Goal: Task Accomplishment & Management: Use online tool/utility

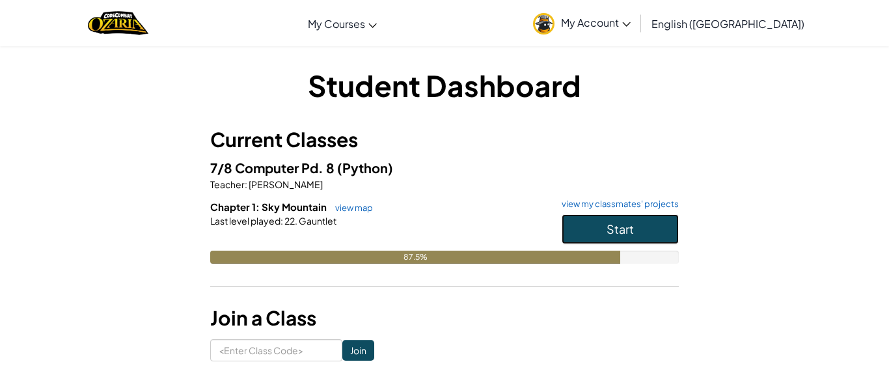
click at [654, 230] on button "Start" at bounding box center [620, 229] width 117 height 30
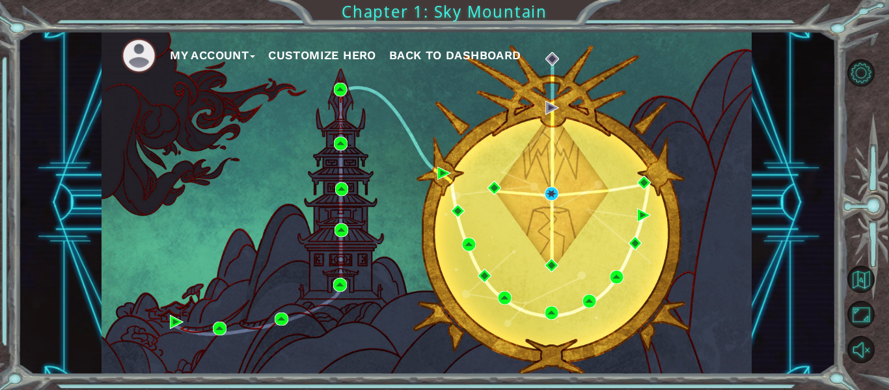
click at [566, 187] on div "My Account Customize Hero Back to Dashboard" at bounding box center [427, 202] width 650 height 343
click at [538, 188] on div "My Account Customize Hero Back to Dashboard" at bounding box center [427, 202] width 650 height 343
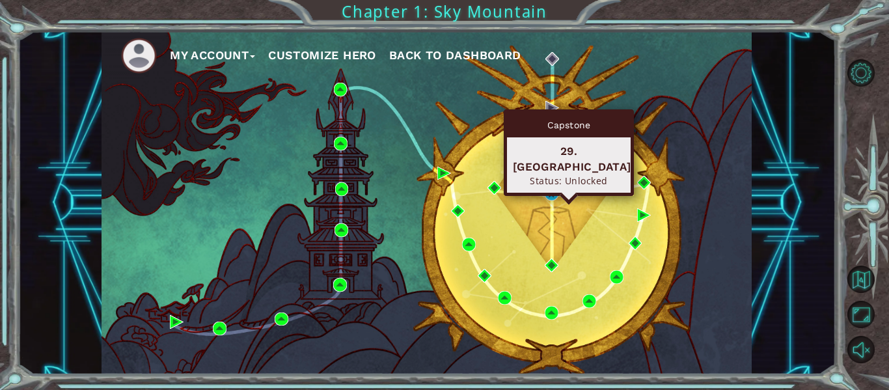
click at [566, 195] on div "My Account Customize Hero Back to Dashboard" at bounding box center [427, 202] width 650 height 343
click at [550, 195] on img at bounding box center [552, 194] width 14 height 14
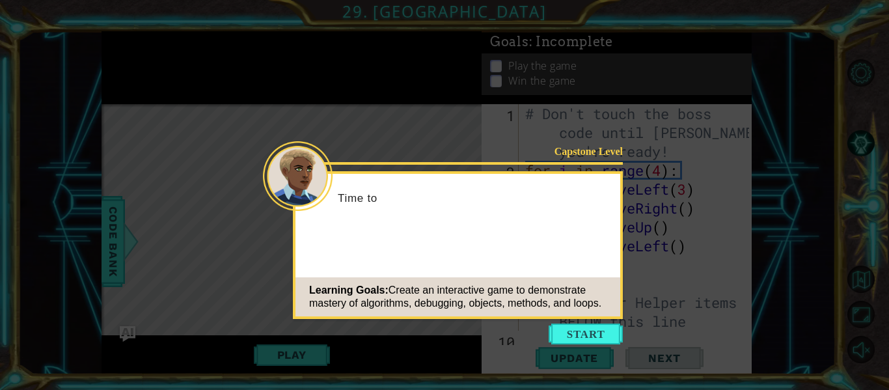
scroll to position [227, 0]
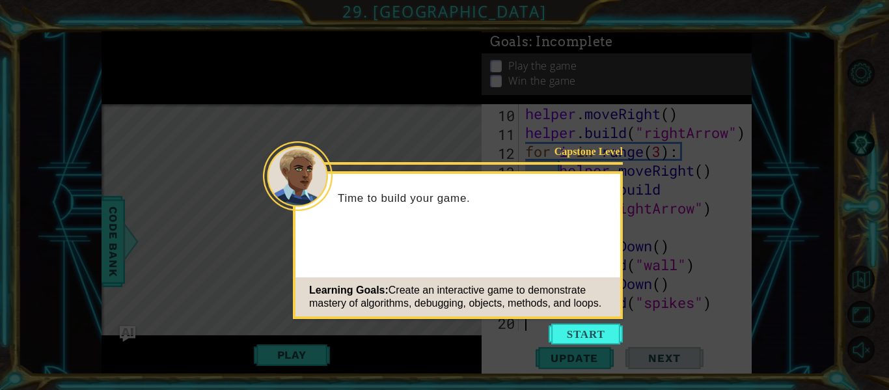
click at [585, 321] on icon at bounding box center [444, 195] width 889 height 390
click at [585, 338] on button "Start" at bounding box center [586, 334] width 74 height 21
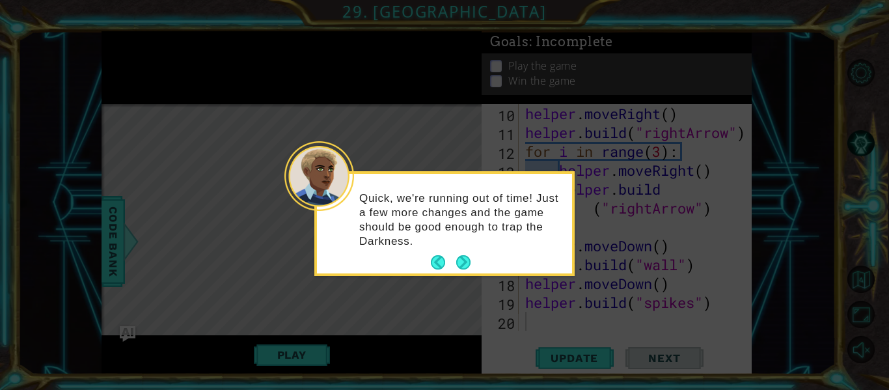
click at [445, 229] on p "Quick, we're running out of time! Just a few more changes and the game should b…" at bounding box center [461, 219] width 204 height 57
click at [468, 263] on button "Next" at bounding box center [463, 262] width 14 height 14
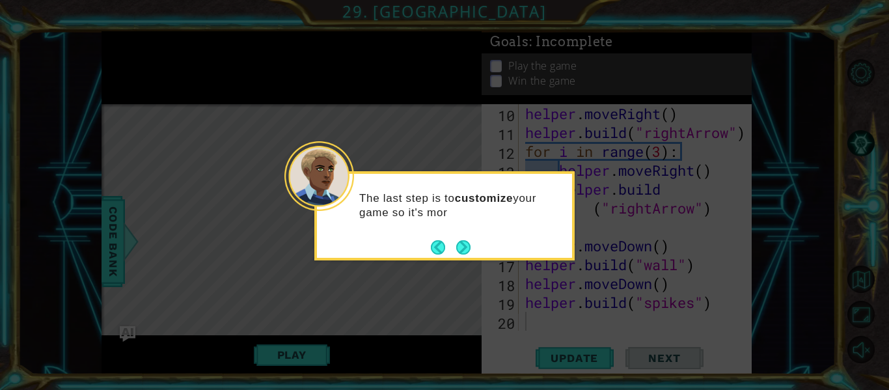
drag, startPoint x: 441, startPoint y: 273, endPoint x: 283, endPoint y: 319, distance: 164.8
click at [283, 319] on icon at bounding box center [444, 195] width 889 height 390
click at [462, 249] on button "Next" at bounding box center [463, 247] width 14 height 14
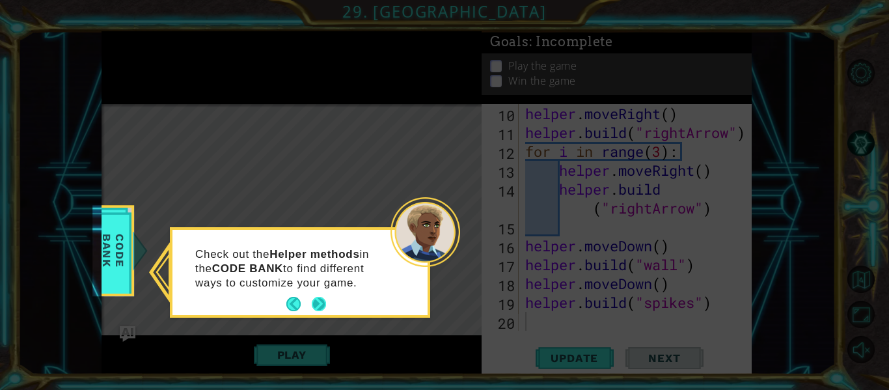
click at [322, 304] on button "Next" at bounding box center [319, 304] width 17 height 17
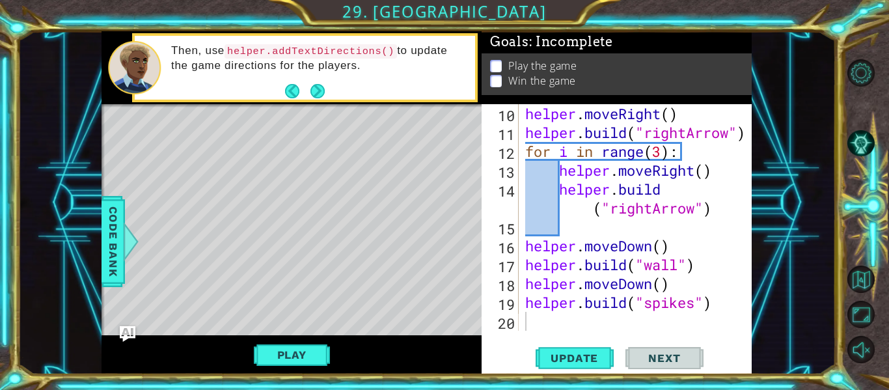
click at [290, 154] on div at bounding box center [292, 225] width 380 height 242
click at [325, 93] on button "Next" at bounding box center [318, 91] width 14 height 14
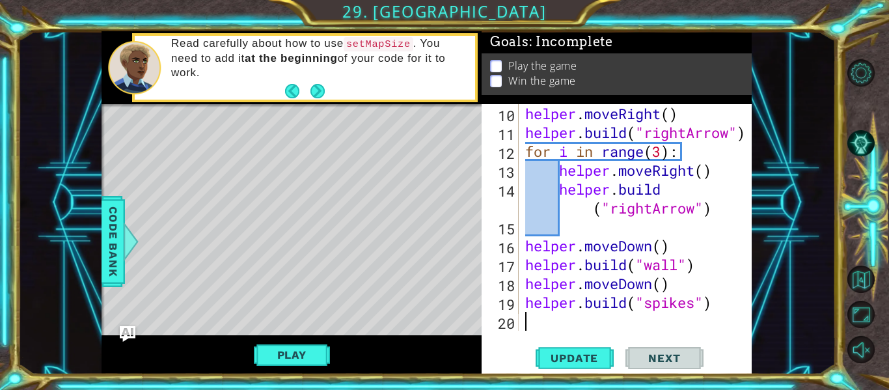
click at [314, 95] on button "Next" at bounding box center [318, 91] width 14 height 14
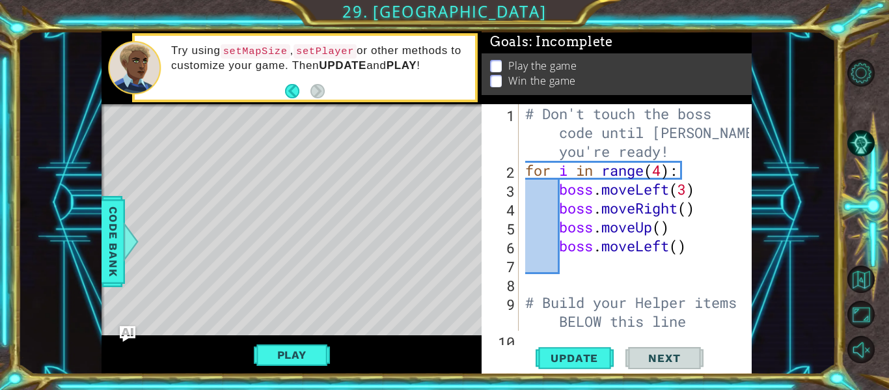
scroll to position [0, 0]
click at [574, 259] on div "# Don't touch the boss code until [PERSON_NAME] says you're ready! for i in ran…" at bounding box center [639, 255] width 233 height 302
click at [540, 259] on div "# Don't touch the boss code until [PERSON_NAME] says you're ready! for i in ran…" at bounding box center [639, 255] width 233 height 302
click at [555, 253] on div "# Don't touch the boss code until [PERSON_NAME] says you're ready! for i in ran…" at bounding box center [639, 255] width 233 height 302
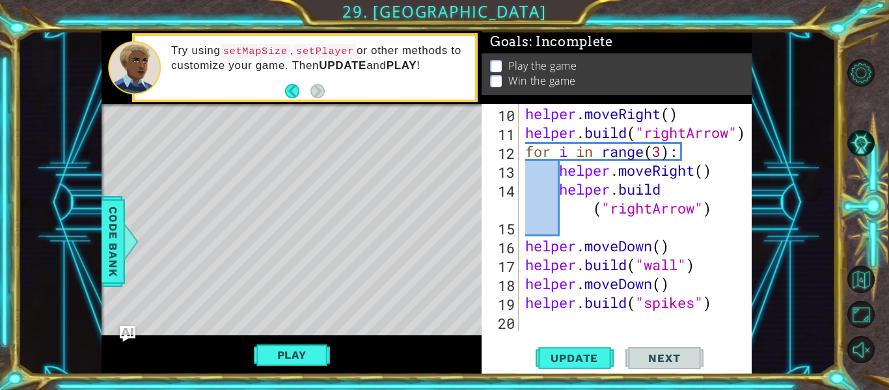
scroll to position [227, 0]
click at [611, 238] on div "helper . moveRight ( ) helper . build ( "rightArrow" ) for i in range ( 3 ) : h…" at bounding box center [639, 236] width 233 height 264
type textarea "helper.moveDown()"
click at [593, 227] on div "helper . moveRight ( ) helper . build ( "rightArrow" ) for i in range ( 3 ) : h…" at bounding box center [639, 236] width 233 height 264
click at [536, 242] on div "helper . moveRight ( ) helper . build ( "rightArrow" ) for i in range ( 3 ) : h…" at bounding box center [639, 236] width 233 height 264
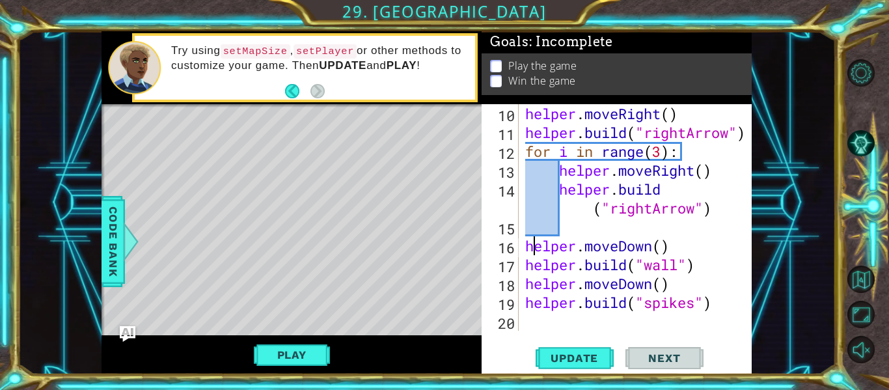
type textarea "helper.moveDown()"
click at [546, 229] on div "helper . moveRight ( ) helper . build ( "rightArrow" ) for i in range ( 3 ) : h…" at bounding box center [639, 236] width 233 height 264
click at [586, 224] on div "helper . moveRight ( ) helper . build ( "rightArrow" ) for i in range ( 3 ) : h…" at bounding box center [639, 236] width 233 height 264
click at [731, 223] on div "helper . moveRight ( ) helper . build ( "rightArrow" ) for i in range ( 3 ) : h…" at bounding box center [639, 236] width 233 height 264
click at [736, 206] on div at bounding box center [742, 104] width 13 height 453
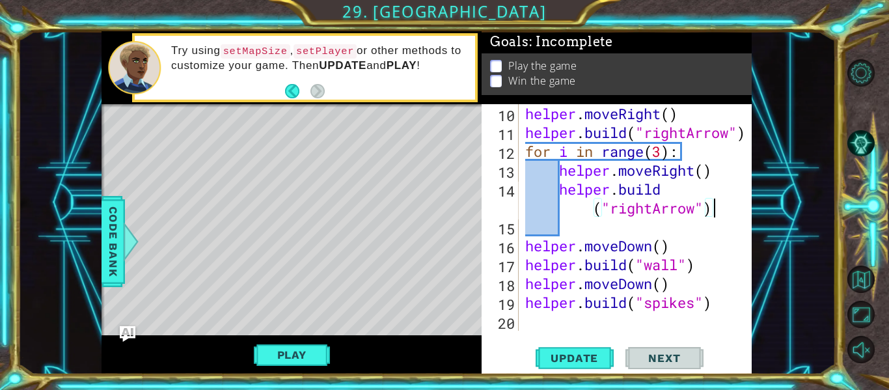
type textarea "[DOMAIN_NAME]("rightArrow")"
drag, startPoint x: 559, startPoint y: 227, endPoint x: 577, endPoint y: 229, distance: 17.7
click at [577, 229] on div "helper . moveRight ( ) helper . build ( "rightArrow" ) for i in range ( 3 ) : h…" at bounding box center [639, 236] width 233 height 264
click at [695, 154] on div "helper . moveRight ( ) helper . build ( "rightArrow" ) for i in range ( 3 ) : h…" at bounding box center [639, 236] width 233 height 264
type textarea "for i in range(3):"
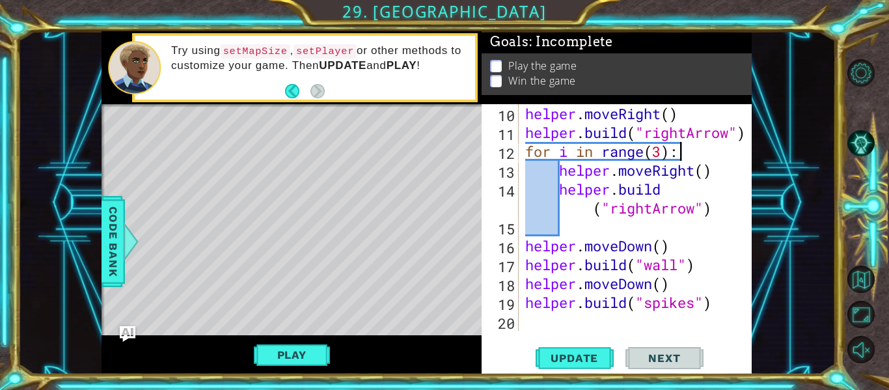
click at [689, 154] on div "helper . moveRight ( ) helper . build ( "rightArrow" ) for i in range ( 3 ) : h…" at bounding box center [639, 236] width 233 height 264
click at [596, 234] on div "helper . moveRight ( ) helper . build ( "rightArrow" ) for i in range ( 3 ) : h…" at bounding box center [639, 236] width 233 height 264
click at [671, 18] on div "1 ההההההההההההההההההההההההההההההההההההההההההההההההההההההההההההההההההההההההההההה…" at bounding box center [444, 195] width 889 height 390
click at [673, 229] on div "helper . moveRight ( ) helper . build ( "rightArrow" ) for i in range ( 3 ) : h…" at bounding box center [639, 236] width 233 height 264
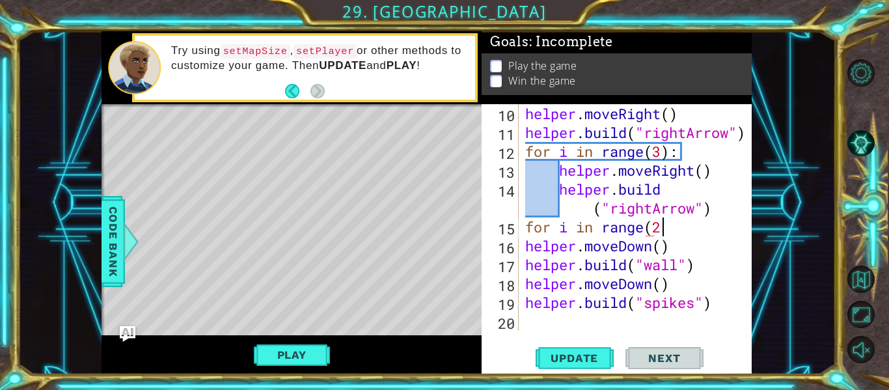
scroll to position [0, 6]
click at [721, 292] on div "helper . moveRight ( ) helper . build ( "rightArrow" ) for i in range ( 3 ) : h…" at bounding box center [639, 236] width 233 height 264
click at [695, 228] on div "helper . moveRight ( ) helper . build ( "rightArrow" ) for i in range ( 3 ) : h…" at bounding box center [639, 236] width 233 height 264
click at [522, 247] on div "for i in range(2): 10 11 12 13 14 15 16 17 18 19 20 helper . moveRight ( ) help…" at bounding box center [616, 217] width 268 height 227
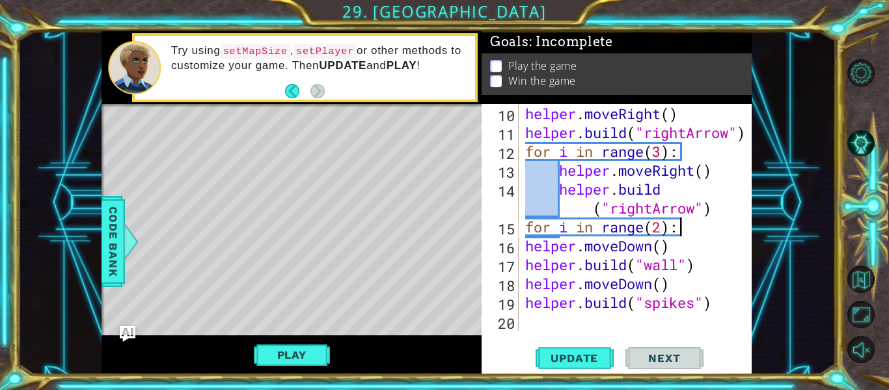
click at [526, 246] on div "helper . moveRight ( ) helper . build ( "rightArrow" ) for i in range ( 3 ) : h…" at bounding box center [639, 236] width 233 height 264
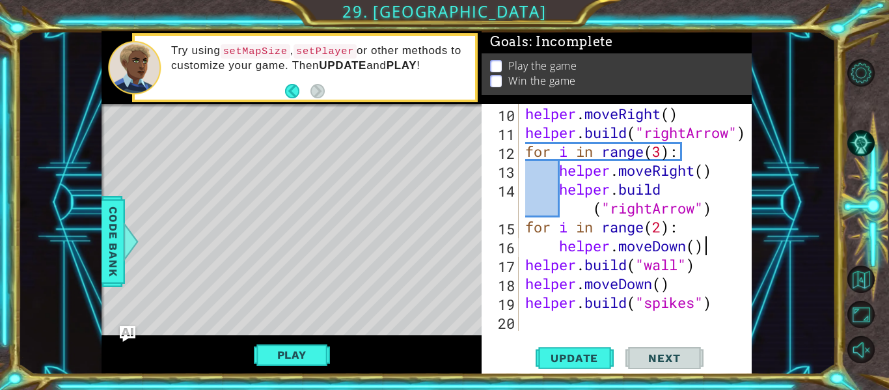
click at [733, 254] on div "helper . moveRight ( ) helper . build ( "rightArrow" ) for i in range ( 3 ) : h…" at bounding box center [639, 236] width 233 height 264
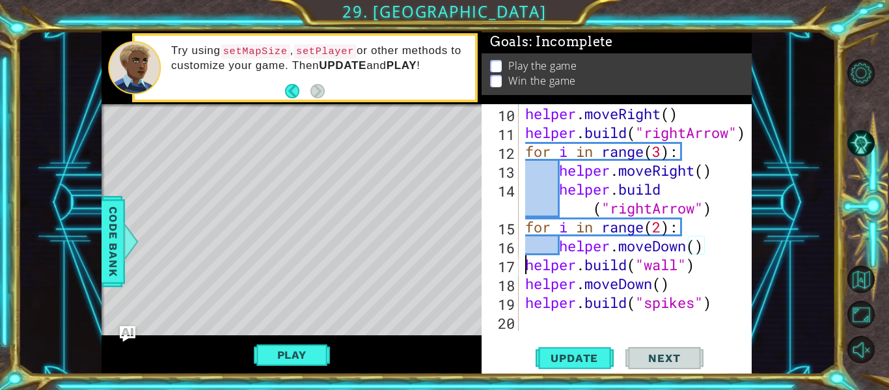
click at [526, 264] on div "helper . moveRight ( ) helper . build ( "rightArrow" ) for i in range ( 3 ) : h…" at bounding box center [639, 236] width 233 height 264
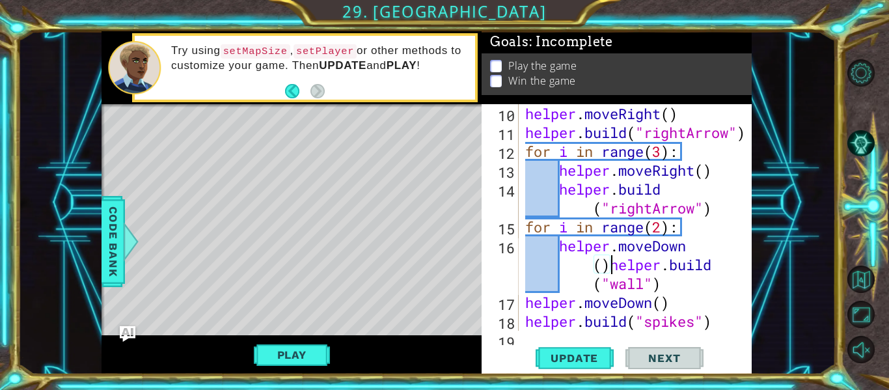
click at [525, 302] on div "helper . moveRight ( ) helper . build ( "rightArrow" ) for i in range ( 3 ) : h…" at bounding box center [639, 236] width 233 height 264
click at [524, 318] on div "helper . moveRight ( ) helper . build ( "rightArrow" ) for i in range ( 3 ) : h…" at bounding box center [639, 236] width 233 height 264
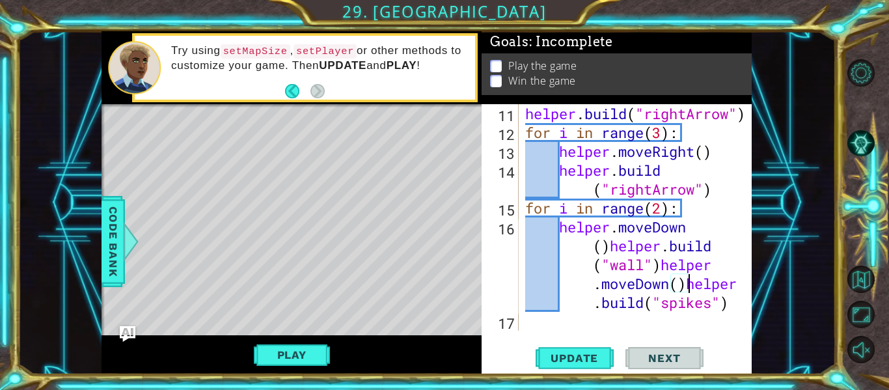
scroll to position [245, 0]
click at [593, 247] on div "helper . build ( "rightArrow" ) for i in range ( 3 ) : helper . moveRight ( ) h…" at bounding box center [639, 236] width 233 height 264
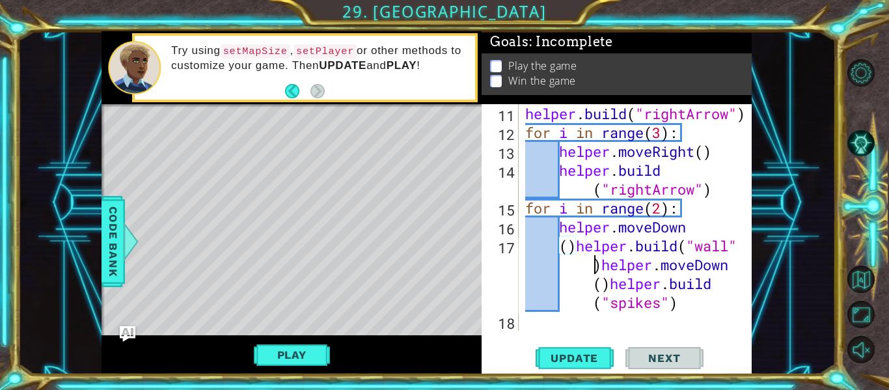
click at [586, 265] on div "helper . build ( "rightArrow" ) for i in range ( 3 ) : helper . moveRight ( ) h…" at bounding box center [639, 236] width 233 height 264
click at [603, 264] on div "helper . build ( "rightArrow" ) for i in range ( 3 ) : helper . moveRight ( ) h…" at bounding box center [639, 236] width 233 height 264
click at [611, 286] on div "helper . build ( "rightArrow" ) for i in range ( 3 ) : helper . moveRight ( ) h…" at bounding box center [639, 236] width 233 height 264
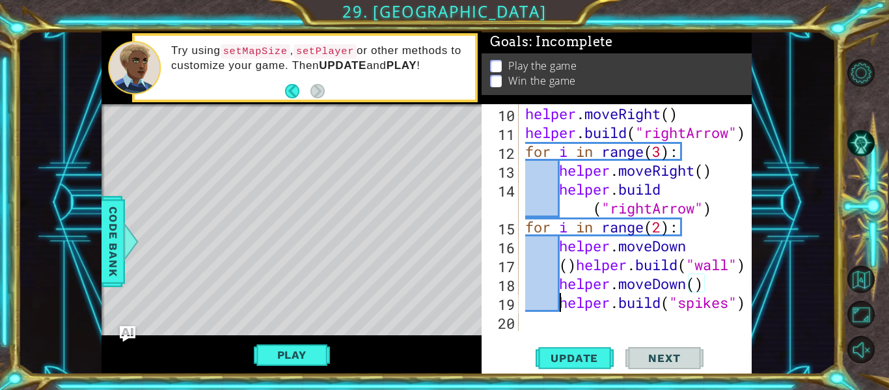
scroll to position [227, 0]
click at [578, 262] on div "helper . moveRight ( ) helper . build ( "rightArrow" ) for i in range ( 3 ) : h…" at bounding box center [639, 236] width 233 height 264
click at [721, 248] on div "helper . moveRight ( ) helper . build ( "rightArrow" ) for i in range ( 3 ) : h…" at bounding box center [639, 236] width 233 height 264
type textarea "helper.moveDown()"
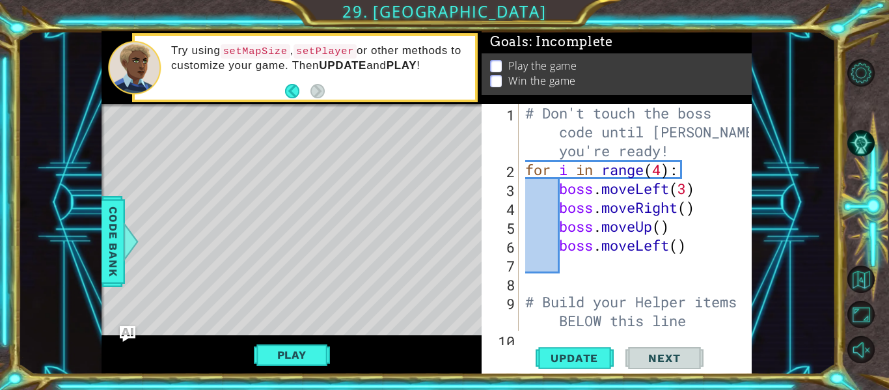
scroll to position [0, 0]
click at [695, 279] on div "# Don't touch the boss code until [PERSON_NAME] says you're ready! for i in ran…" at bounding box center [639, 255] width 233 height 302
click at [613, 281] on div "# Don't touch the boss code until [PERSON_NAME] says you're ready! for i in ran…" at bounding box center [639, 255] width 233 height 302
click at [583, 267] on div "# Don't touch the boss code until [PERSON_NAME] says you're ready! for i in ran…" at bounding box center [639, 255] width 233 height 302
click at [594, 289] on div "# Don't touch the boss code until [PERSON_NAME] says you're ready! for i in ran…" at bounding box center [639, 255] width 233 height 302
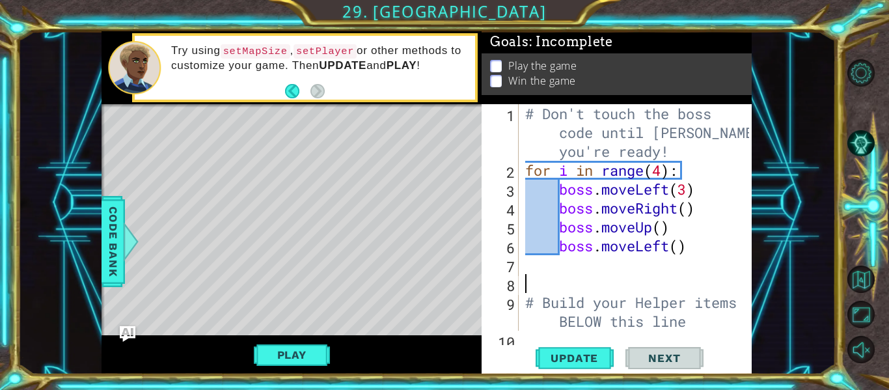
click at [594, 284] on div "# Don't touch the boss code until [PERSON_NAME] says you're ready! for i in ran…" at bounding box center [639, 255] width 233 height 302
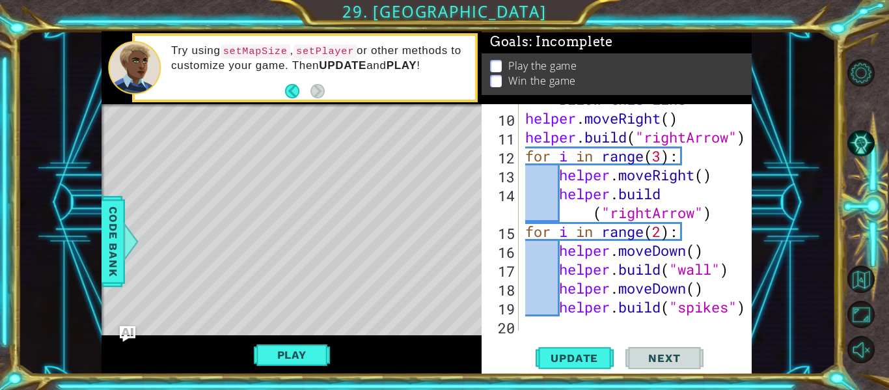
scroll to position [212, 0]
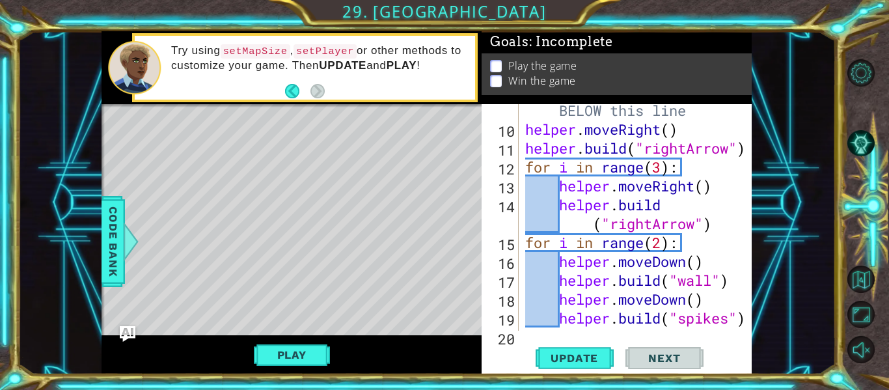
click at [524, 238] on div "# Build your Helper items BELOW this line helper . moveRight ( ) helper . build…" at bounding box center [639, 223] width 233 height 283
type textarea "for i in range(2):"
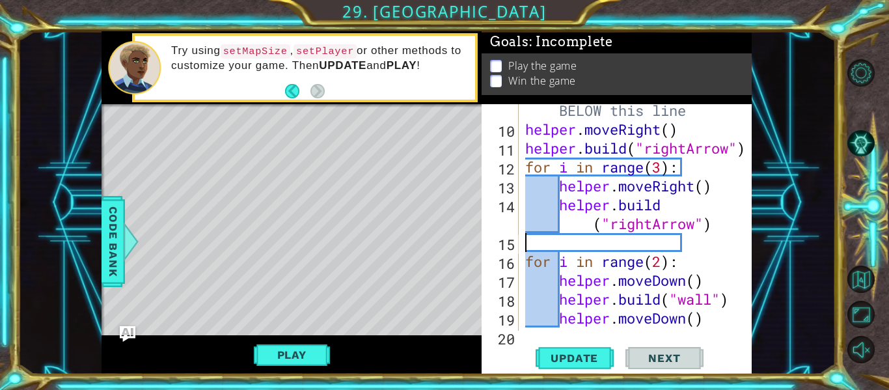
click at [688, 245] on div "# Build your Helper items BELOW this line helper . moveRight ( ) helper . build…" at bounding box center [639, 223] width 233 height 283
click at [689, 243] on div "# Build your Helper items BELOW this line helper . moveRight ( ) helper . build…" at bounding box center [639, 223] width 233 height 283
click at [688, 242] on div "# Build your Helper items BELOW this line helper . moveRight ( ) helper . build…" at bounding box center [639, 223] width 233 height 283
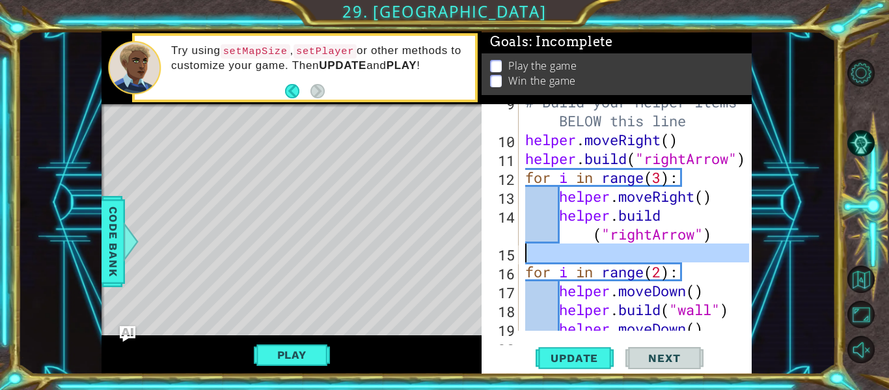
scroll to position [201, 0]
type textarea "for i in range(2):"
click at [712, 258] on div "# Build your Helper items BELOW this line helper . moveRight ( ) helper . build…" at bounding box center [636, 217] width 227 height 227
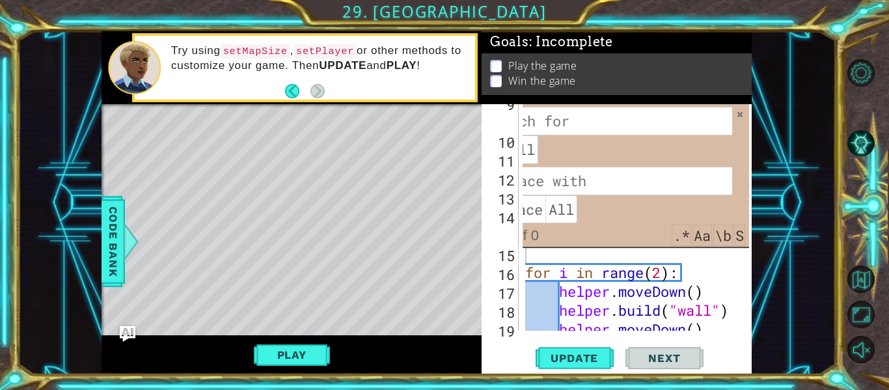
click at [719, 264] on div "# Build your Helper items BELOW this line helper . moveRight ( ) helper . build…" at bounding box center [639, 234] width 233 height 283
type textarea "for i in range(2):"
click at [669, 257] on div "# Build your Helper items BELOW this line helper . moveRight ( ) helper . build…" at bounding box center [639, 234] width 233 height 283
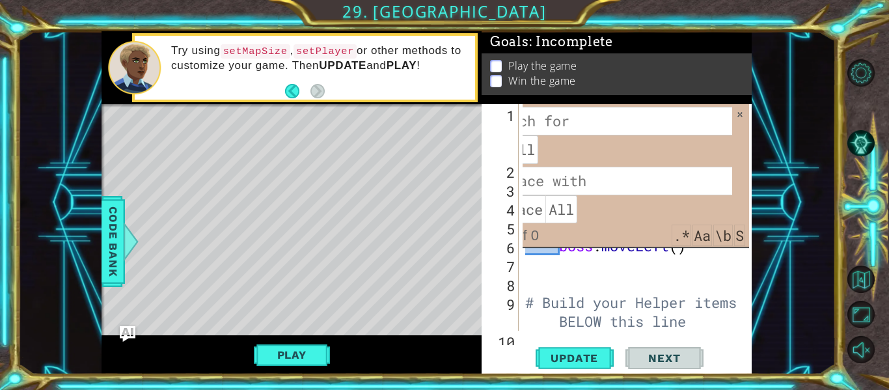
scroll to position [0, 0]
click at [741, 114] on span at bounding box center [740, 114] width 9 height 9
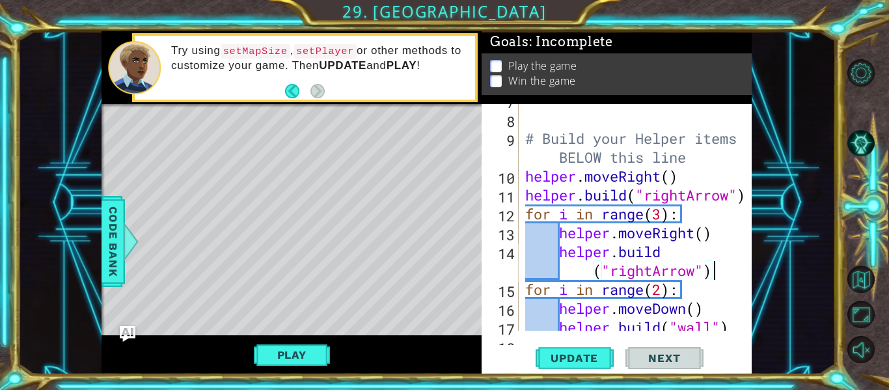
scroll to position [165, 0]
click at [710, 211] on div "# Build your Helper items BELOW this line helper . moveRight ( ) helper . build…" at bounding box center [639, 223] width 233 height 264
click at [720, 272] on div "# Build your Helper items BELOW this line helper . moveRight ( ) helper . build…" at bounding box center [639, 223] width 233 height 264
type textarea "[DOMAIN_NAME]("rightArrow")"
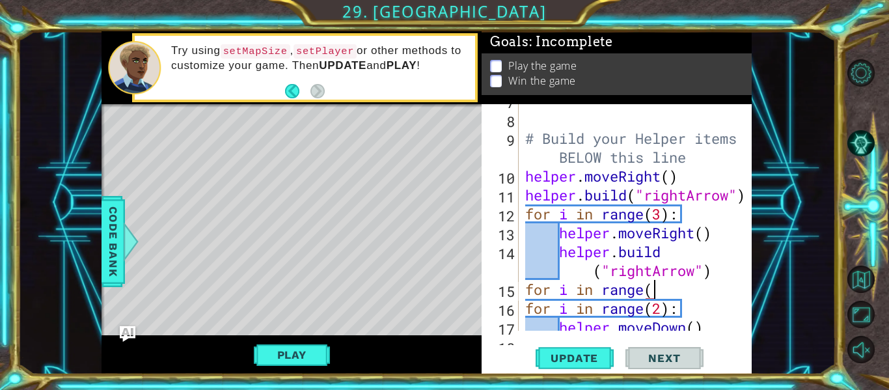
scroll to position [0, 6]
type textarea "for i in range():"
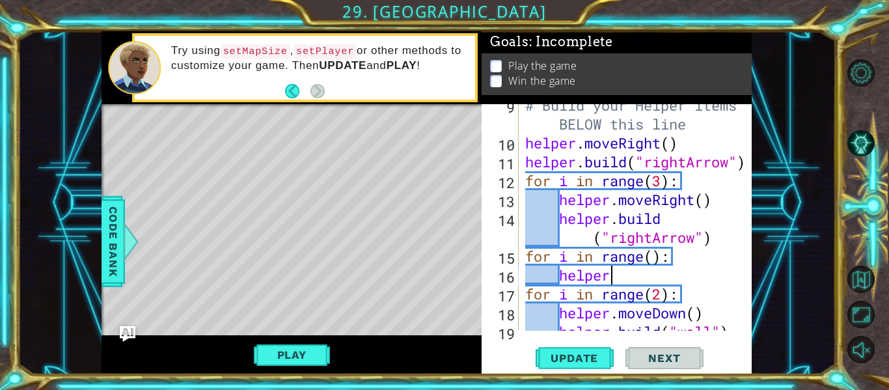
scroll to position [198, 0]
click at [628, 276] on div "# Build your Helper items BELOW this line helper . moveRight ( ) helper . build…" at bounding box center [639, 237] width 233 height 283
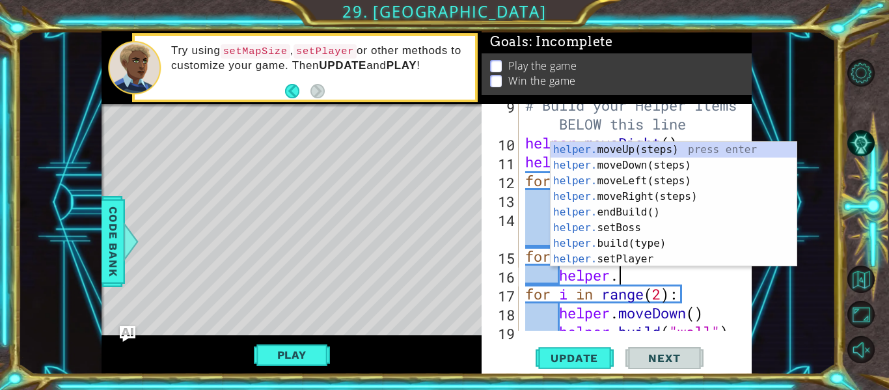
scroll to position [0, 4]
click at [669, 242] on div "helper. moveUp(steps) press enter helper. moveDown(steps) press enter helper. m…" at bounding box center [674, 220] width 246 height 156
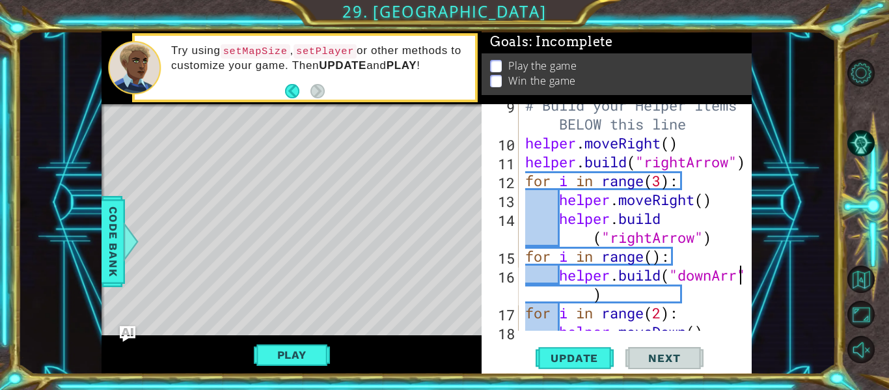
scroll to position [0, 10]
type textarea "[DOMAIN_NAME]("downArrow")"
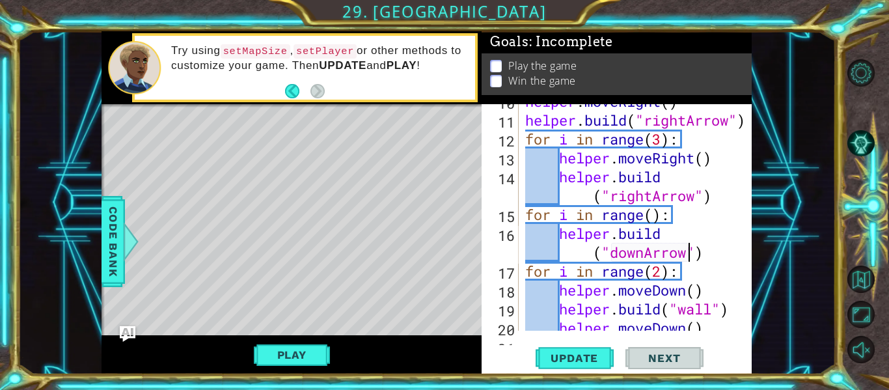
scroll to position [244, 0]
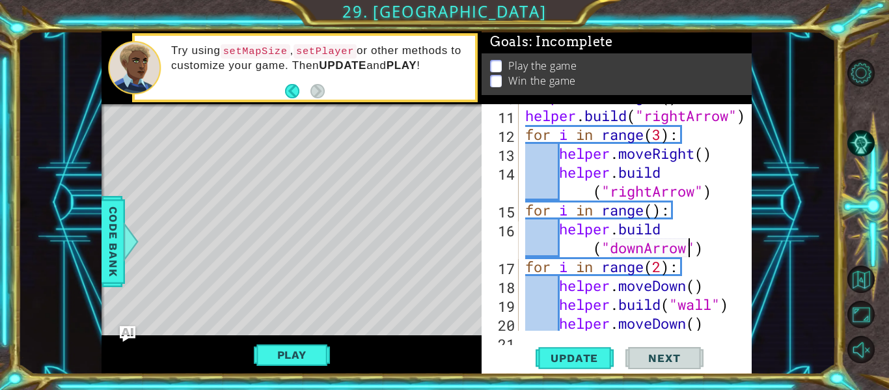
click at [713, 255] on div "helper . moveRight ( ) helper . build ( "rightArrow" ) for i in range ( 3 ) : h…" at bounding box center [639, 219] width 233 height 264
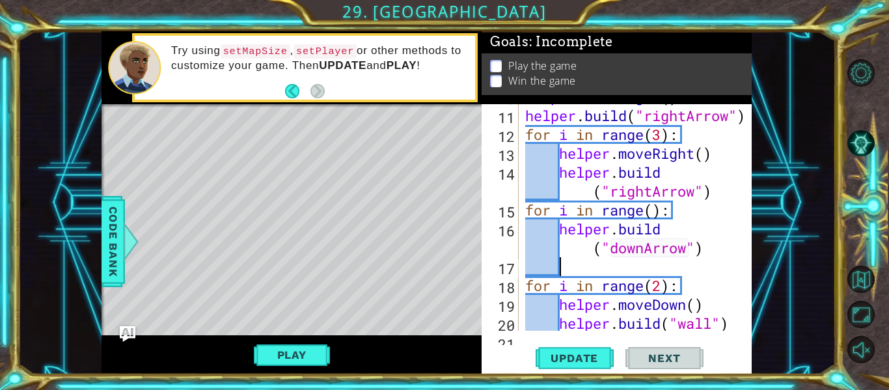
type textarea "H"
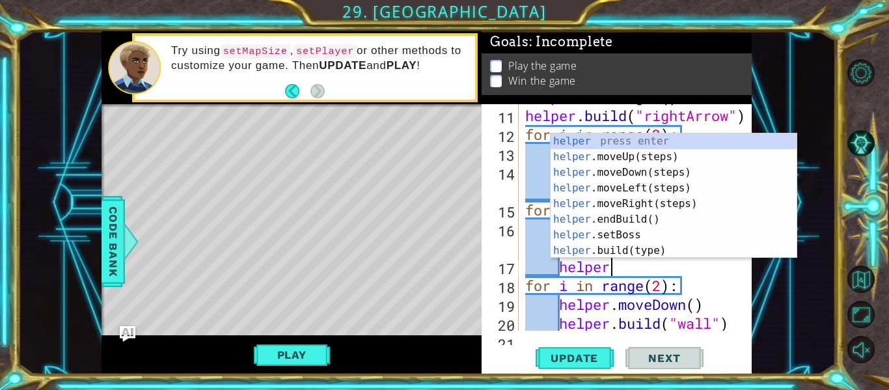
scroll to position [0, 3]
type textarea "helper."
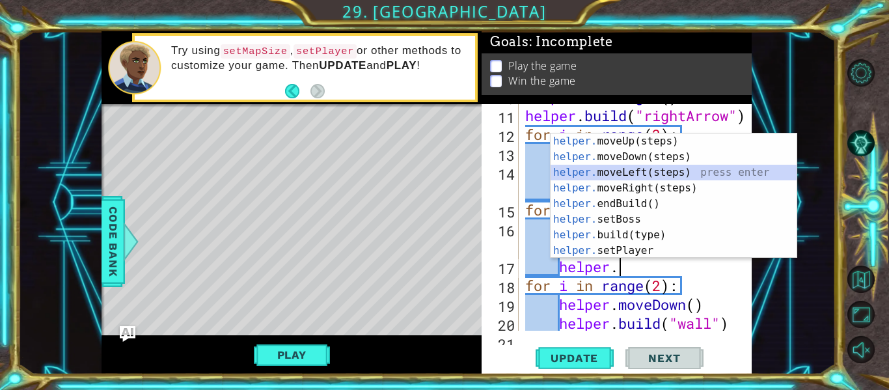
click at [719, 179] on div "helper. moveUp(steps) press enter helper. moveDown(steps) press enter helper. m…" at bounding box center [674, 211] width 246 height 156
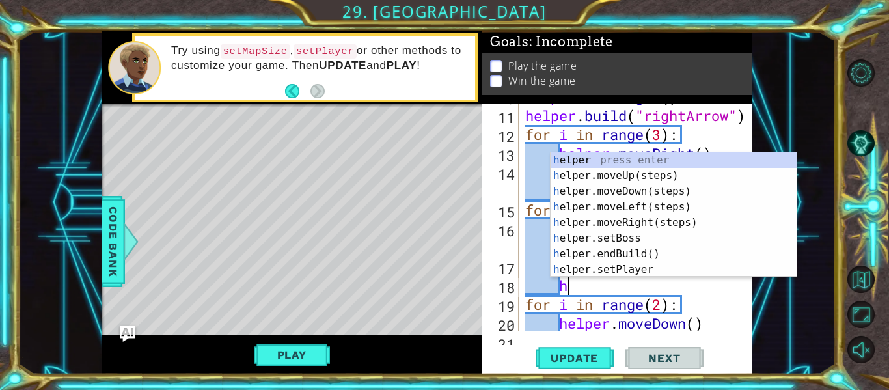
scroll to position [0, 2]
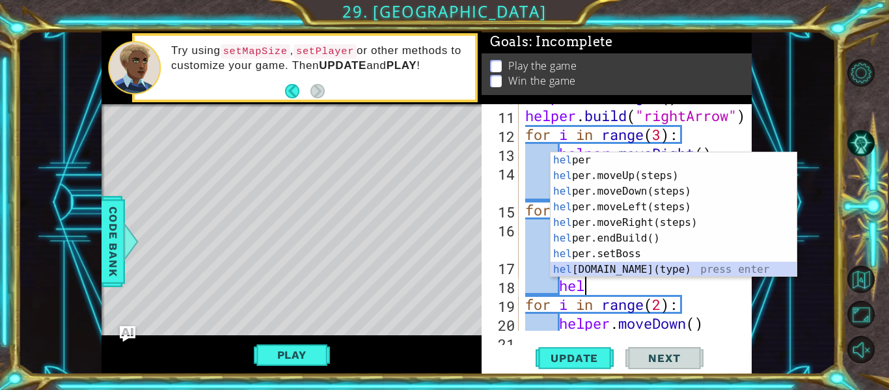
click at [677, 272] on div "hel per press enter hel per.moveUp(steps) press enter hel per.moveDown(steps) p…" at bounding box center [674, 230] width 246 height 156
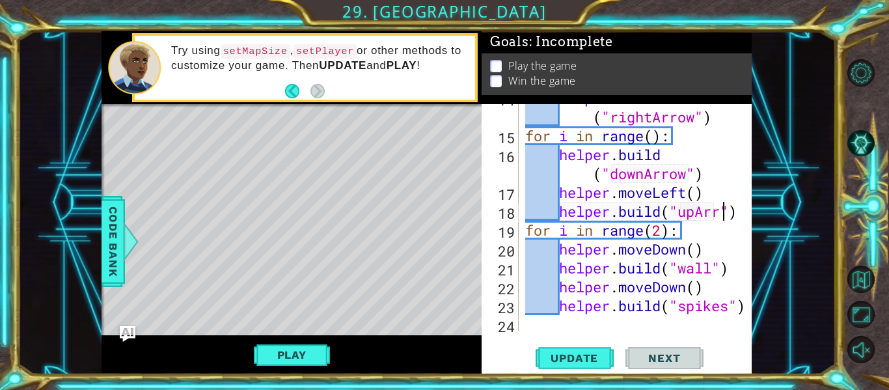
scroll to position [0, 10]
type textarea "[DOMAIN_NAME]("upArrow")"
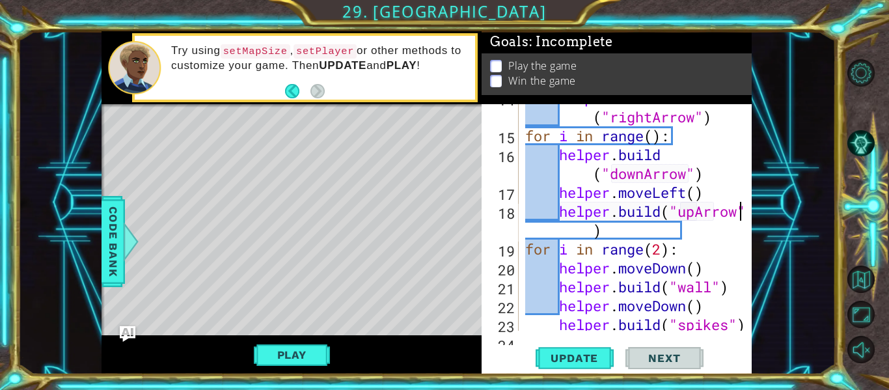
click at [639, 232] on div "helper . build ( "rightArrow" ) for i in range ( ) : helper . build ( "downArro…" at bounding box center [639, 230] width 233 height 283
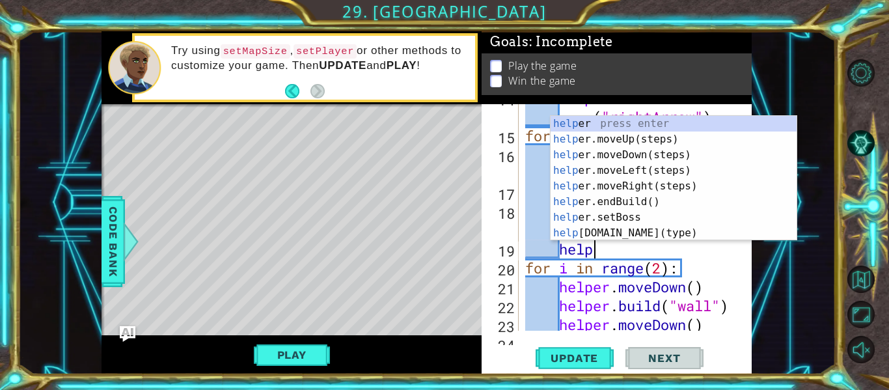
scroll to position [0, 3]
type textarea "helper."
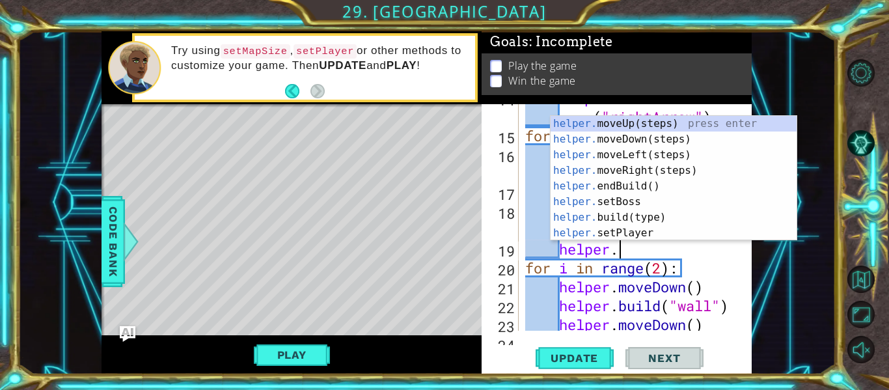
scroll to position [0, 4]
click at [658, 138] on div "helper. moveUp(steps) press enter helper. moveDown(steps) press enter helper. m…" at bounding box center [674, 194] width 246 height 156
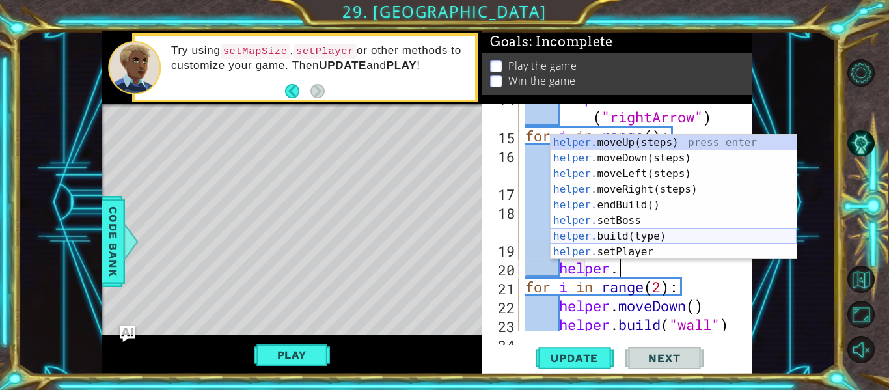
click at [697, 240] on div "helper. moveUp(steps) press enter helper. moveDown(steps) press enter helper. m…" at bounding box center [674, 213] width 246 height 156
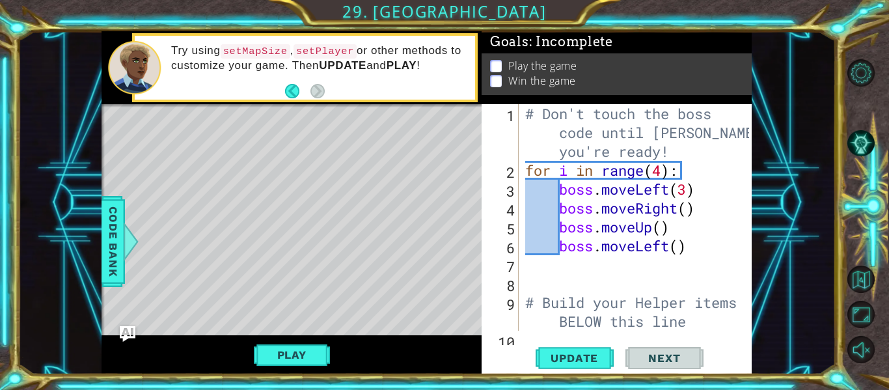
scroll to position [0, 0]
click at [118, 248] on span "Code Bank" at bounding box center [113, 241] width 21 height 79
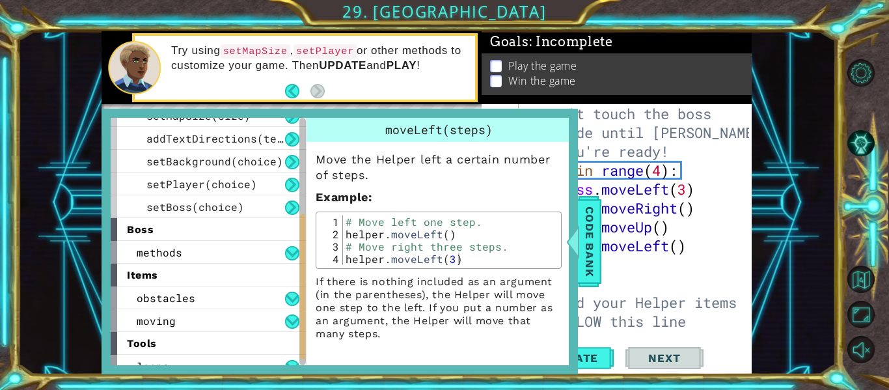
scroll to position [208, 0]
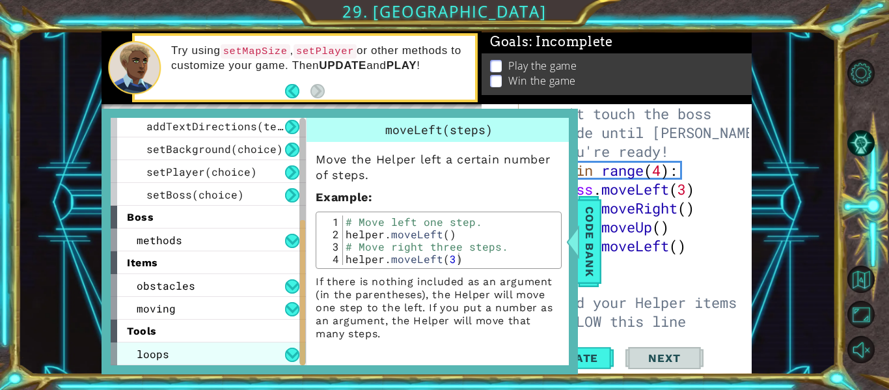
click at [266, 359] on div "loops" at bounding box center [208, 353] width 195 height 23
click at [297, 360] on button at bounding box center [292, 355] width 14 height 14
click at [288, 345] on div "loops" at bounding box center [208, 353] width 195 height 23
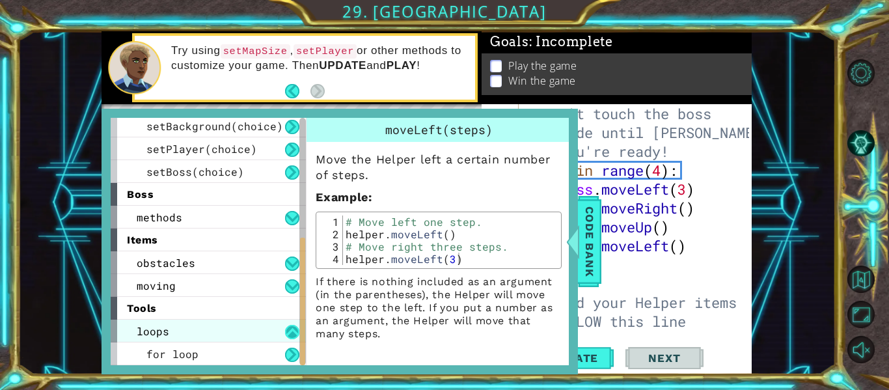
click at [289, 329] on button at bounding box center [292, 332] width 14 height 14
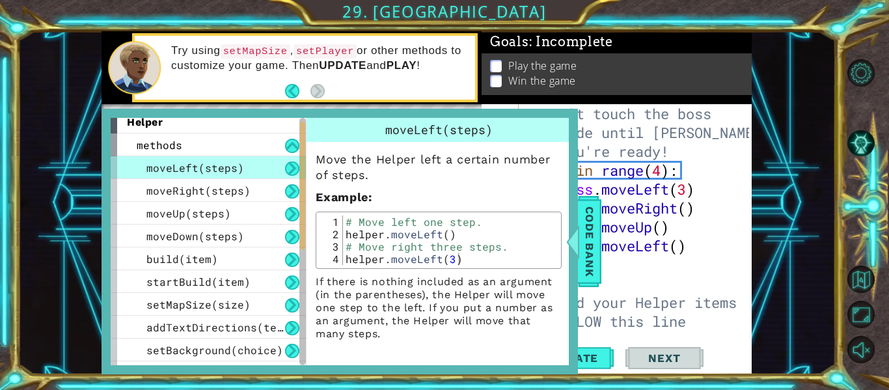
scroll to position [5, 0]
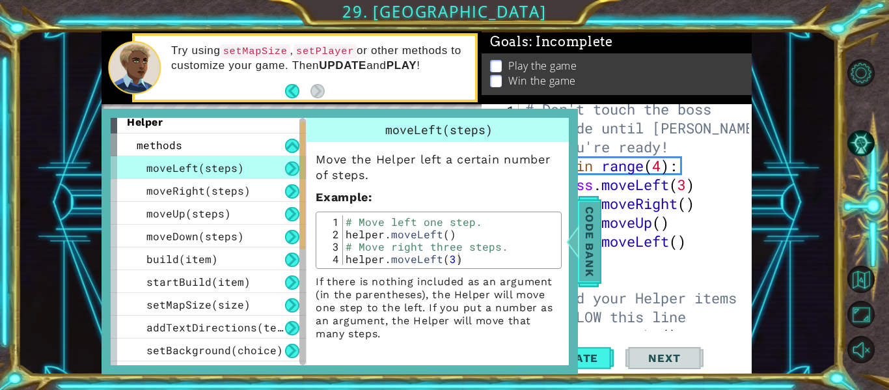
click at [592, 242] on span "Code Bank" at bounding box center [589, 241] width 21 height 79
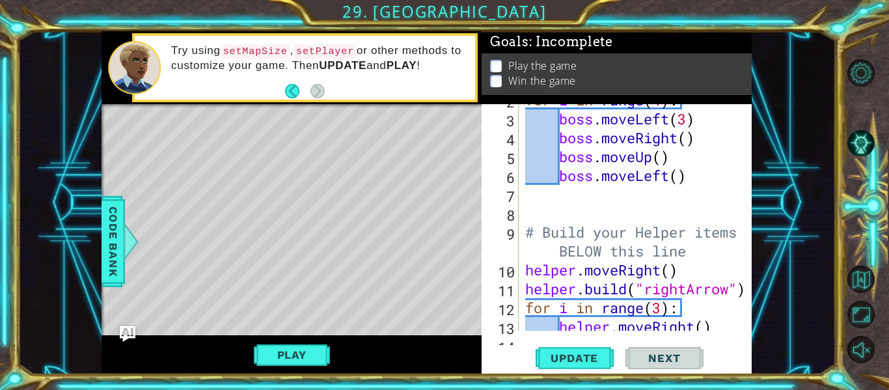
scroll to position [70, 0]
type textarea "helper.moveRight()"
click at [527, 270] on div "for i in range ( 4 ) : boss . moveLeft ( 3 ) boss . moveRight ( ) boss . moveUp…" at bounding box center [639, 223] width 233 height 264
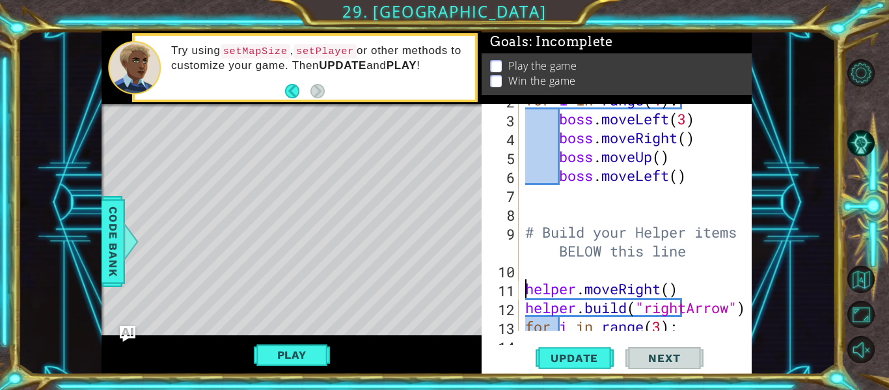
click at [579, 271] on div "for i in range ( 4 ) : boss . moveLeft ( 3 ) boss . moveRight ( ) boss . moveUp…" at bounding box center [639, 223] width 233 height 264
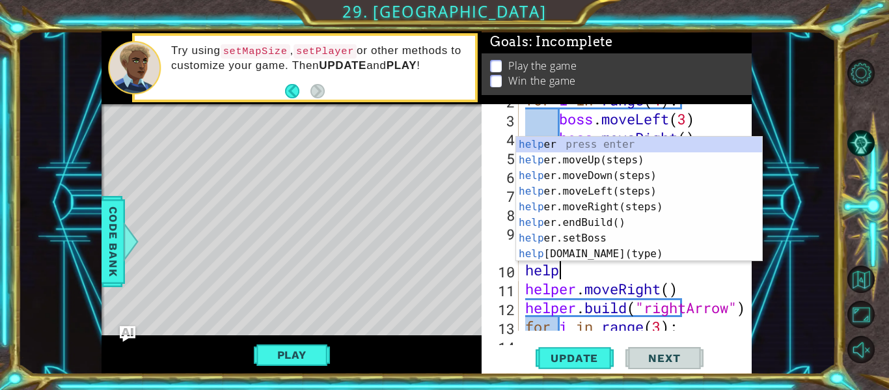
scroll to position [0, 2]
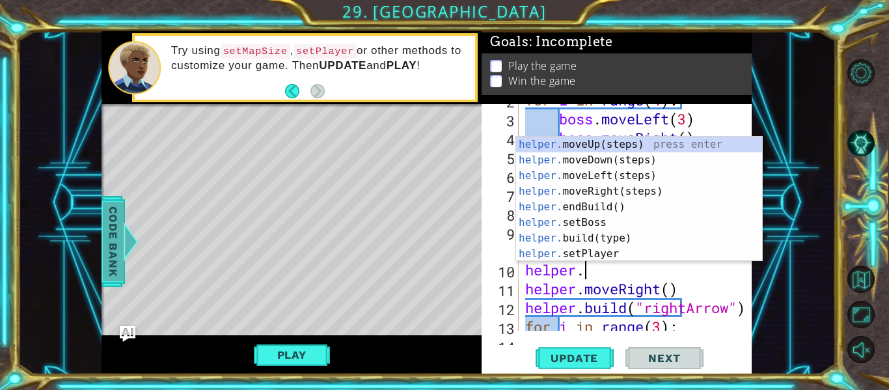
click at [112, 212] on span "Code Bank" at bounding box center [113, 241] width 21 height 79
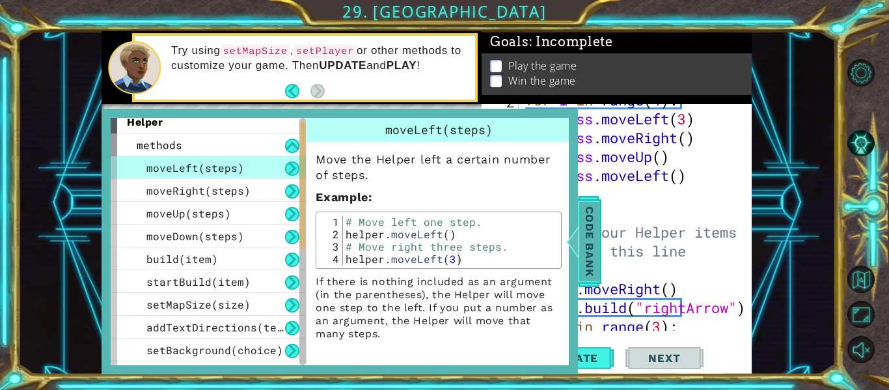
click at [581, 239] on span "Code Bank" at bounding box center [589, 241] width 21 height 79
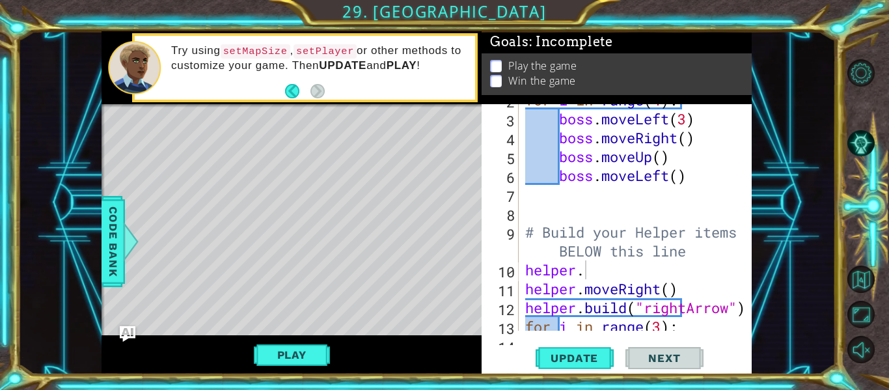
click at [624, 268] on div "for i in range ( 4 ) : boss . moveLeft ( 3 ) boss . moveRight ( ) boss . moveUp…" at bounding box center [639, 223] width 233 height 264
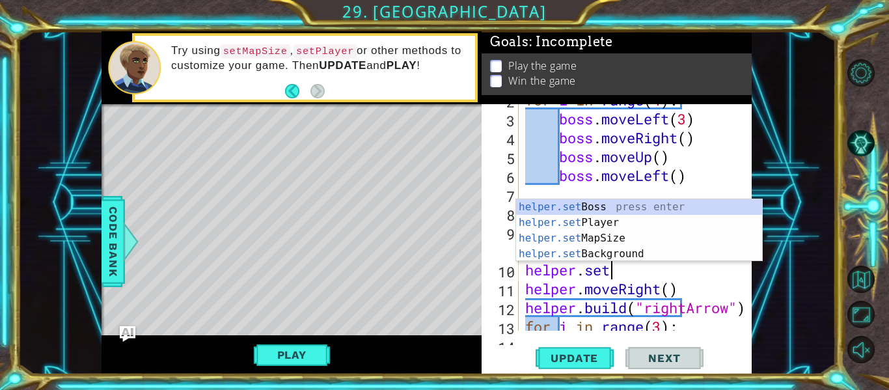
scroll to position [0, 3]
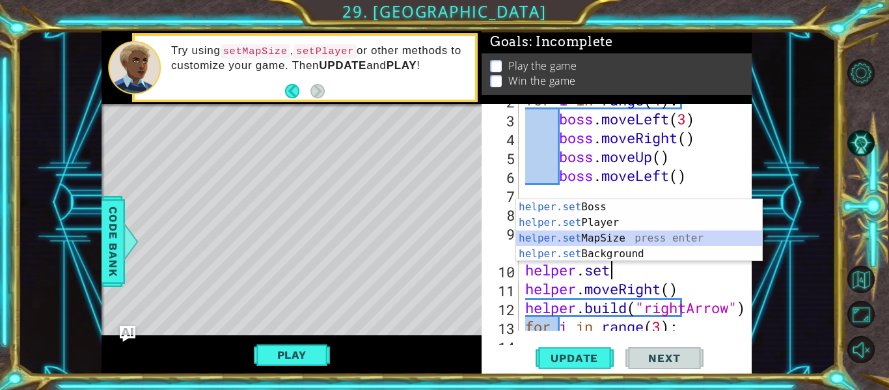
click at [622, 237] on div "helper.set Boss press enter helper.set Player press enter helper.set MapSize pr…" at bounding box center [639, 246] width 246 height 94
type textarea "helper.setMapSize("middle")"
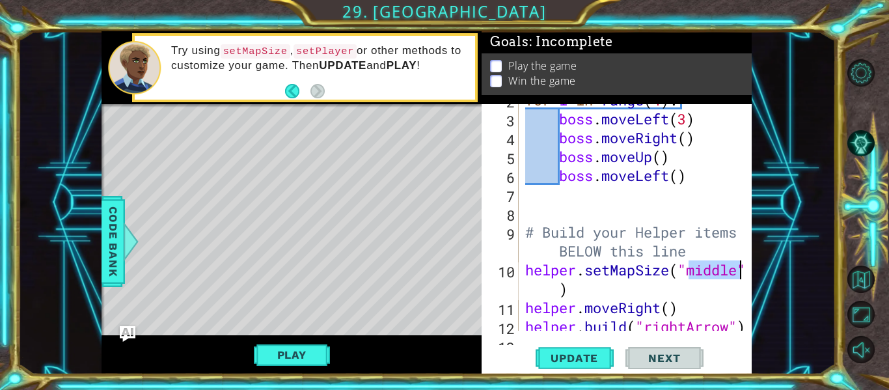
click at [703, 286] on div "for i in range ( 4 ) : boss . moveLeft ( 3 ) boss . moveRight ( ) boss . moveUp…" at bounding box center [639, 223] width 233 height 264
click at [738, 270] on div at bounding box center [742, 355] width 13 height 642
click at [740, 297] on div at bounding box center [742, 355] width 13 height 642
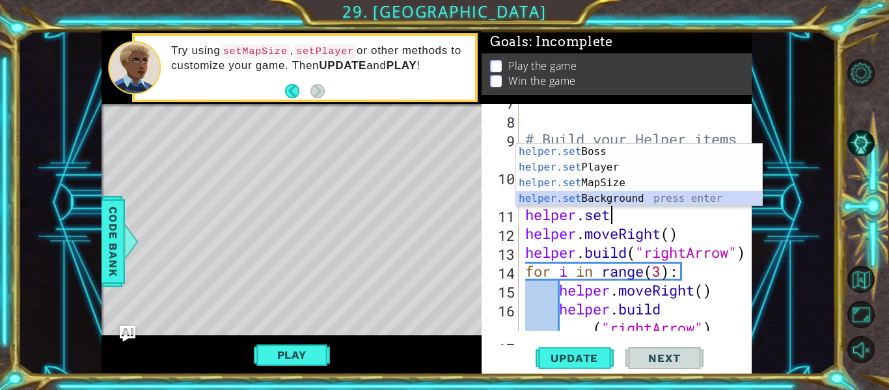
click at [712, 198] on div "helper.set Boss press enter helper.set Player press enter helper.set MapSize pr…" at bounding box center [639, 191] width 246 height 94
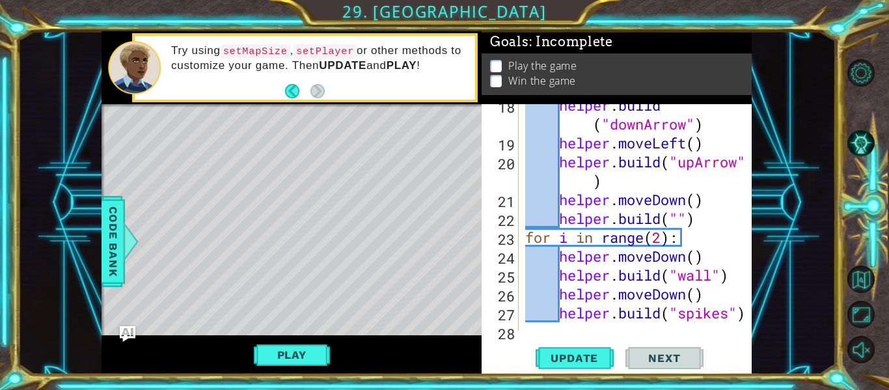
scroll to position [443, 0]
click at [597, 352] on span "Update" at bounding box center [575, 358] width 74 height 13
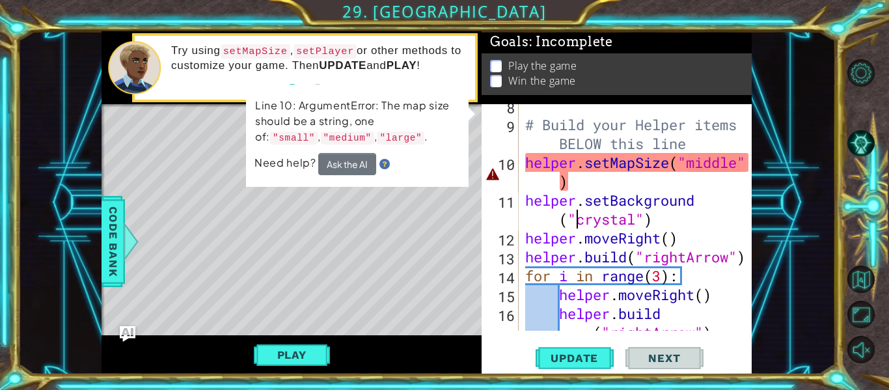
scroll to position [178, 0]
click at [607, 189] on div "# Build your Helper items BELOW this line helper . setMapSize ( "middle" ) help…" at bounding box center [639, 237] width 233 height 283
click at [738, 167] on div at bounding box center [742, 266] width 13 height 680
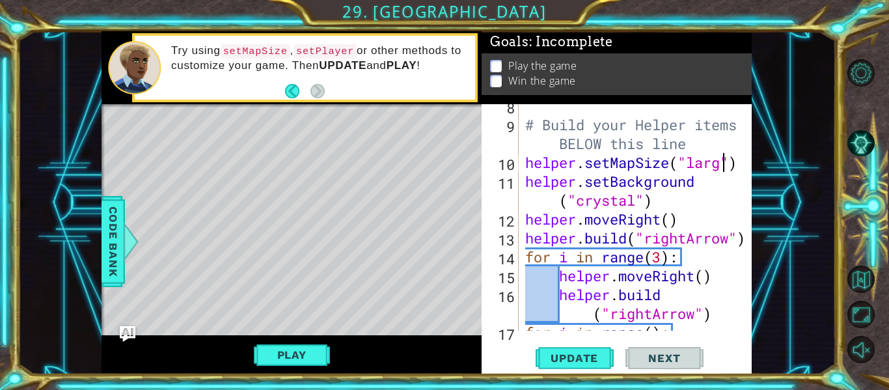
scroll to position [0, 9]
click at [604, 354] on span "Update" at bounding box center [575, 358] width 74 height 13
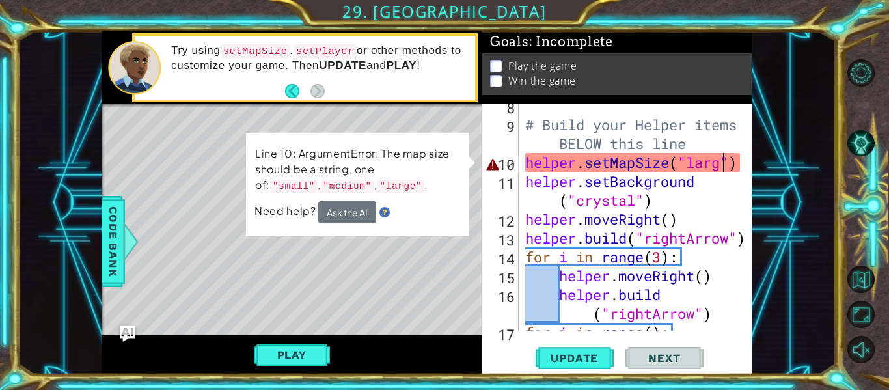
scroll to position [0, 10]
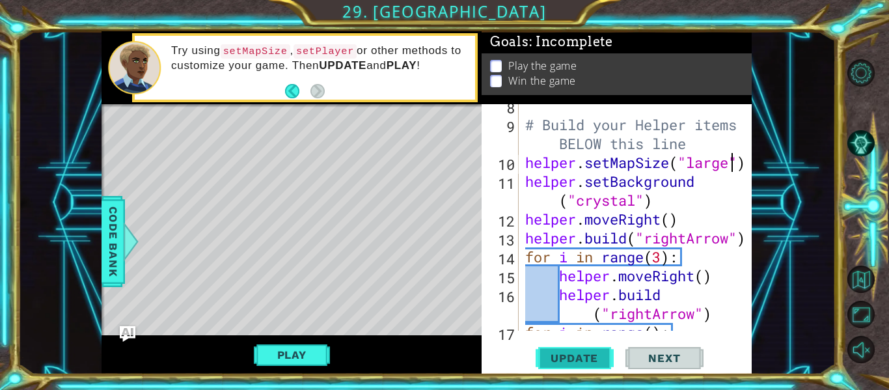
click at [596, 364] on span "Update" at bounding box center [575, 358] width 74 height 13
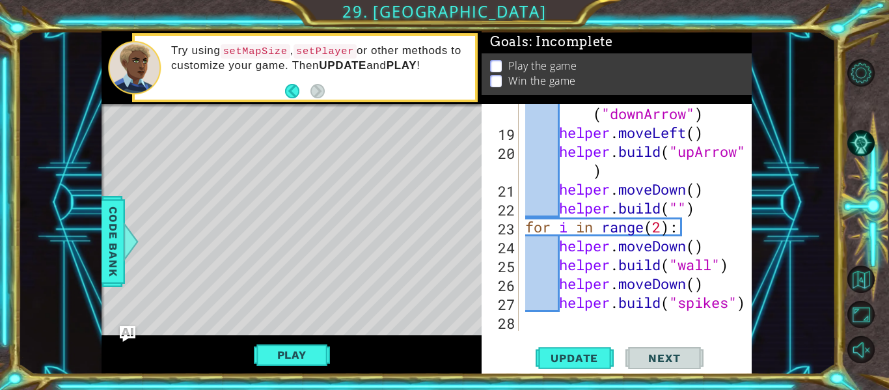
scroll to position [431, 0]
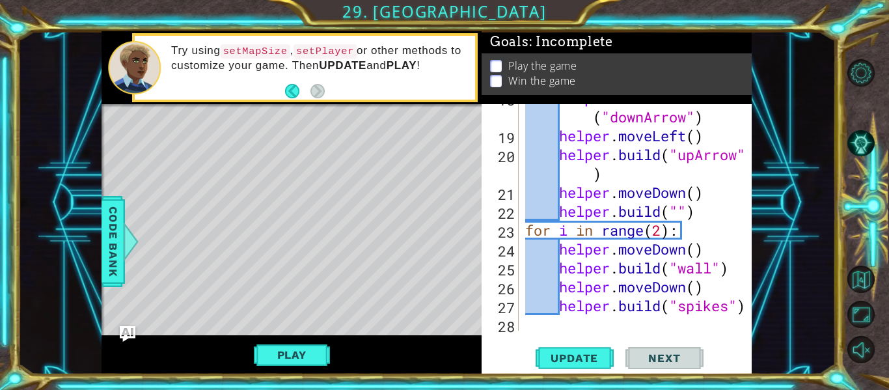
click at [712, 268] on div "helper . build ( "downArrow" ) helper . moveLeft ( ) helper . build ( "upArrow"…" at bounding box center [639, 230] width 233 height 283
click at [733, 264] on div "helper . build ( "downArrow" ) helper . moveLeft ( ) helper . build ( "upArrow"…" at bounding box center [639, 230] width 233 height 283
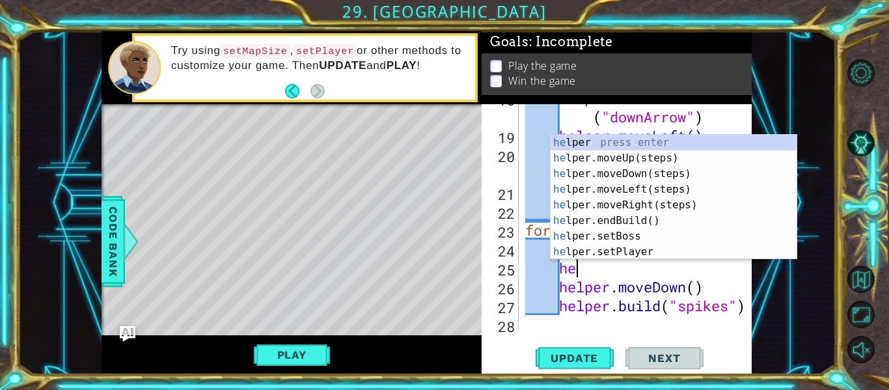
type textarea "h"
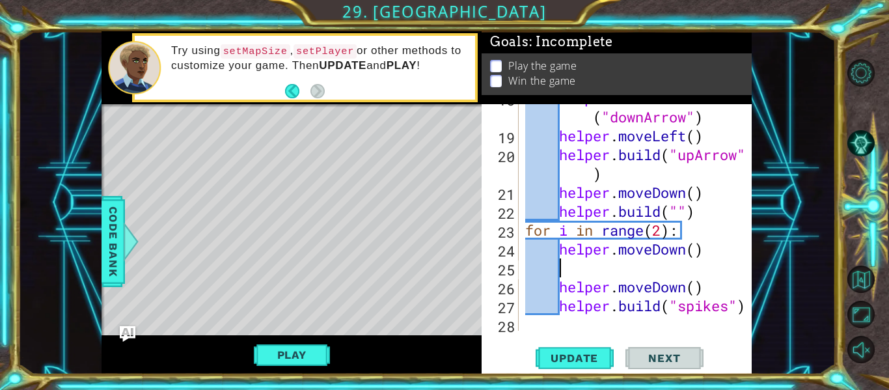
click at [718, 286] on div "helper . build ( "downArrow" ) helper . moveLeft ( ) helper . build ( "upArrow"…" at bounding box center [639, 230] width 233 height 283
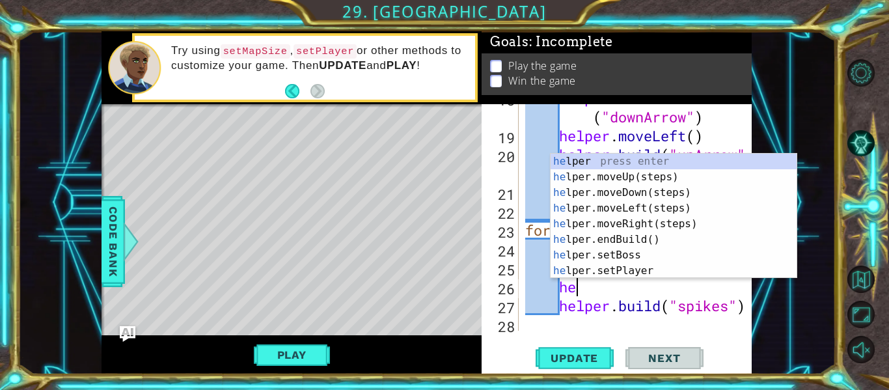
type textarea "h"
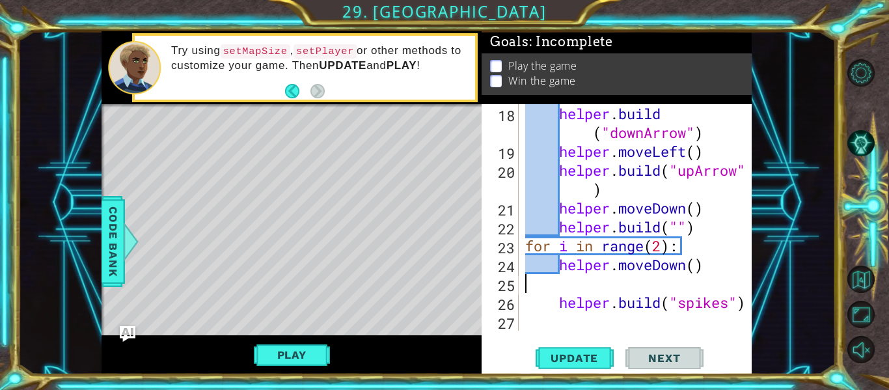
scroll to position [397, 0]
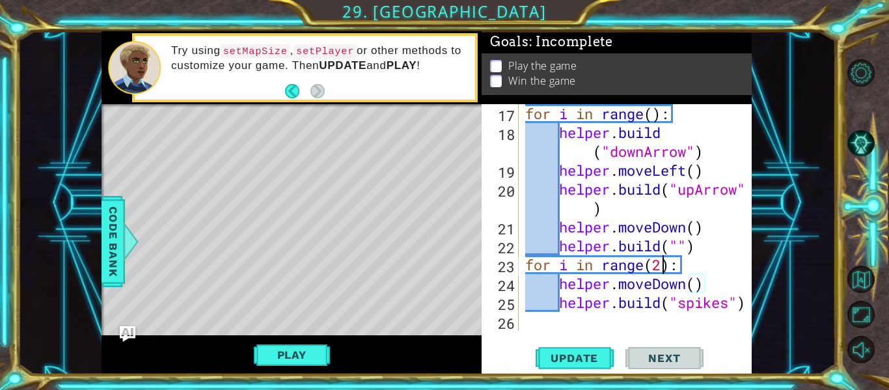
click at [663, 268] on div "for i in range ( ) : helper . build ( "downArrow" ) helper . moveLeft ( ) helpe…" at bounding box center [639, 236] width 233 height 264
type textarea "for i in range(4):"
click at [581, 353] on span "Update" at bounding box center [575, 358] width 74 height 13
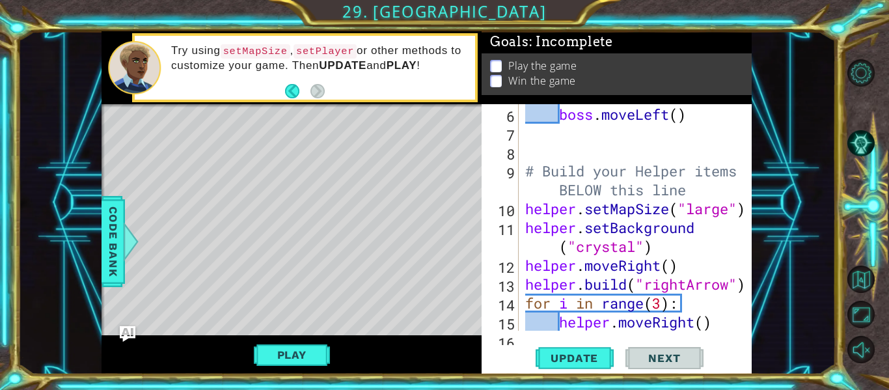
scroll to position [130, 0]
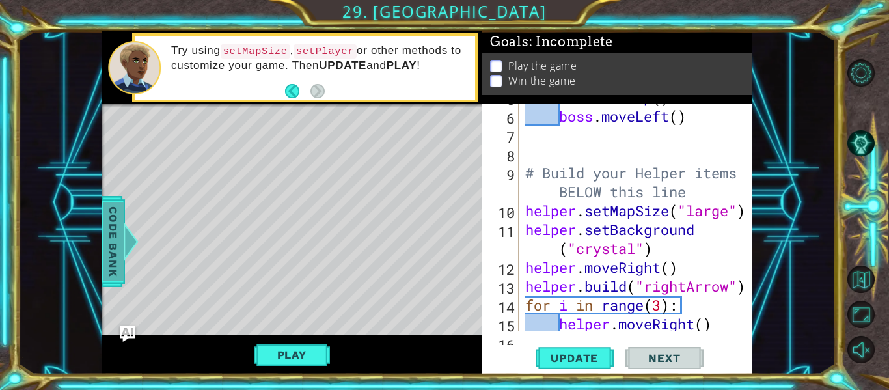
click at [118, 216] on span "Code Bank" at bounding box center [113, 241] width 21 height 79
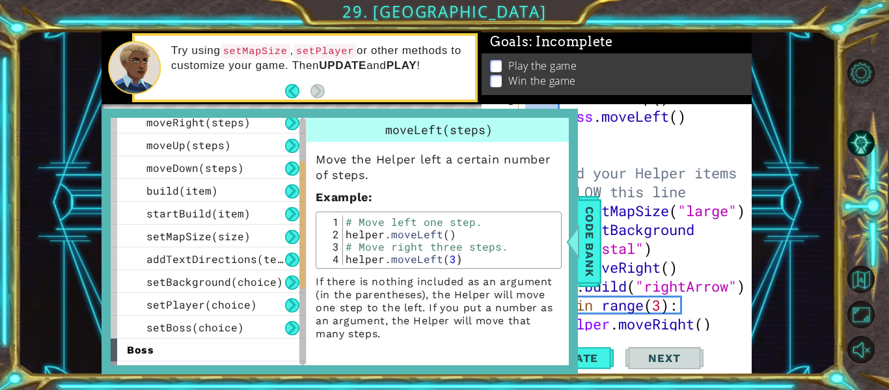
scroll to position [158, 0]
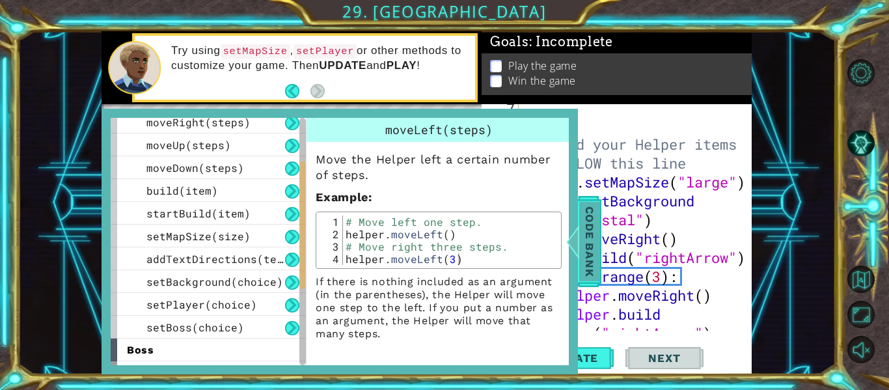
click at [586, 245] on span "Code Bank" at bounding box center [589, 241] width 21 height 79
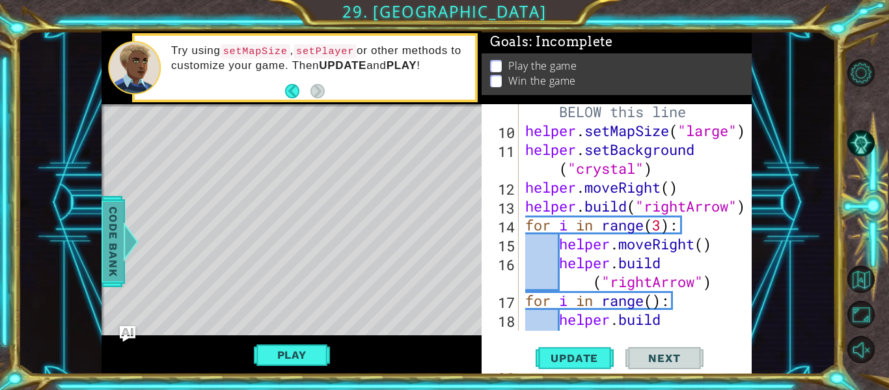
scroll to position [161, 0]
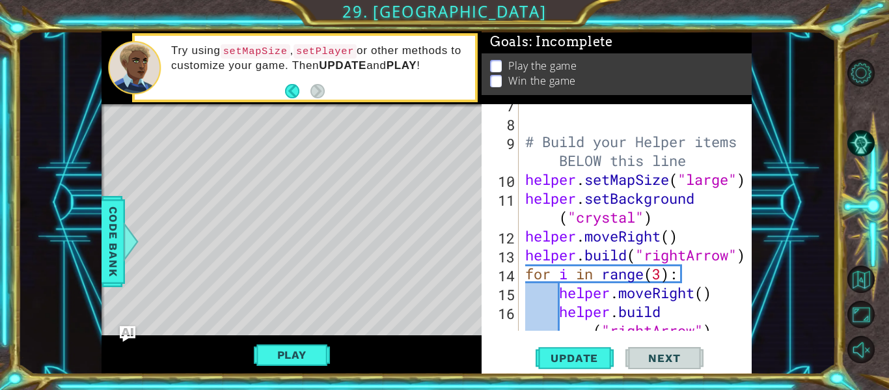
click at [272, 228] on div "Level Map" at bounding box center [403, 296] width 602 height 384
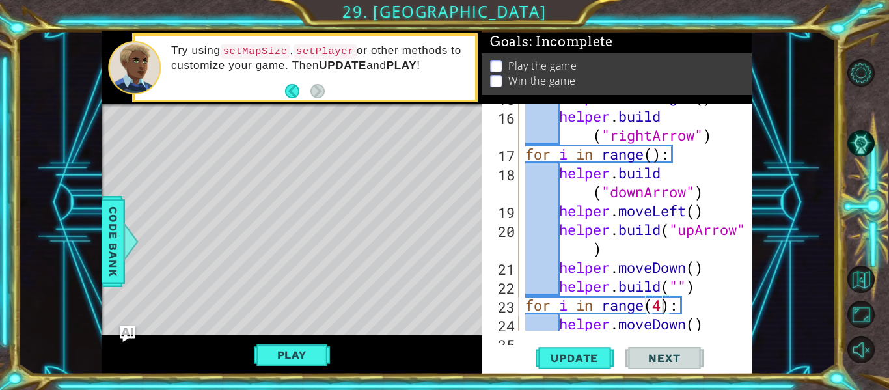
scroll to position [397, 0]
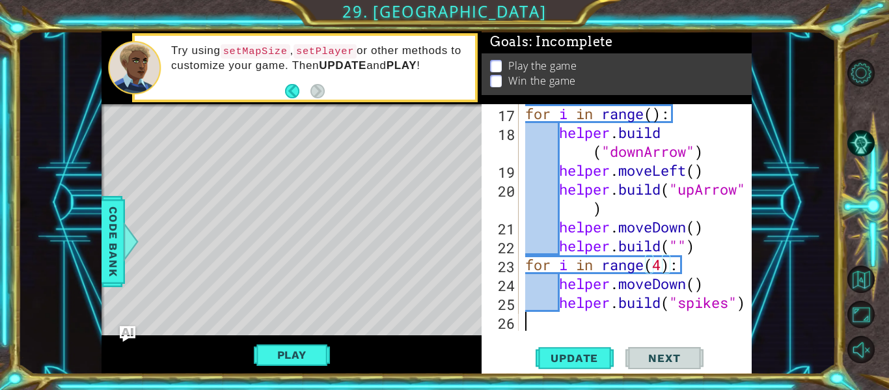
click at [593, 326] on div "for i in range ( ) : helper . build ( "downArrow" ) helper . moveLeft ( ) helpe…" at bounding box center [639, 236] width 233 height 264
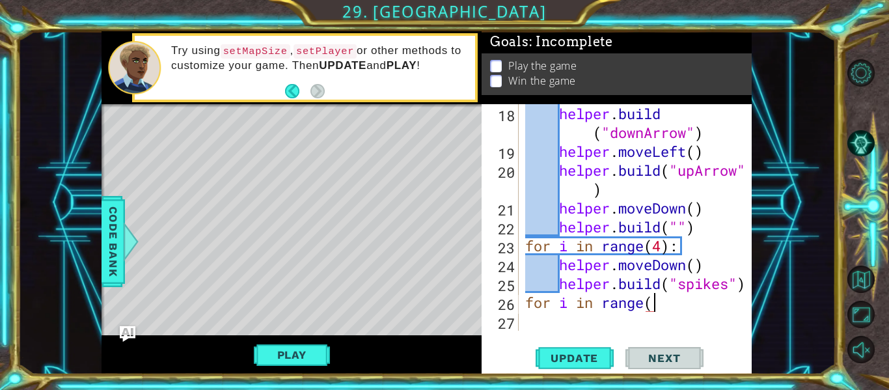
scroll to position [0, 6]
type textarea "for i in range():"
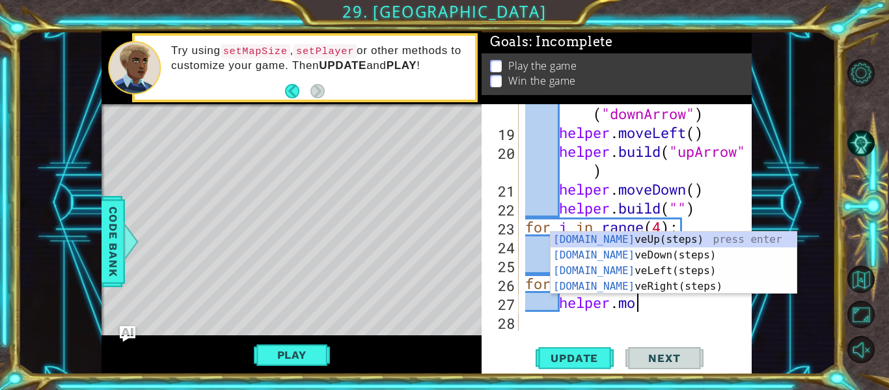
scroll to position [0, 5]
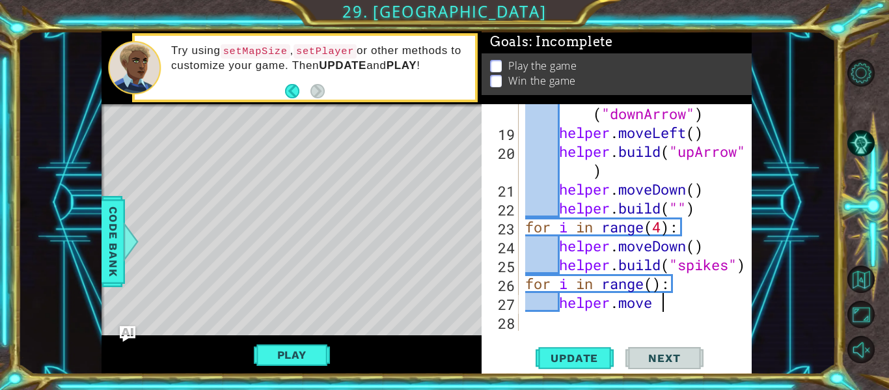
type textarea "helper.move"
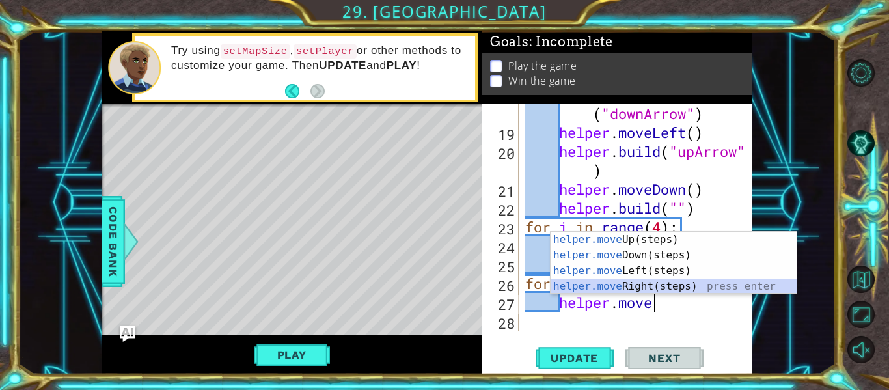
click at [678, 283] on div "helper.move Up(steps) press enter helper.move Down(steps) press enter helper.mo…" at bounding box center [674, 279] width 246 height 94
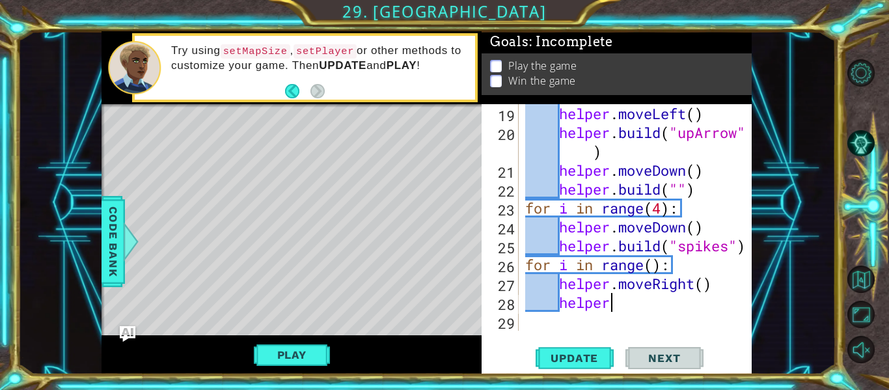
scroll to position [440, 0]
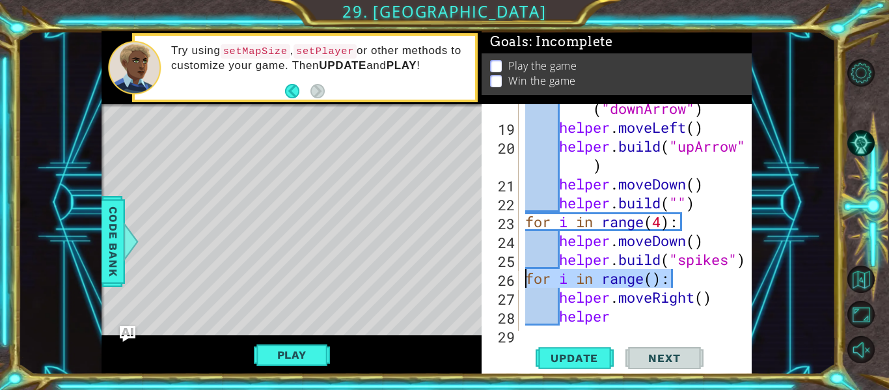
drag, startPoint x: 690, startPoint y: 279, endPoint x: 481, endPoint y: 274, distance: 208.4
click at [482, 274] on div "helper 18 19 20 21 22 23 24 25 26 27 28 29 helper . build ( "downArrow" ) helpe…" at bounding box center [616, 217] width 268 height 227
type textarea "for i in range():"
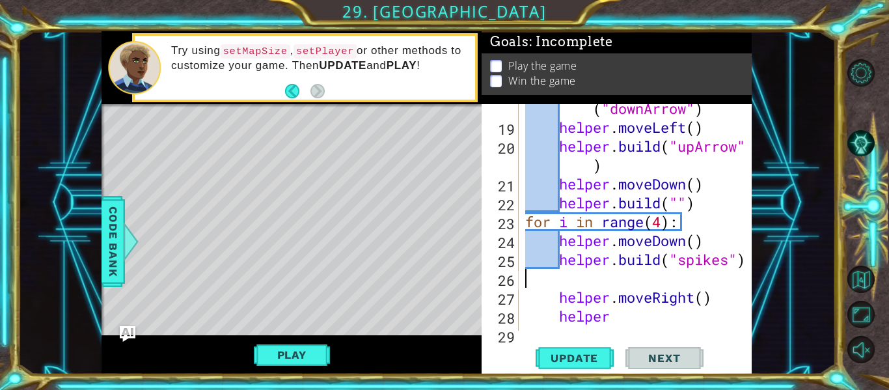
scroll to position [434, 0]
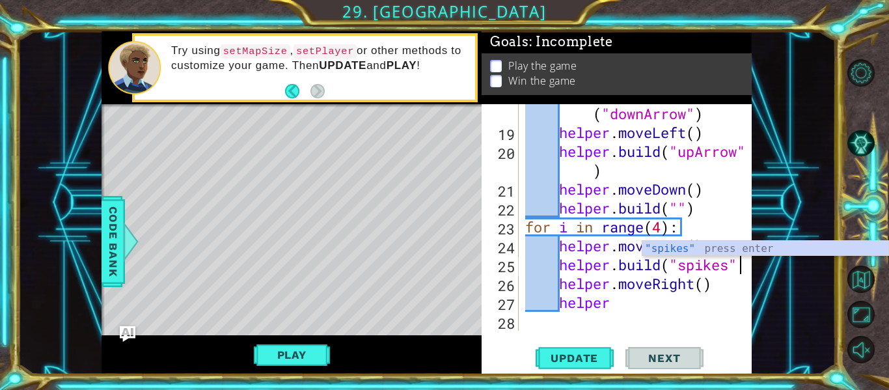
type textarea "[DOMAIN_NAME]("spikes")"
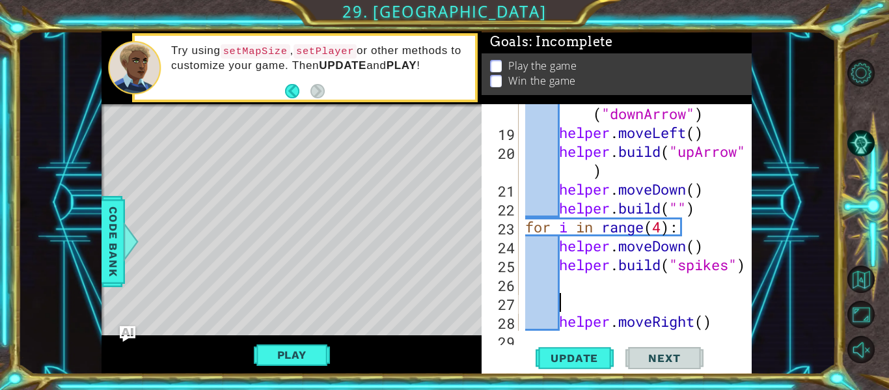
scroll to position [0, 0]
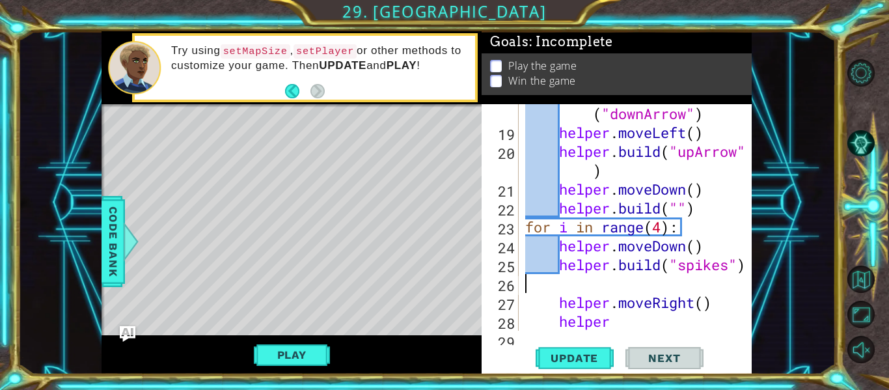
click at [554, 301] on div "helper . build ( "downArrow" ) helper . moveLeft ( ) helper . build ( "upArrow"…" at bounding box center [639, 226] width 233 height 283
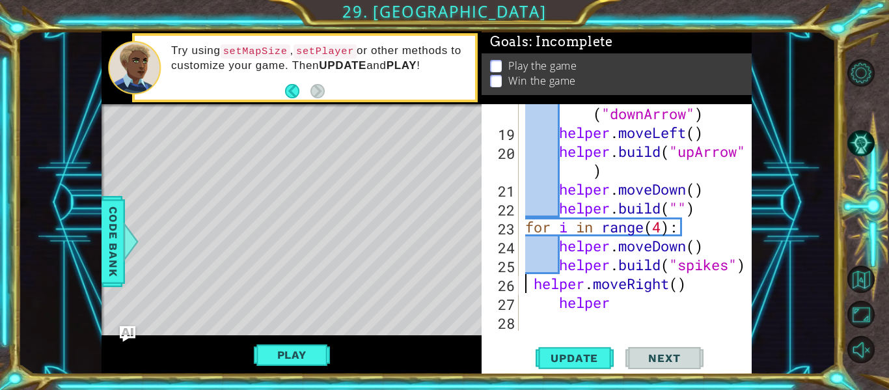
click at [536, 283] on div "helper . build ( "downArrow" ) helper . moveLeft ( ) helper . build ( "upArrow"…" at bounding box center [639, 226] width 233 height 283
click at [563, 306] on div "helper . build ( "downArrow" ) helper . moveLeft ( ) helper . build ( "upArrow"…" at bounding box center [639, 226] width 233 height 283
click at [623, 308] on div "helper . build ( "downArrow" ) helper . moveLeft ( ) helper . build ( "upArrow"…" at bounding box center [639, 226] width 233 height 283
type textarea "helper."
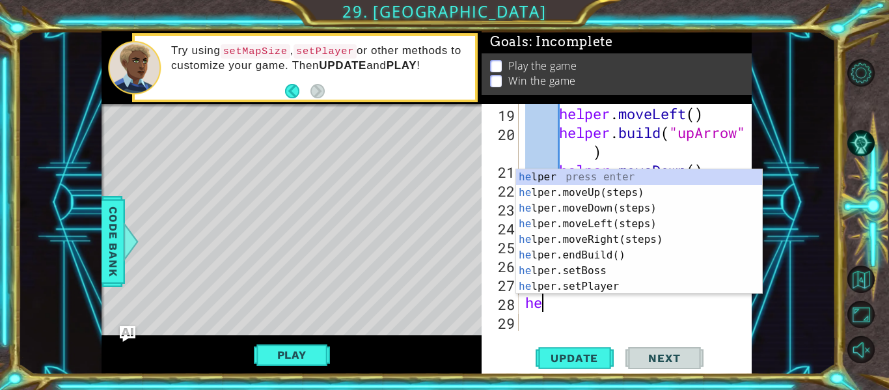
type textarea "h"
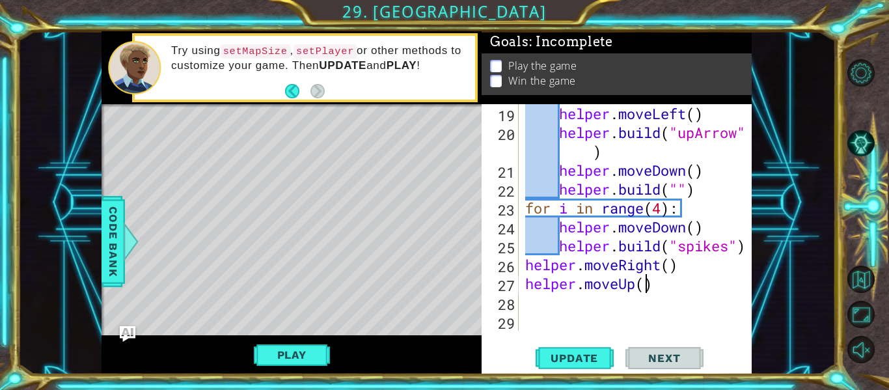
click at [644, 289] on div "helper . moveLeft ( ) helper . build ( "upArrow" ) helper . moveDown ( ) helper…" at bounding box center [639, 236] width 233 height 264
type textarea "helper.moveUp(3)"
click at [634, 301] on div "helper . moveLeft ( ) helper . build ( "upArrow" ) helper . moveDown ( ) helper…" at bounding box center [639, 236] width 233 height 264
type textarea "for i in range():"
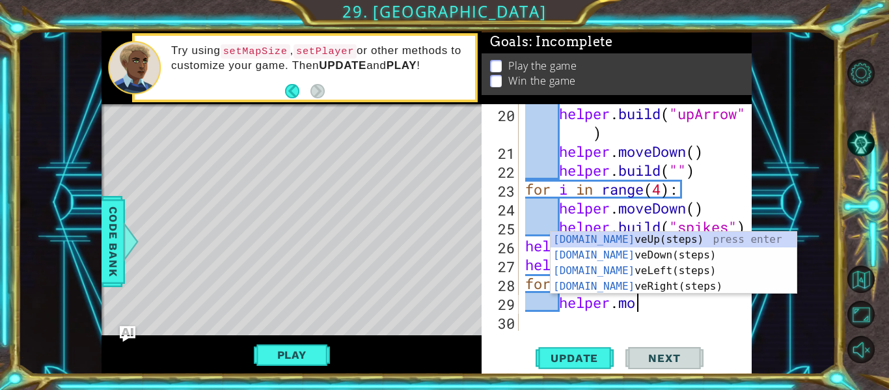
scroll to position [0, 4]
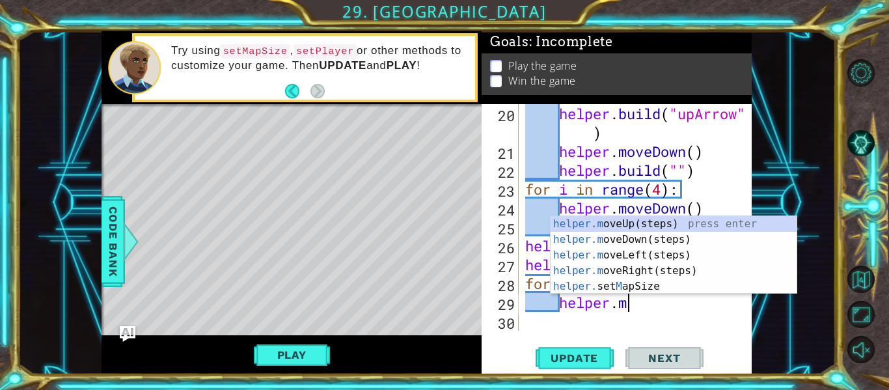
type textarea "helper."
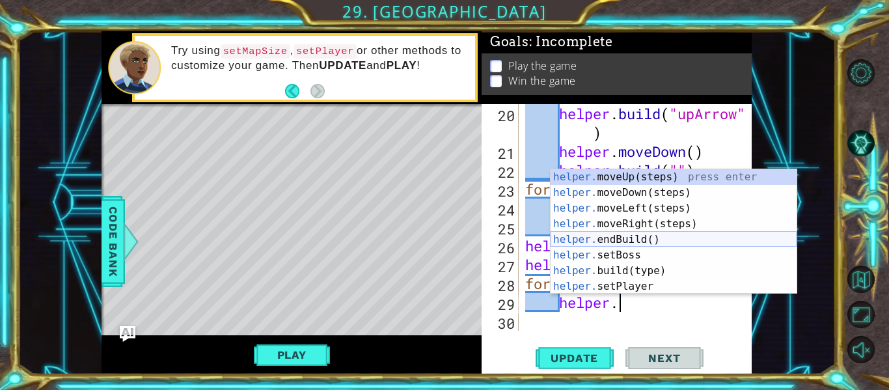
click at [663, 238] on div "helper. moveUp(steps) press enter helper. moveDown(steps) press enter helper. m…" at bounding box center [674, 247] width 246 height 156
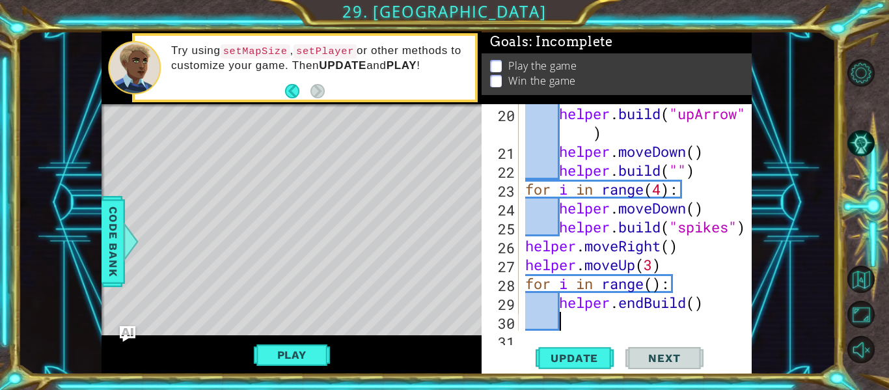
scroll to position [491, 0]
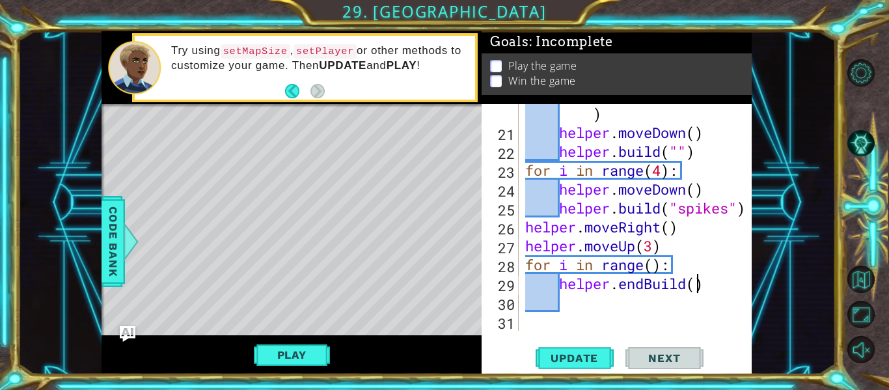
click at [695, 285] on div "helper . build ( "upArrow" ) helper . moveDown ( ) helper . build ( "" ) for i …" at bounding box center [639, 226] width 233 height 283
type textarea "helper.endBuild()"
click at [695, 296] on div "helper . build ( "upArrow" ) helper . moveDown ( ) helper . build ( "" ) for i …" at bounding box center [639, 226] width 233 height 283
click at [642, 284] on div "helper . build ( "upArrow" ) helper . moveDown ( ) helper . build ( "" ) for i …" at bounding box center [639, 226] width 233 height 283
drag, startPoint x: 708, startPoint y: 287, endPoint x: 622, endPoint y: 283, distance: 86.1
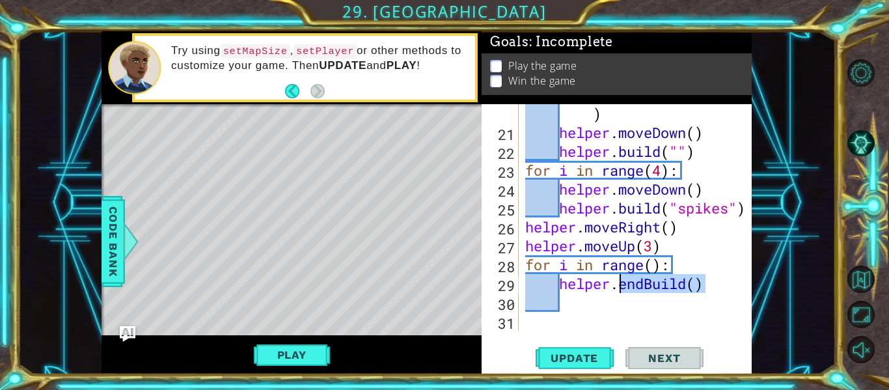
click at [622, 283] on div "helper . build ( "upArrow" ) helper . moveDown ( ) helper . build ( "" ) for i …" at bounding box center [639, 226] width 233 height 283
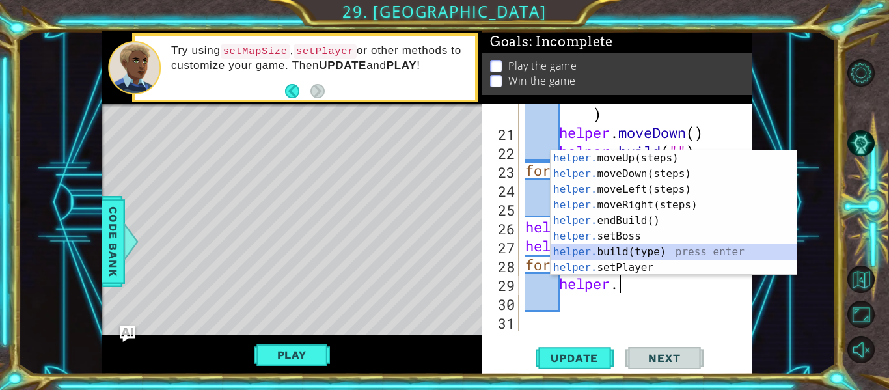
click at [630, 254] on div "helper. moveUp(steps) press enter helper. moveDown(steps) press enter helper. m…" at bounding box center [674, 228] width 246 height 156
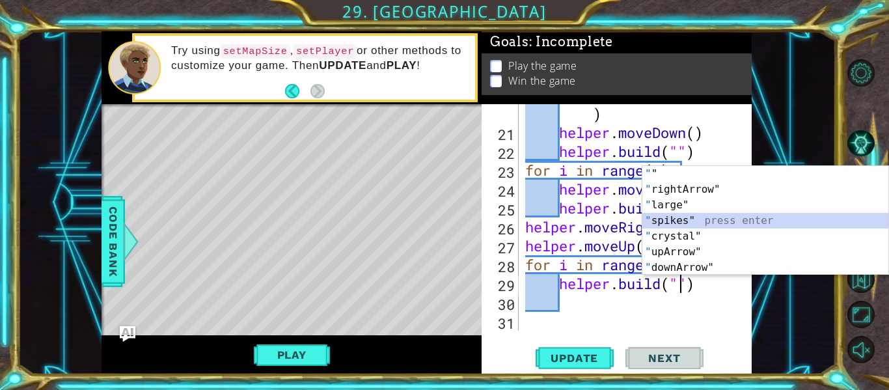
click at [706, 218] on div "" " press enter " rightArrow" press enter " large" press enter " spikes" press …" at bounding box center [766, 236] width 246 height 141
type textarea "[DOMAIN_NAME]("spikes")"
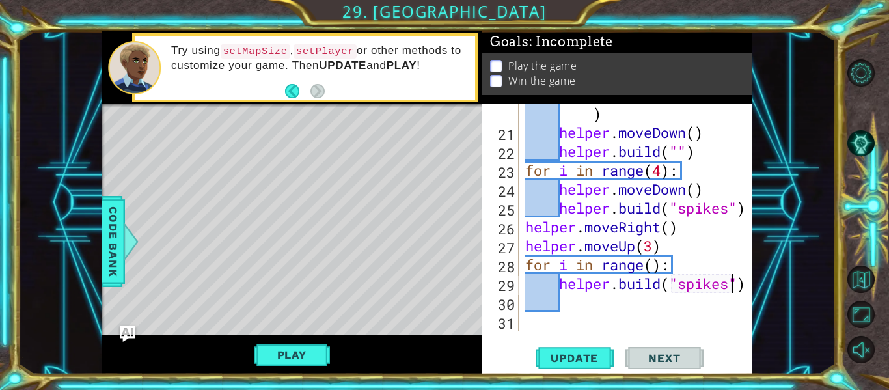
click at [713, 312] on div "helper . build ( "upArrow" ) helper . moveDown ( ) helper . build ( "" ) for i …" at bounding box center [639, 226] width 233 height 283
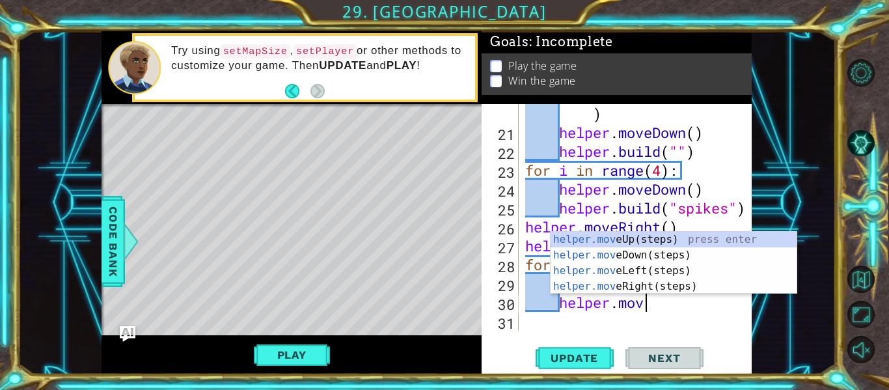
scroll to position [0, 5]
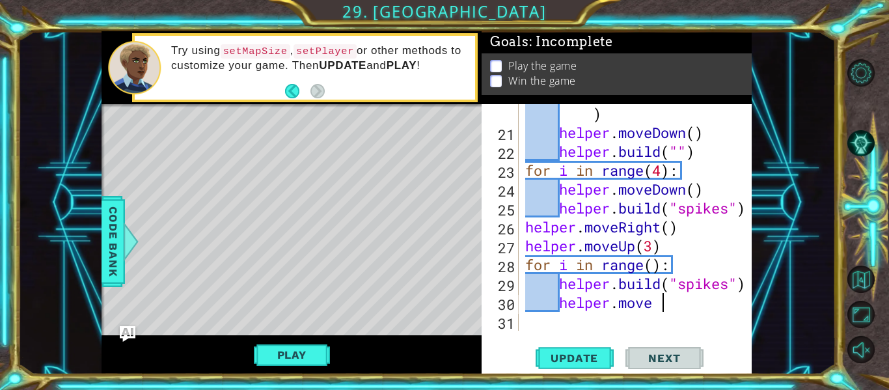
type textarea "helper.mov"
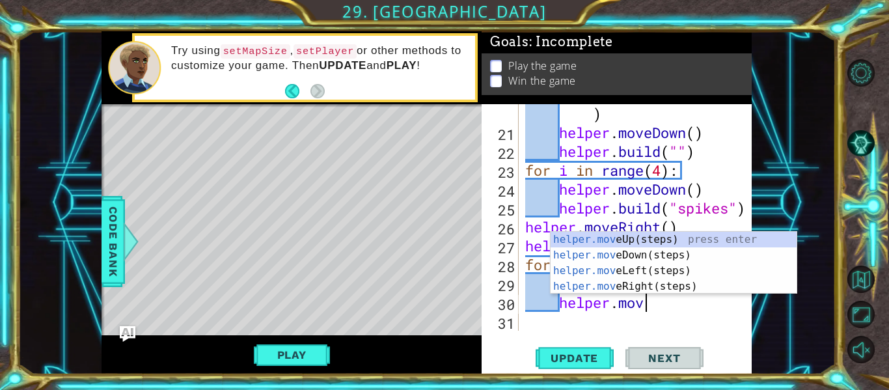
scroll to position [0, 5]
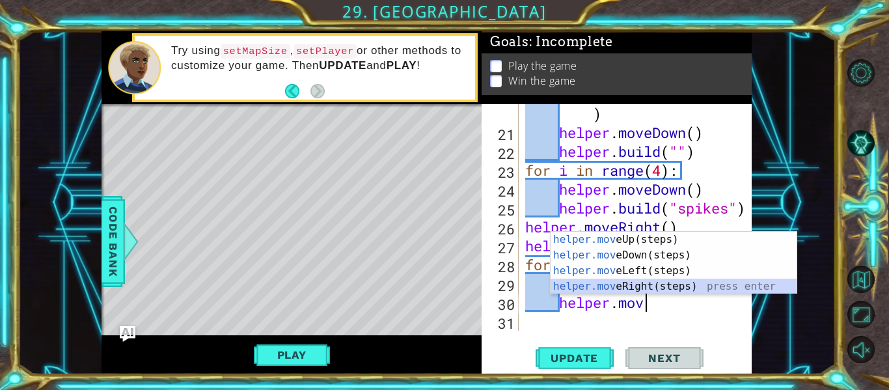
click at [712, 288] on div "helper.mov eUp(steps) press enter helper.mov eDown(steps) press enter helper.mo…" at bounding box center [674, 279] width 246 height 94
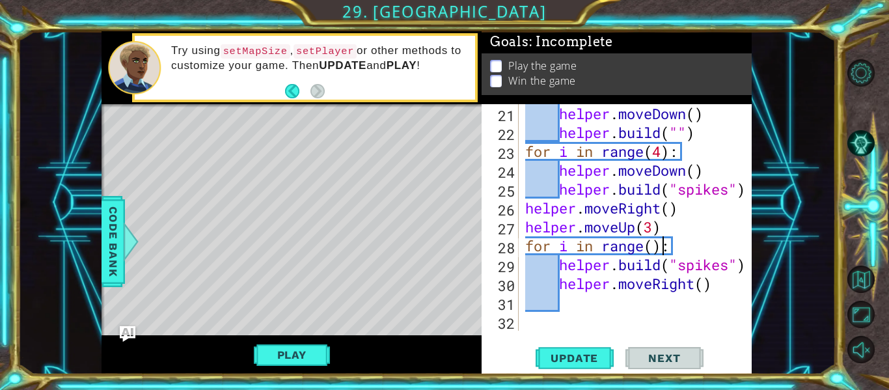
click at [659, 245] on div "helper . moveDown ( ) helper . build ( "" ) for i in range ( 4 ) : helper . mov…" at bounding box center [639, 236] width 233 height 264
click at [652, 244] on div "helper . moveDown ( ) helper . build ( "" ) for i in range ( 4 ) : helper . mov…" at bounding box center [639, 236] width 233 height 264
type textarea "for i in range(3):"
click at [586, 357] on span "Update" at bounding box center [575, 358] width 74 height 13
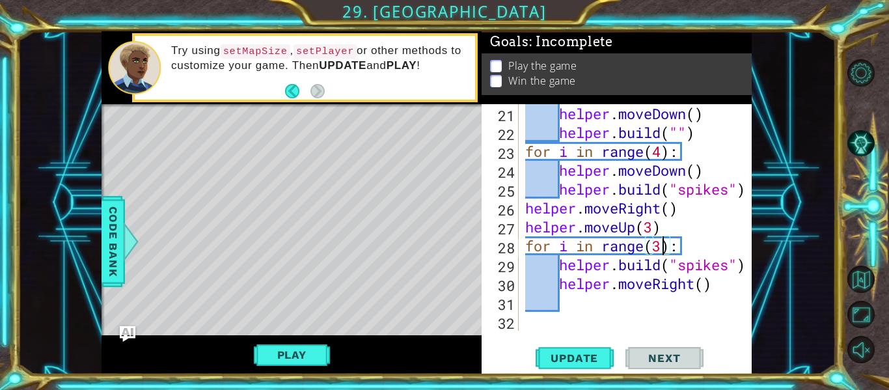
click at [575, 314] on div "helper . moveDown ( ) helper . build ( "" ) for i in range ( 4 ) : helper . mov…" at bounding box center [639, 236] width 233 height 264
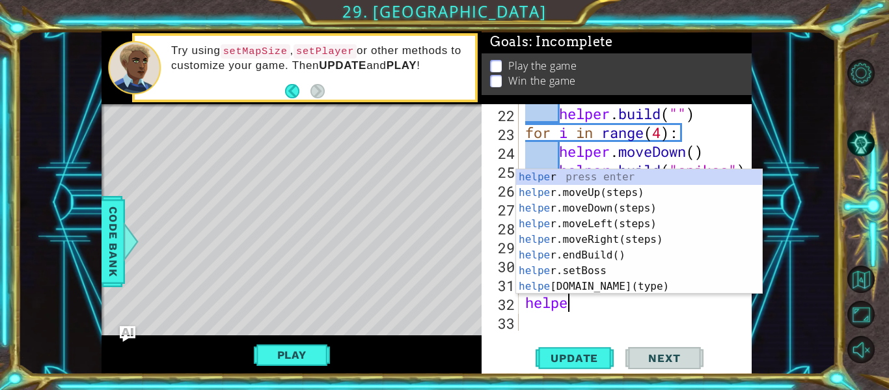
scroll to position [0, 2]
type textarea "helper."
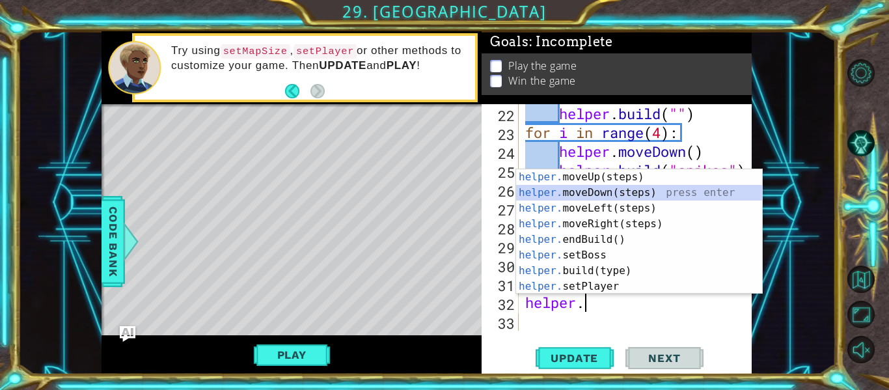
click at [607, 191] on div "helper. moveUp(steps) press enter helper. moveDown(steps) press enter helper. m…" at bounding box center [639, 247] width 246 height 156
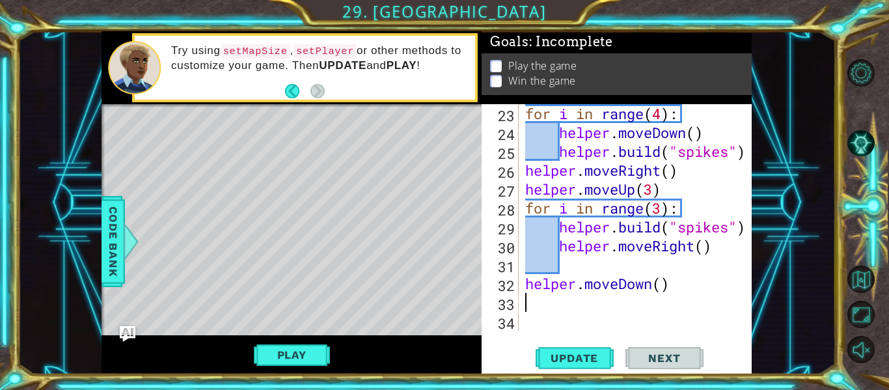
scroll to position [548, 0]
click at [579, 352] on span "Update" at bounding box center [575, 358] width 74 height 13
click at [654, 291] on div "for i in range ( 4 ) : helper . moveDown ( ) helper . build ( "spikes" ) helper…" at bounding box center [639, 236] width 233 height 264
click at [663, 288] on div "for i in range ( 4 ) : helper . moveDown ( ) helper . build ( "spikes" ) helper…" at bounding box center [639, 236] width 233 height 264
type textarea "helper.moveDown(2)"
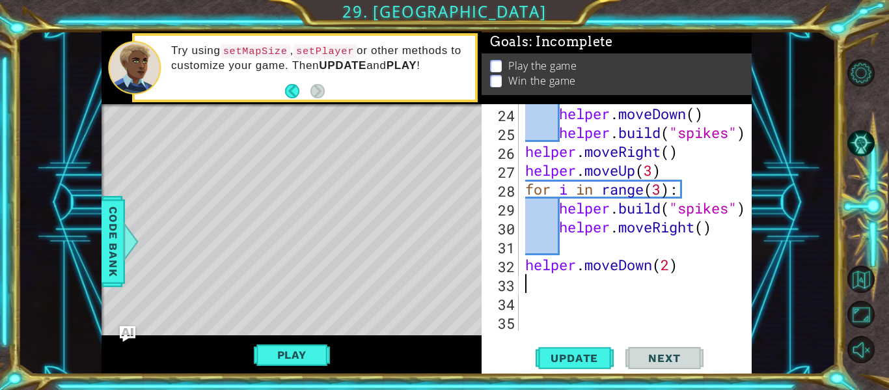
scroll to position [566, 0]
click at [115, 242] on span "Code Bank" at bounding box center [113, 241] width 21 height 79
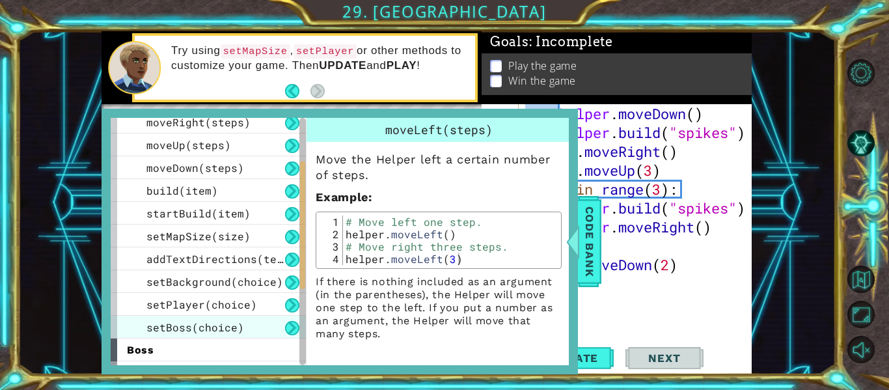
click at [212, 329] on span "setBoss(choice)" at bounding box center [195, 327] width 98 height 14
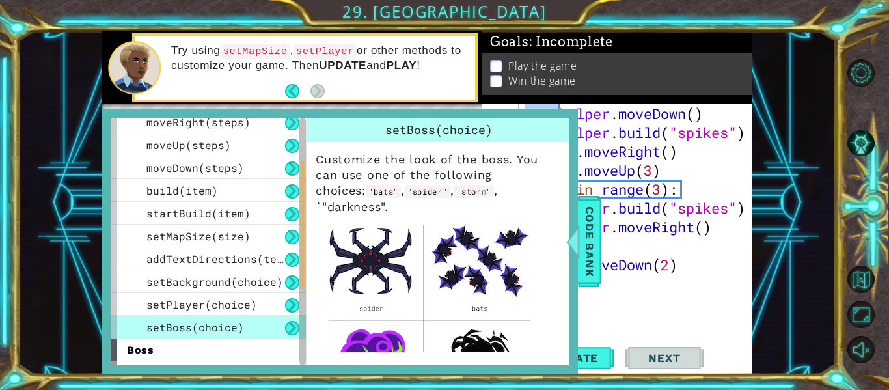
scroll to position [185, 0]
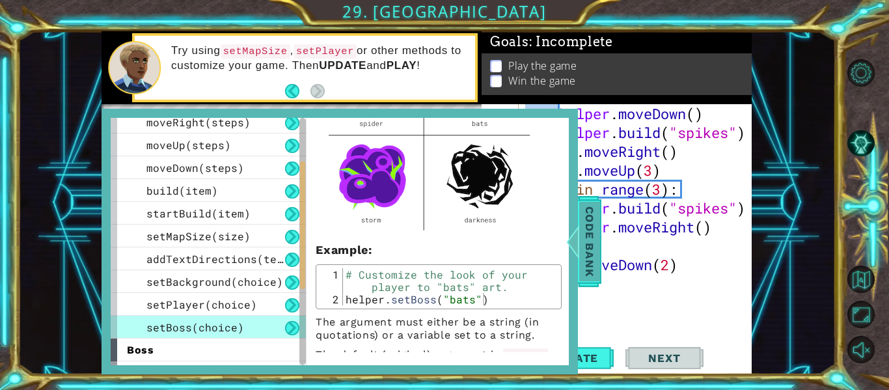
click at [576, 244] on div at bounding box center [573, 241] width 16 height 39
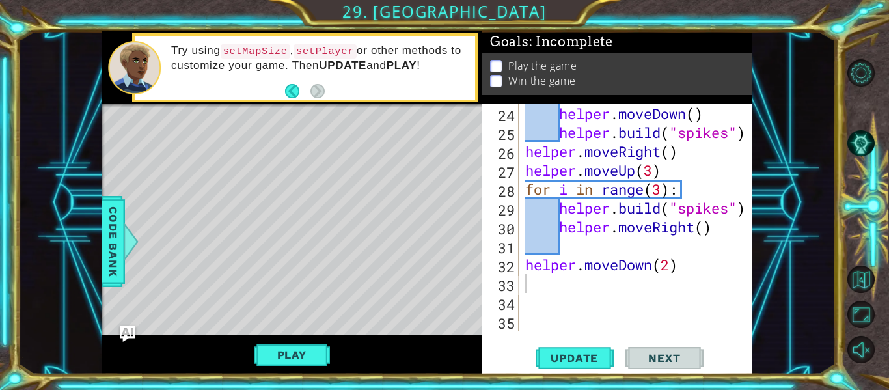
click at [619, 286] on div "helper . moveDown ( ) helper . build ( "spikes" ) helper . moveRight ( ) helper…" at bounding box center [639, 236] width 233 height 264
click at [572, 364] on span "Update" at bounding box center [575, 358] width 74 height 13
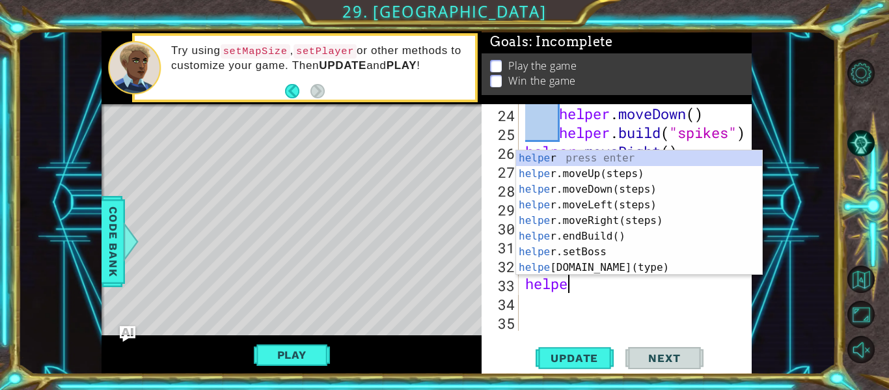
scroll to position [0, 1]
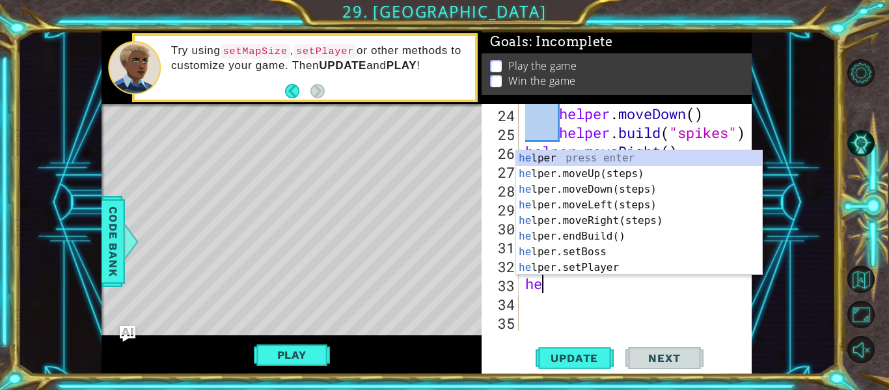
type textarea "h"
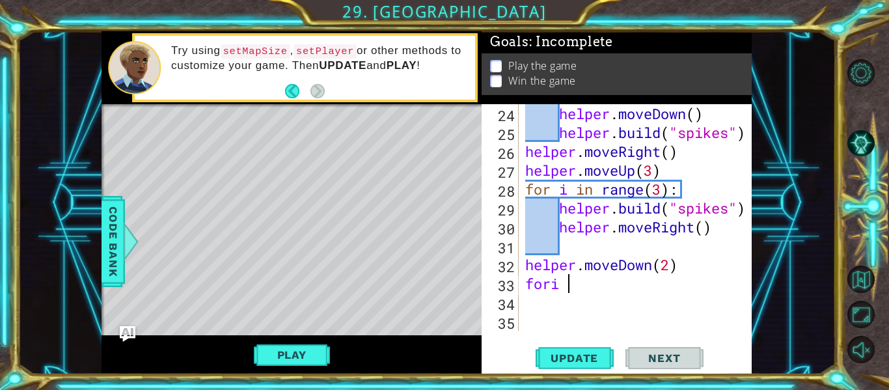
scroll to position [0, 2]
click at [548, 288] on div "helper . moveDown ( ) helper . build ( "spikes" ) helper . moveRight ( ) helper…" at bounding box center [639, 236] width 233 height 264
click at [656, 288] on div "helper . moveDown ( ) helper . build ( "spikes" ) helper . moveRight ( ) helper…" at bounding box center [639, 236] width 233 height 264
type textarea "for i in range():"
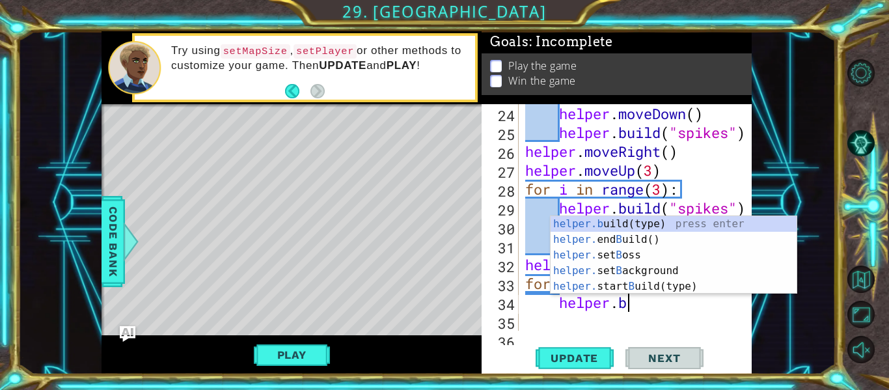
scroll to position [0, 5]
type textarea "helper.bul"
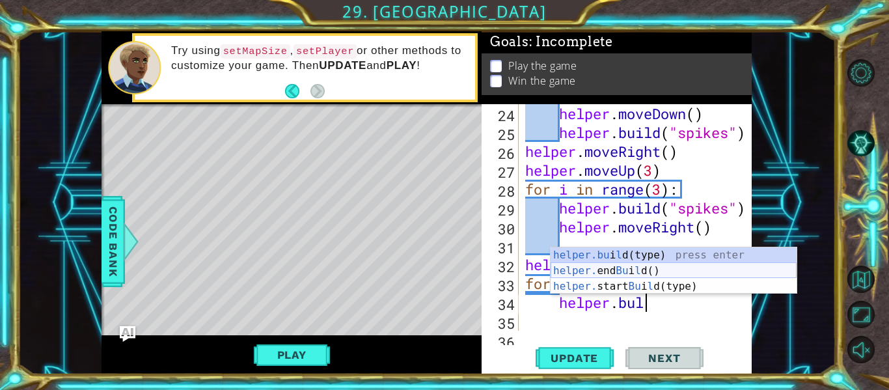
click at [679, 272] on div "helper.bu i l d(type) press enter helper. end Bu i l d() press enter helper. st…" at bounding box center [674, 286] width 246 height 78
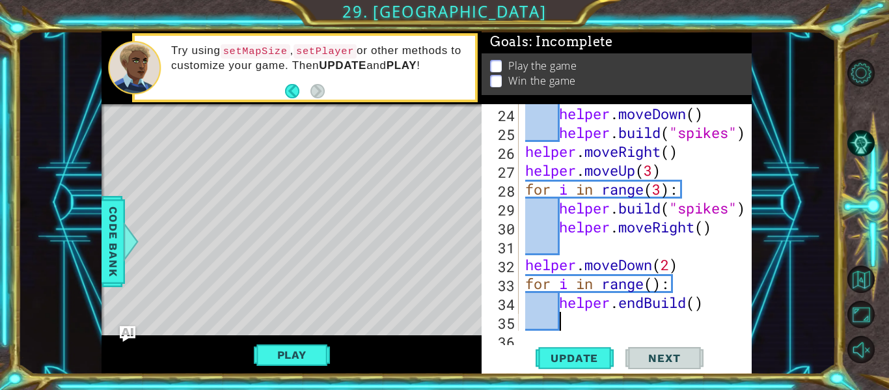
click at [695, 301] on div "helper . moveDown ( ) helper . build ( "spikes" ) helper . moveRight ( ) helper…" at bounding box center [639, 236] width 233 height 264
drag, startPoint x: 704, startPoint y: 303, endPoint x: 620, endPoint y: 296, distance: 84.9
click at [620, 296] on div "helper . moveDown ( ) helper . build ( "spikes" ) helper . moveRight ( ) helper…" at bounding box center [639, 236] width 233 height 264
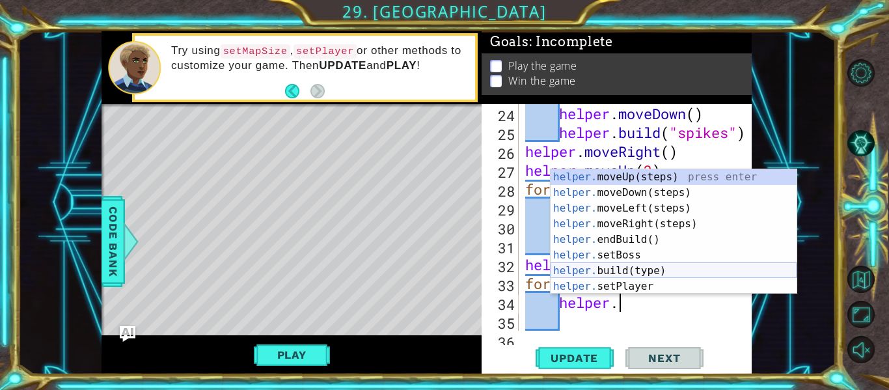
click at [663, 274] on div "helper. moveUp(steps) press enter helper. moveDown(steps) press enter helper. m…" at bounding box center [674, 247] width 246 height 156
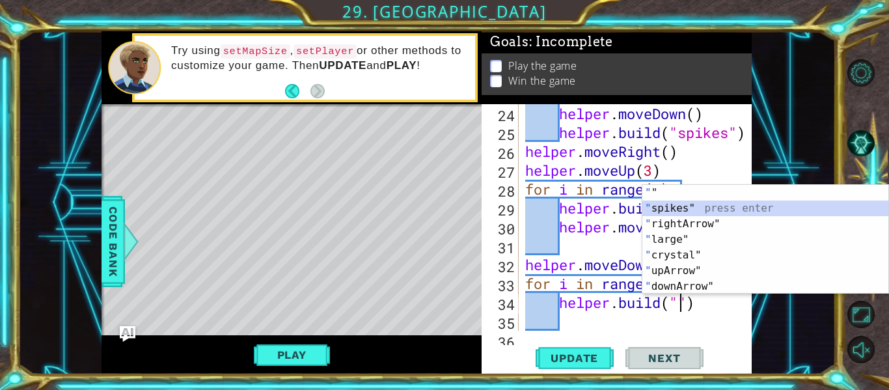
click at [721, 215] on div "" " press enter " spikes" press enter " rightArrow" press enter " large" press …" at bounding box center [766, 255] width 246 height 141
type textarea "[DOMAIN_NAME]("spikes")"
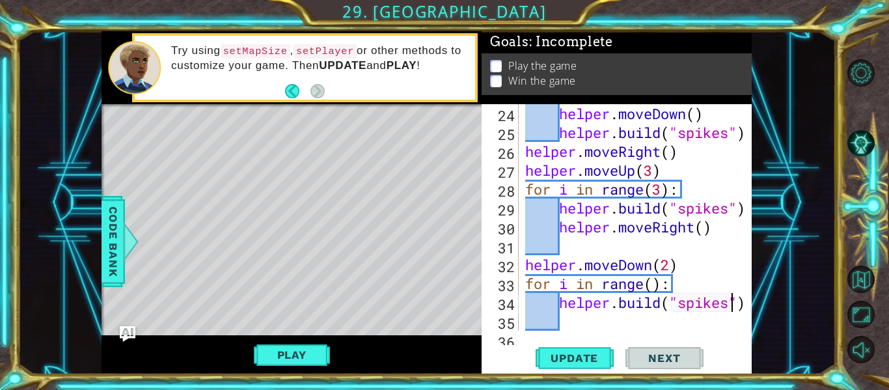
click at [709, 324] on div "helper . moveDown ( ) helper . build ( "spikes" ) helper . moveRight ( ) helper…" at bounding box center [639, 236] width 233 height 264
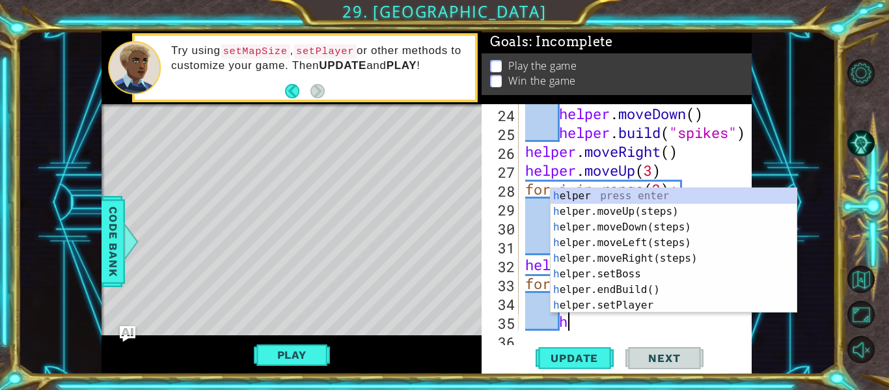
scroll to position [0, 1]
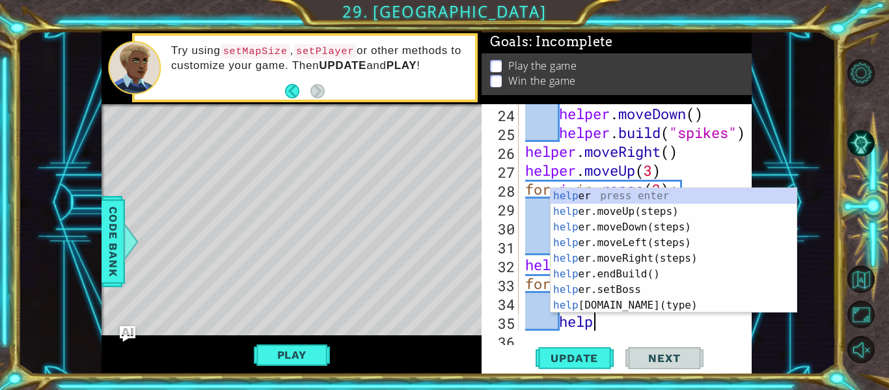
type textarea "helper"
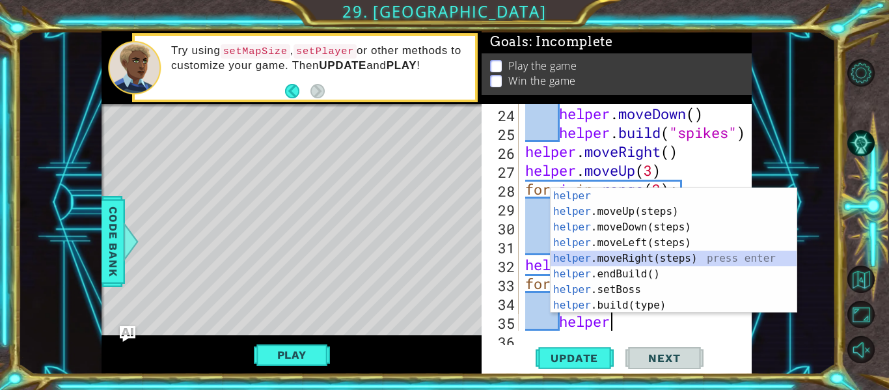
click at [706, 260] on div "helper press enter helper .moveUp(steps) press enter helper .moveDown(steps) pr…" at bounding box center [674, 266] width 246 height 156
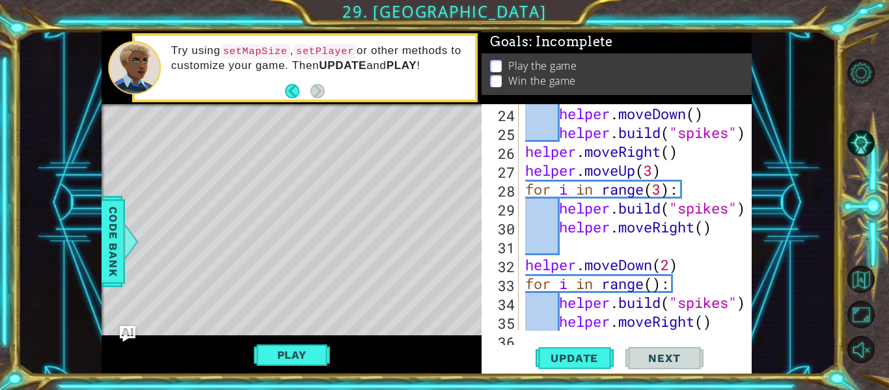
scroll to position [0, 1]
click at [658, 284] on div "helper . moveDown ( ) helper . build ( "spikes" ) helper . moveRight ( ) helper…" at bounding box center [639, 236] width 233 height 264
type textarea "for i in range(2):"
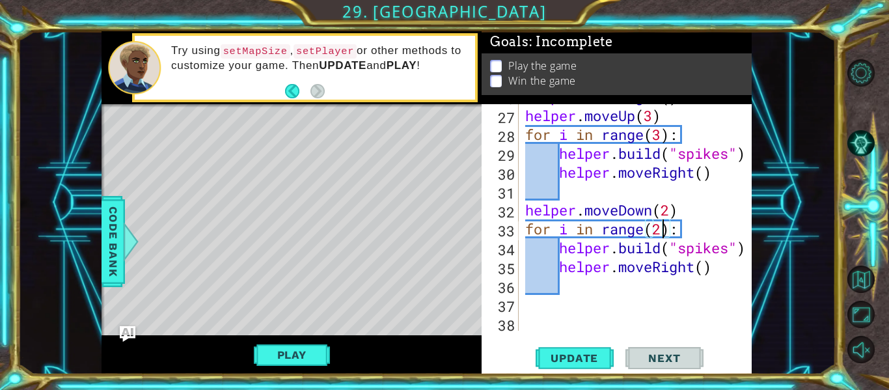
scroll to position [622, 0]
click at [671, 304] on div "helper . moveRight ( ) helper . moveUp ( 3 ) for i in range ( 3 ) : helper . bu…" at bounding box center [639, 218] width 233 height 264
click at [665, 284] on div "helper . moveRight ( ) helper . moveUp ( 3 ) for i in range ( 3 ) : helper . bu…" at bounding box center [639, 218] width 233 height 264
click at [555, 356] on span "Update" at bounding box center [575, 358] width 74 height 13
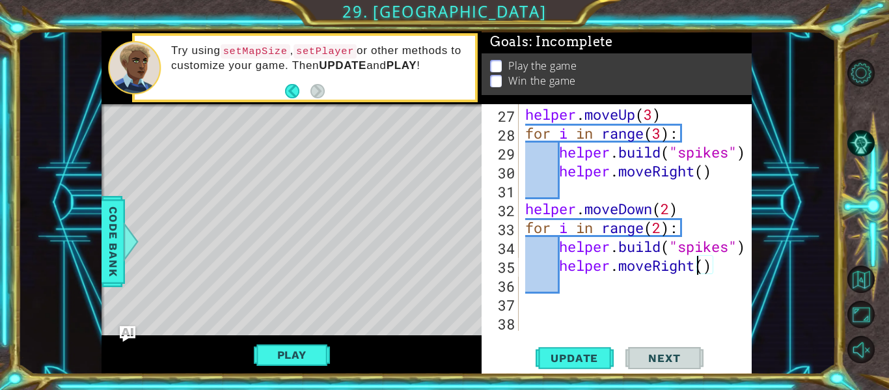
click at [695, 266] on div "helper . moveRight ( ) helper . moveUp ( 3 ) for i in range ( 3 ) : helper . bu…" at bounding box center [639, 218] width 233 height 264
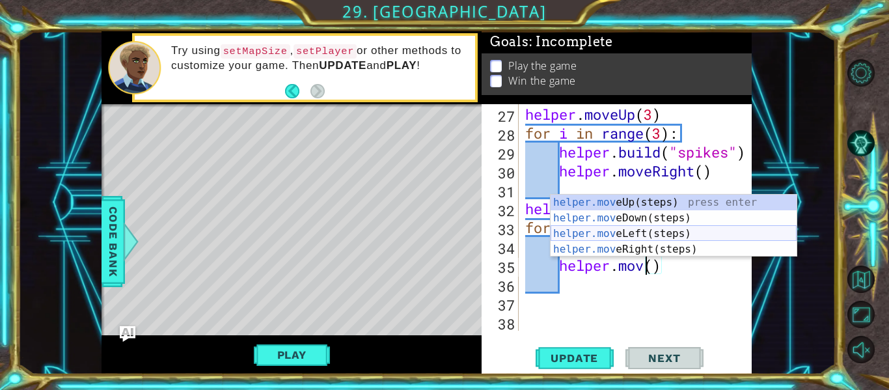
click at [708, 233] on div "helper.mov eUp(steps) press enter helper.mov eDown(steps) press enter helper.mo…" at bounding box center [674, 242] width 246 height 94
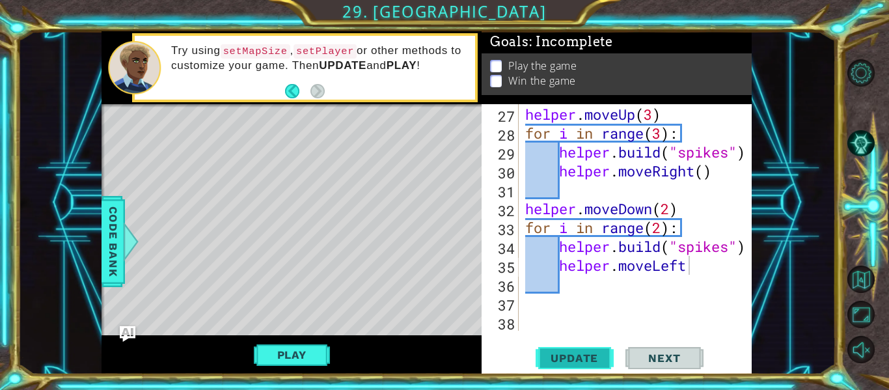
click at [575, 359] on span "Update" at bounding box center [575, 358] width 74 height 13
click at [706, 273] on div "helper . moveRight ( ) helper . moveUp ( 3 ) for i in range ( 3 ) : helper . bu…" at bounding box center [639, 218] width 233 height 264
click at [587, 350] on button "Update" at bounding box center [575, 358] width 78 height 27
click at [663, 227] on div "helper . moveRight ( ) helper . moveUp ( 3 ) for i in range ( 3 ) : helper . bu…" at bounding box center [639, 218] width 233 height 264
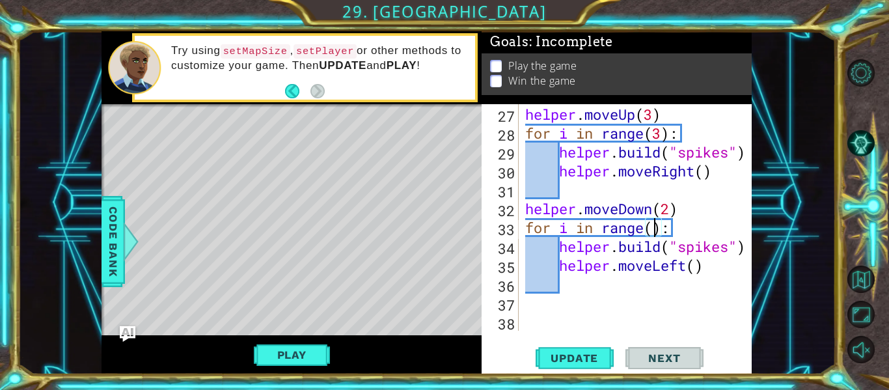
scroll to position [0, 7]
type textarea "for i in range(3):"
click at [557, 354] on span "Update" at bounding box center [575, 358] width 74 height 13
click at [264, 358] on button "Play" at bounding box center [292, 354] width 76 height 25
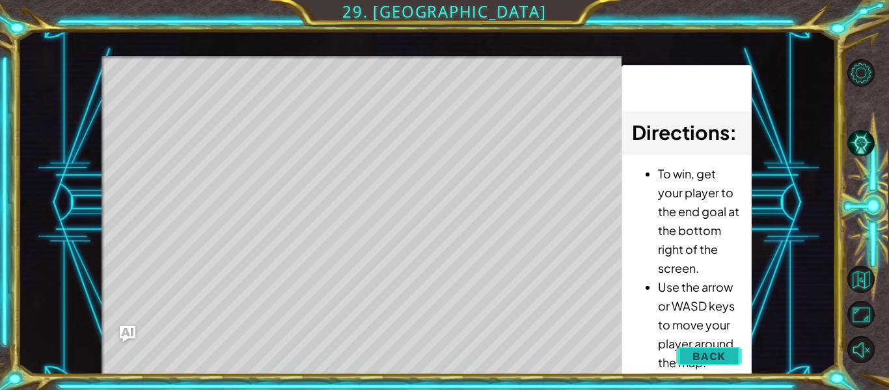
click at [710, 353] on span "Back" at bounding box center [709, 356] width 33 height 13
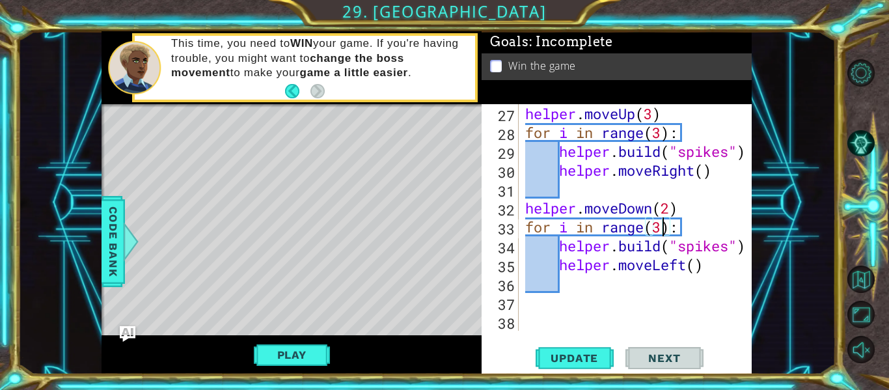
scroll to position [623, 0]
click at [590, 285] on div "helper . moveUp ( 3 ) for i in range ( 3 ) : helper . build ( "spikes" ) helper…" at bounding box center [639, 236] width 233 height 264
click at [572, 323] on div "helper . moveUp ( 3 ) for i in range ( 3 ) : helper . build ( "spikes" ) helper…" at bounding box center [639, 236] width 233 height 264
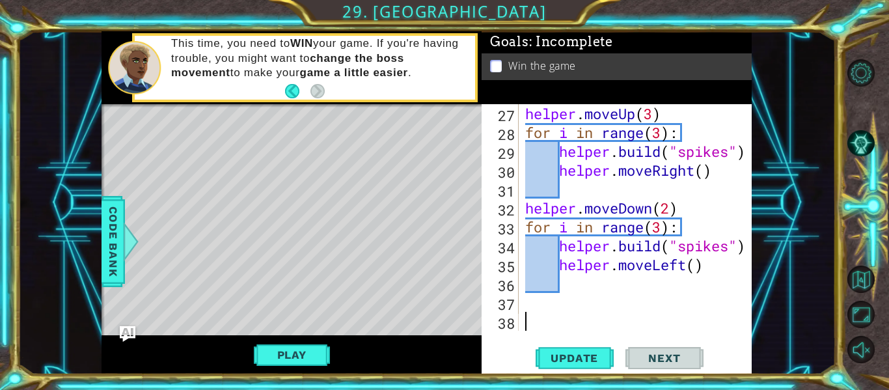
click at [571, 314] on div "helper . moveUp ( 3 ) for i in range ( 3 ) : helper . build ( "spikes" ) helper…" at bounding box center [639, 236] width 233 height 264
click at [566, 307] on div "helper . moveUp ( 3 ) for i in range ( 3 ) : helper . build ( "spikes" ) helper…" at bounding box center [639, 236] width 233 height 264
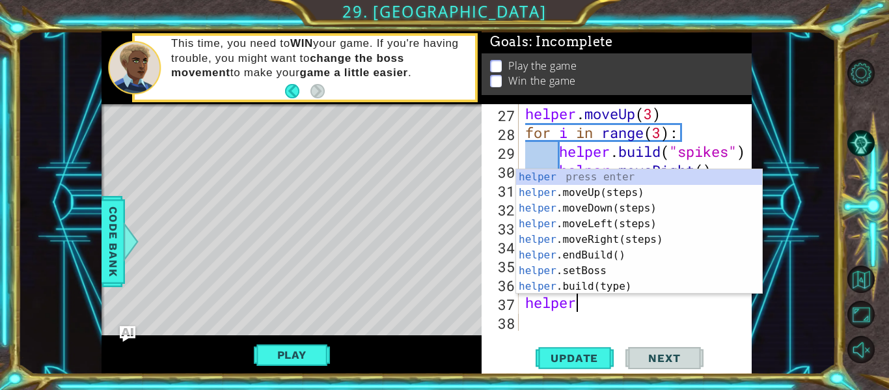
scroll to position [0, 2]
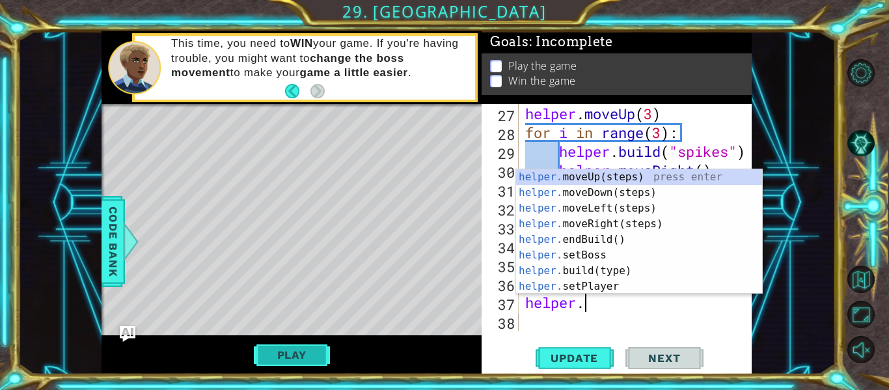
type textarea "helper."
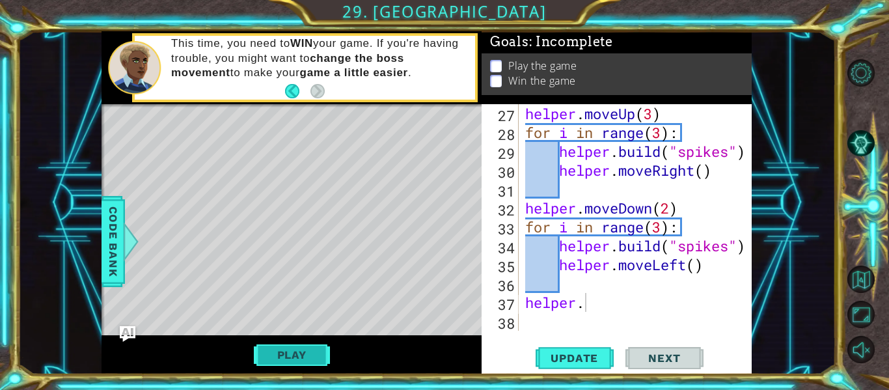
click at [284, 347] on button "Play" at bounding box center [292, 354] width 76 height 25
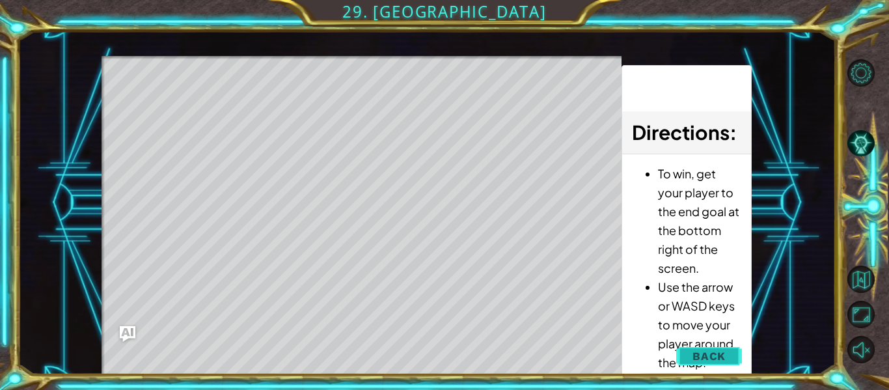
click at [698, 350] on span "Back" at bounding box center [709, 356] width 33 height 13
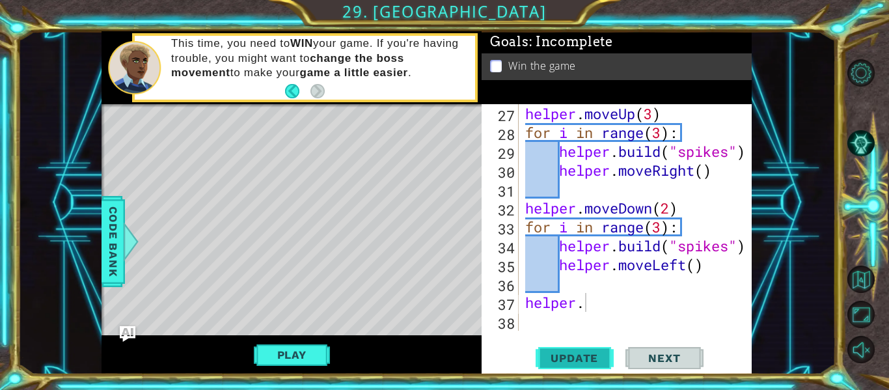
click at [570, 369] on button "Update" at bounding box center [575, 358] width 78 height 27
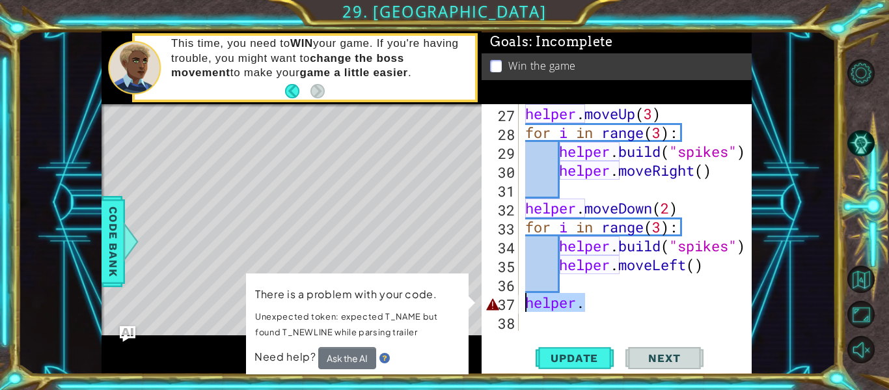
drag, startPoint x: 595, startPoint y: 305, endPoint x: 465, endPoint y: 295, distance: 130.6
click at [465, 295] on div "1 ההההההההההההההההההההההההההההההההההההההההההההההההההההההההההההההההההההההההההההה…" at bounding box center [427, 202] width 650 height 343
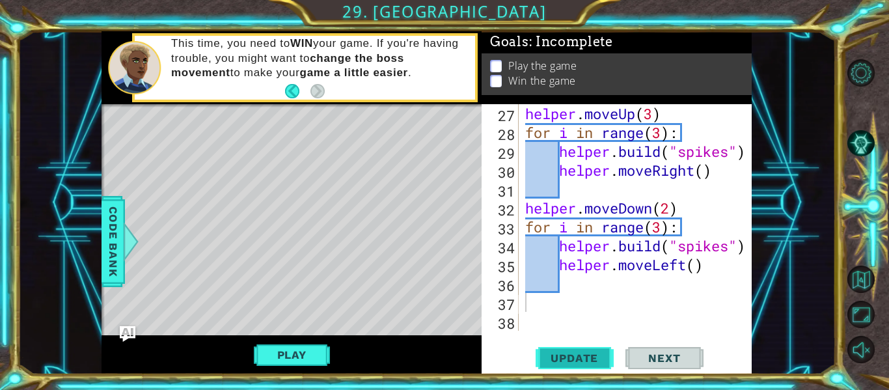
click at [586, 357] on span "Update" at bounding box center [575, 358] width 74 height 13
click at [128, 233] on div at bounding box center [131, 241] width 16 height 39
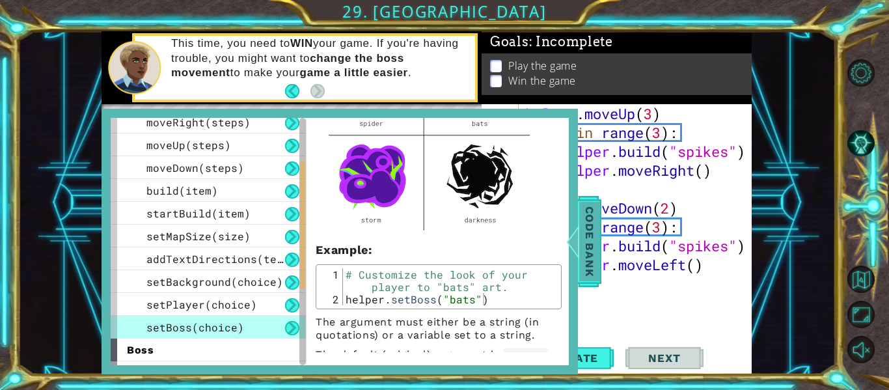
click at [591, 240] on span "Code Bank" at bounding box center [589, 241] width 21 height 79
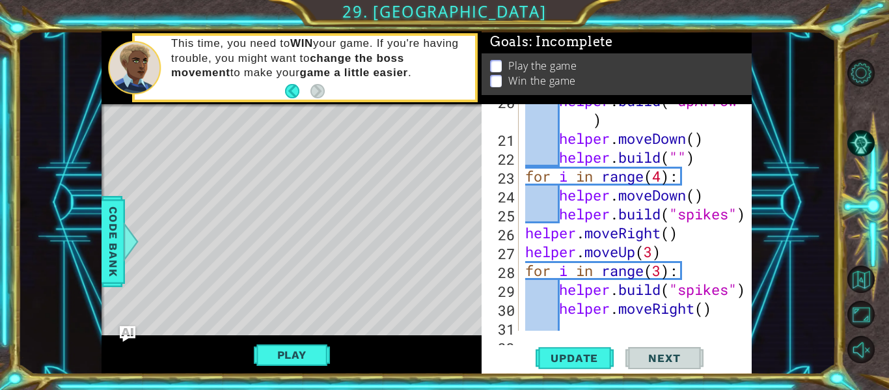
scroll to position [623, 0]
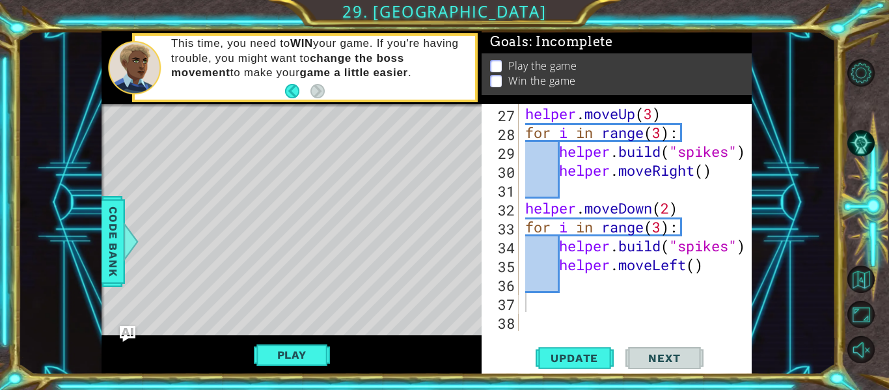
click at [564, 279] on div "helper . moveUp ( 3 ) for i in range ( 3 ) : helper . build ( "spikes" ) helper…" at bounding box center [639, 236] width 233 height 264
click at [577, 298] on div "helper . moveUp ( 3 ) for i in range ( 3 ) : helper . build ( "spikes" ) helper…" at bounding box center [639, 236] width 233 height 264
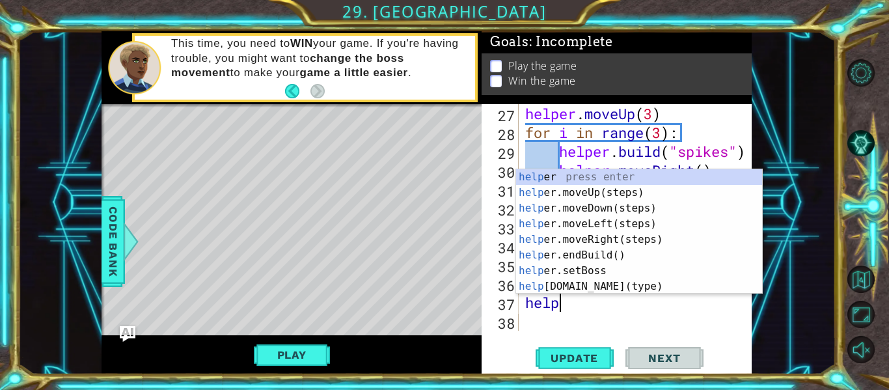
type textarea "helper"
click at [632, 209] on div "helper press enter helper .moveUp(steps) press enter helper .moveDown(steps) pr…" at bounding box center [639, 247] width 246 height 156
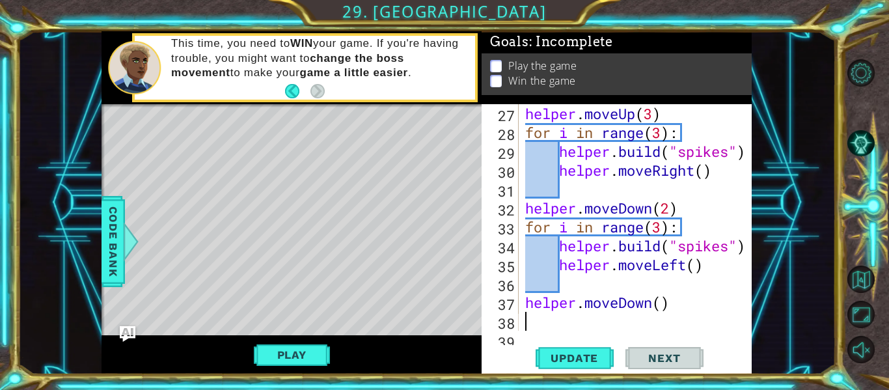
scroll to position [642, 0]
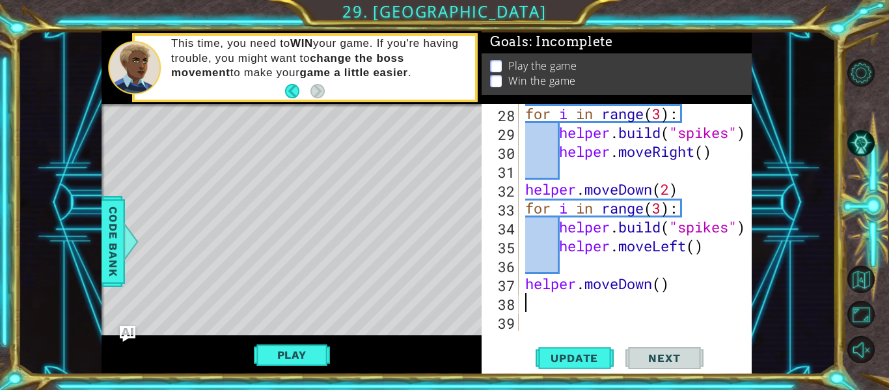
click at [657, 283] on div "for i in range ( 3 ) : helper . build ( "spikes" ) helper . moveRight ( ) helpe…" at bounding box center [639, 236] width 233 height 264
type textarea "helper.moveDown()"
click at [665, 286] on div "for i in range ( 3 ) : helper . build ( "spikes" ) helper . moveRight ( ) helpe…" at bounding box center [639, 236] width 233 height 264
type textarea "helper.moveDown(3)"
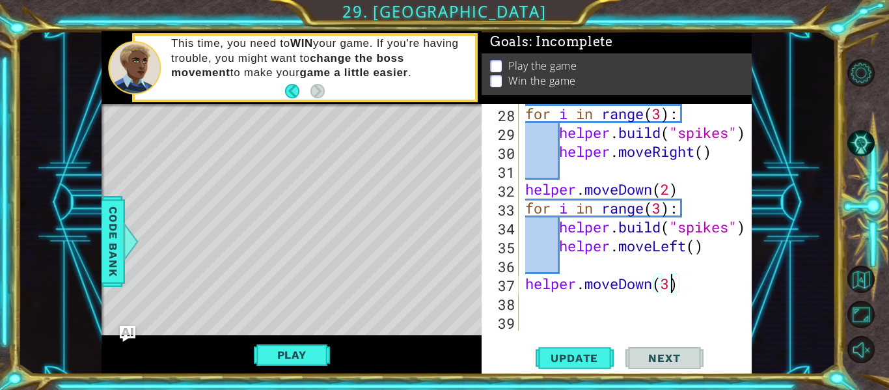
click at [659, 302] on div "for i in range ( 3 ) : helper . build ( "spikes" ) helper . moveRight ( ) helpe…" at bounding box center [639, 236] width 233 height 264
type textarea "for i in range(3):"
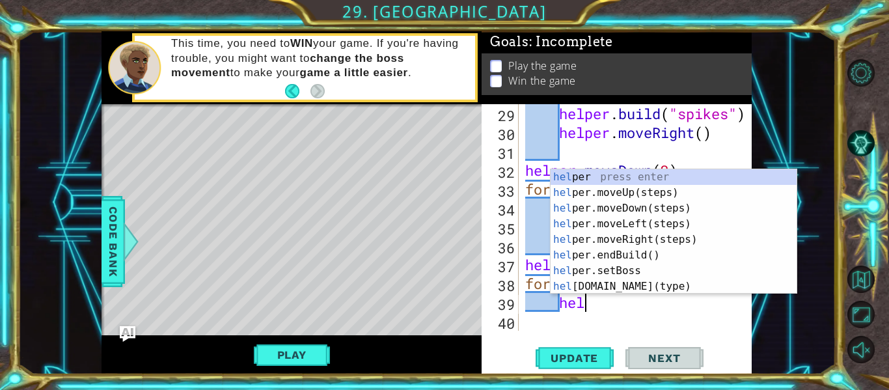
scroll to position [0, 3]
type textarea "helper"
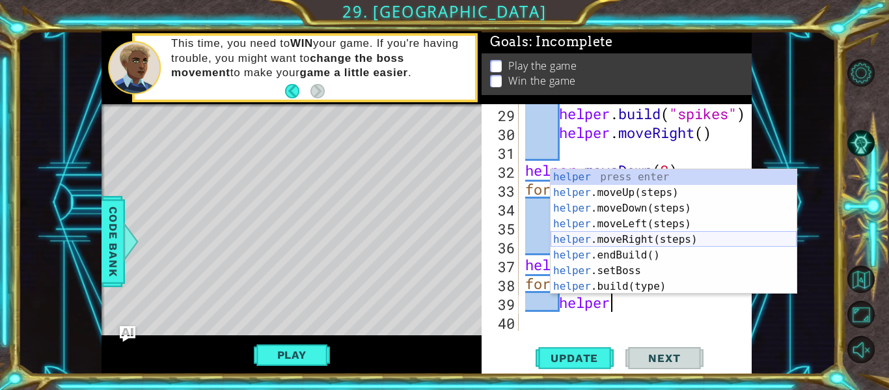
click at [670, 238] on div "helper press enter helper .moveUp(steps) press enter helper .moveDown(steps) pr…" at bounding box center [674, 247] width 246 height 156
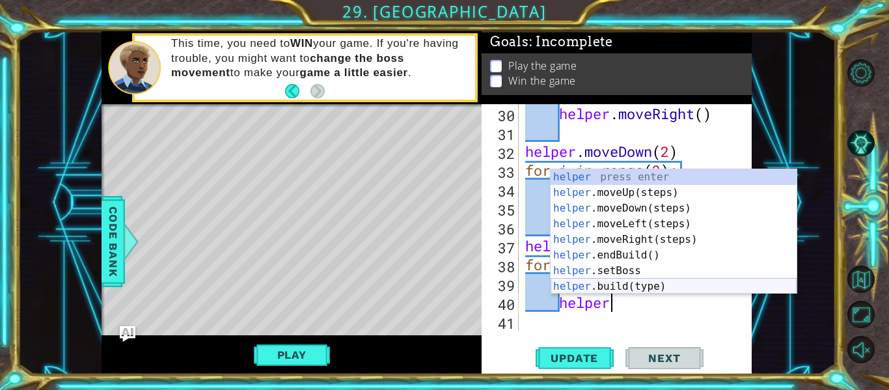
click at [681, 288] on div "helper press enter helper .moveUp(steps) press enter helper .moveDown(steps) pr…" at bounding box center [674, 247] width 246 height 156
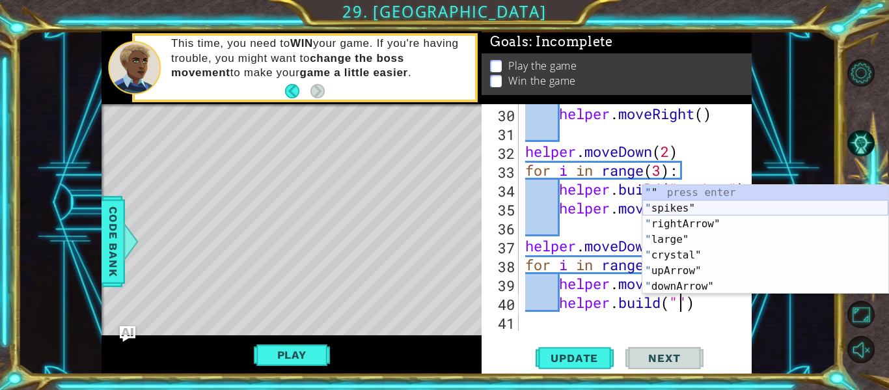
click at [745, 210] on div "" " press enter " spikes" press enter " rightArrow" press enter " large" press …" at bounding box center [766, 255] width 246 height 141
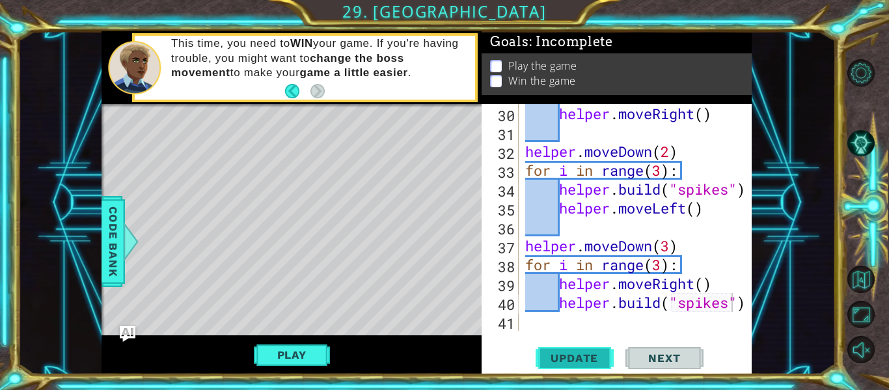
click at [567, 358] on span "Update" at bounding box center [575, 358] width 74 height 13
click at [673, 255] on div "helper . moveRight ( ) helper . moveDown ( 2 ) for i in range ( 3 ) : helper . …" at bounding box center [639, 236] width 233 height 264
type textarea "helper.moveDown(2)"
click at [574, 352] on span "Update" at bounding box center [575, 358] width 74 height 13
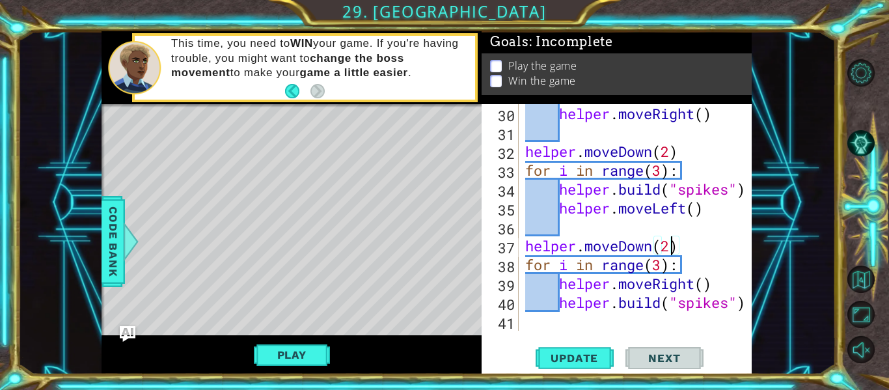
click at [561, 320] on div "helper . moveRight ( ) helper . moveDown ( 2 ) for i in range ( 3 ) : helper . …" at bounding box center [639, 236] width 233 height 264
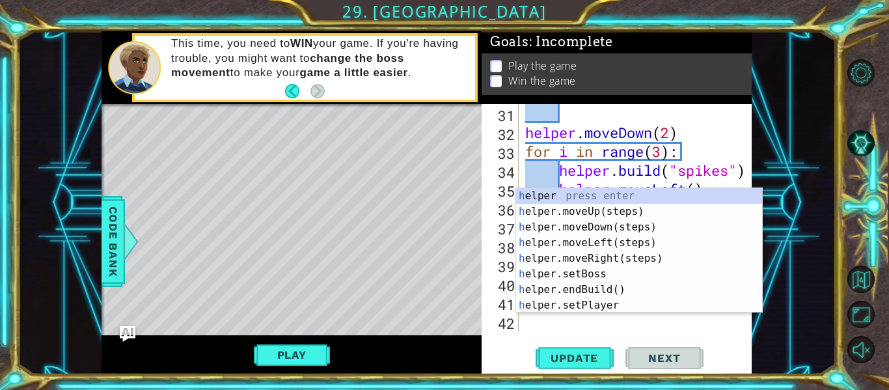
scroll to position [699, 0]
type textarea "he"
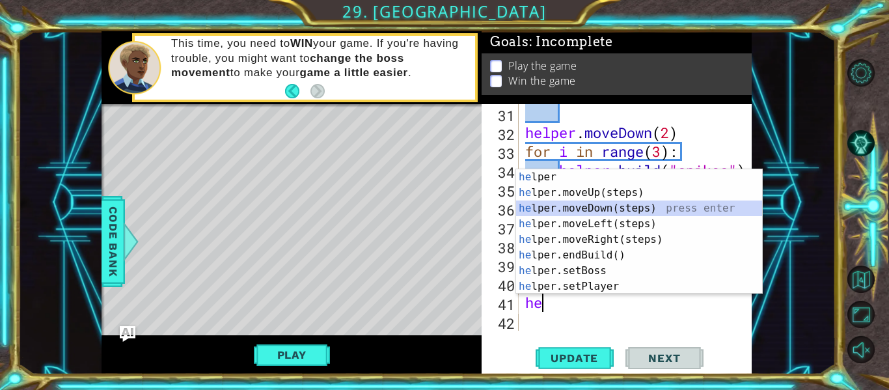
click at [619, 210] on div "he lper press enter he lper.moveUp(steps) press enter he lper.moveDown(steps) p…" at bounding box center [639, 247] width 246 height 156
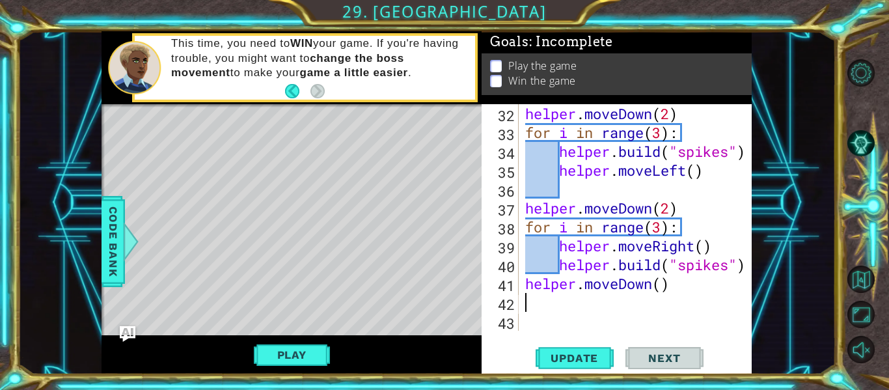
scroll to position [718, 0]
type textarea "h"
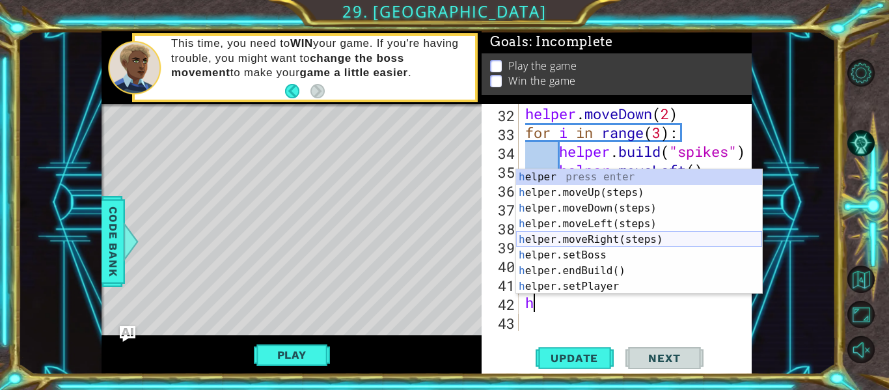
click at [626, 240] on div "h elper press enter h elper.moveUp(steps) press enter h elper.moveDown(steps) p…" at bounding box center [639, 247] width 246 height 156
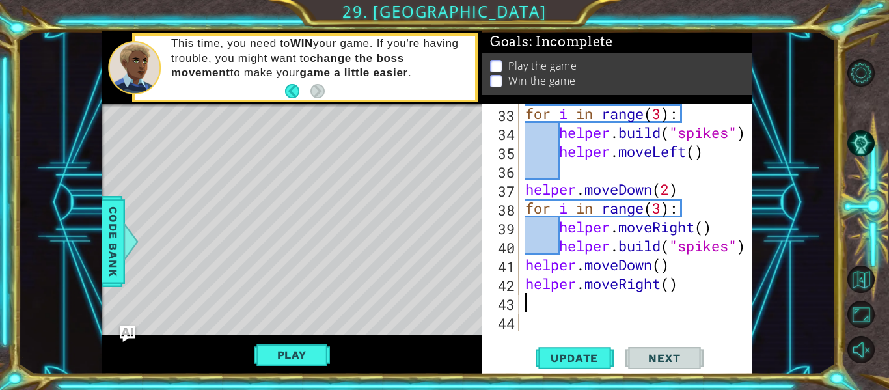
scroll to position [736, 0]
click at [659, 288] on div "for i in range ( 3 ) : helper . build ( "spikes" ) helper . moveLeft ( ) helper…" at bounding box center [639, 236] width 233 height 264
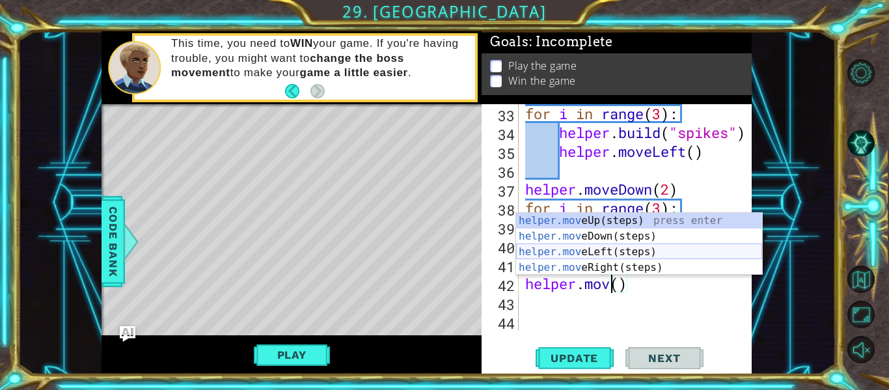
click at [679, 250] on div "helper.mov eUp(steps) press enter helper.mov eDown(steps) press enter helper.mo…" at bounding box center [639, 260] width 246 height 94
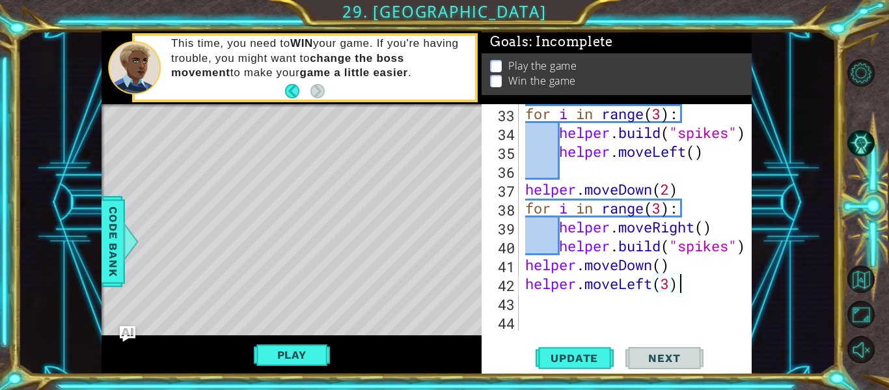
scroll to position [0, 7]
type textarea "helper.moveLeft(3)"
click at [581, 355] on span "Update" at bounding box center [575, 358] width 74 height 13
click at [544, 313] on div "for i in range ( 3 ) : helper . build ( "spikes" ) helper . moveLeft ( ) helper…" at bounding box center [639, 236] width 233 height 264
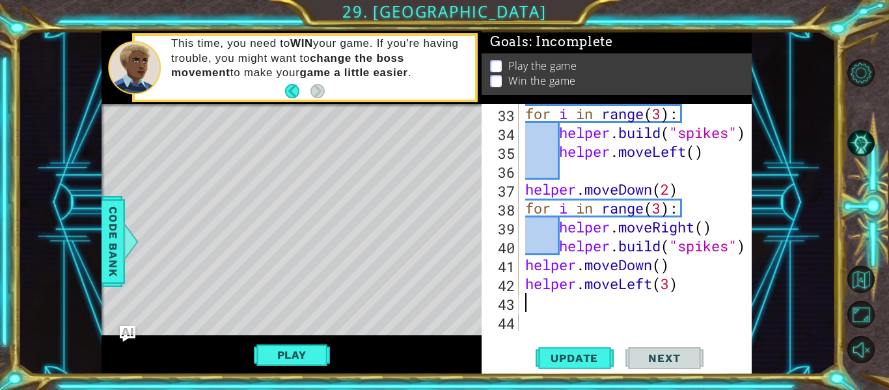
click at [543, 301] on div "for i in range ( 3 ) : helper . build ( "spikes" ) helper . moveLeft ( ) helper…" at bounding box center [639, 236] width 233 height 264
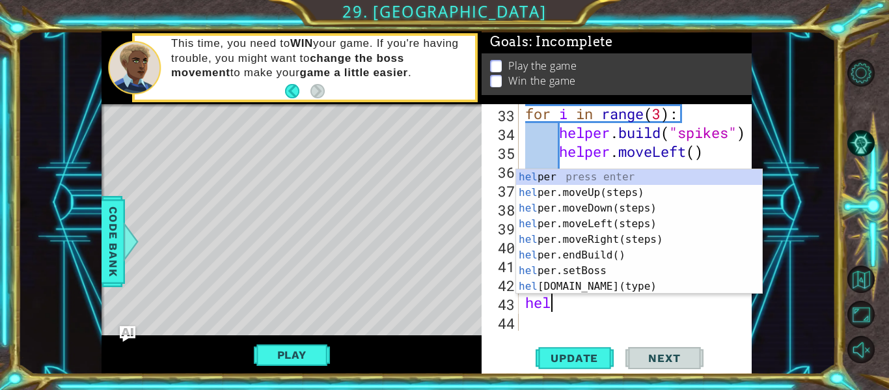
scroll to position [0, 1]
click at [604, 285] on div "help er press enter help er.moveUp(steps) press enter help er.moveDown(steps) p…" at bounding box center [639, 247] width 246 height 156
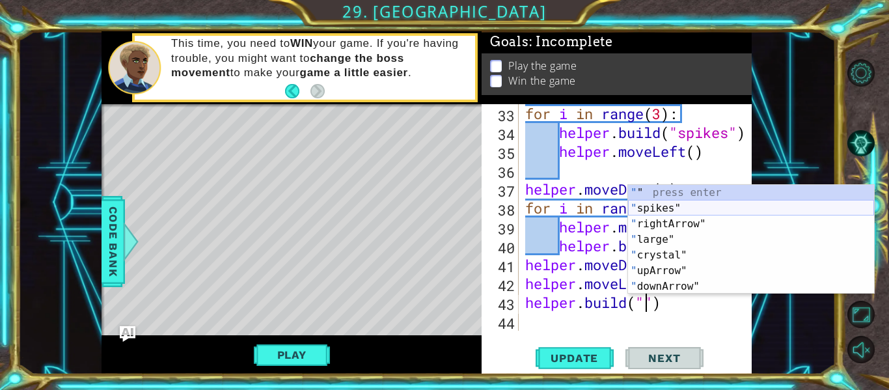
click at [704, 209] on div "" " press enter " spikes" press enter " rightArrow" press enter " large" press …" at bounding box center [751, 255] width 246 height 141
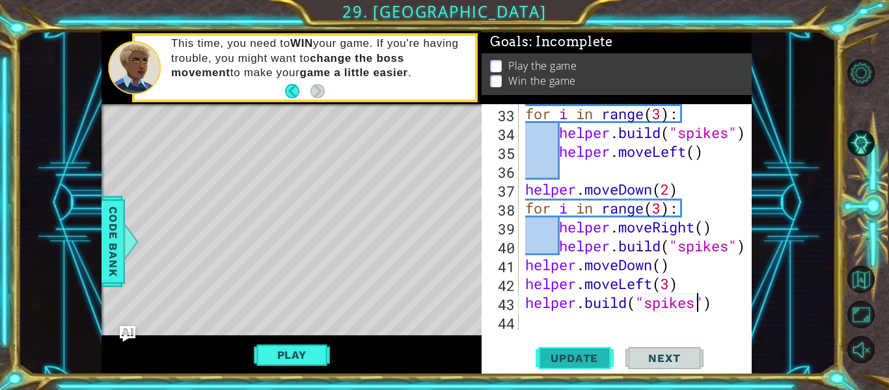
click at [596, 370] on button "Update" at bounding box center [575, 358] width 78 height 27
click at [698, 285] on div "for i in range ( 3 ) : helper . build ( "spikes" ) helper . moveLeft ( ) helper…" at bounding box center [639, 236] width 233 height 264
type textarea "helper.moveLeft(3)"
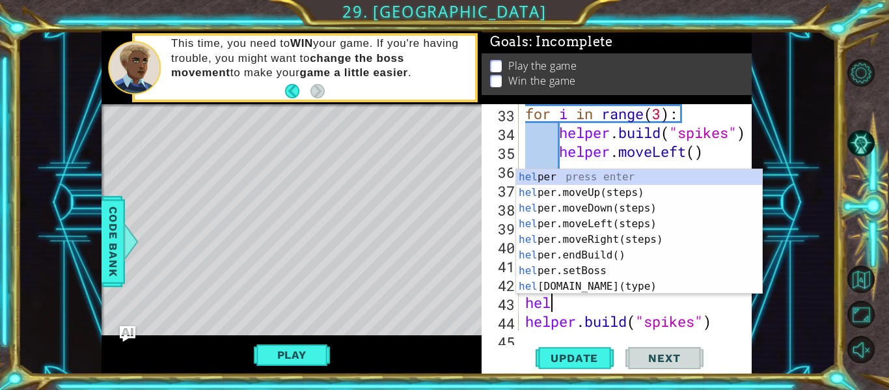
scroll to position [0, 0]
type textarea "h"
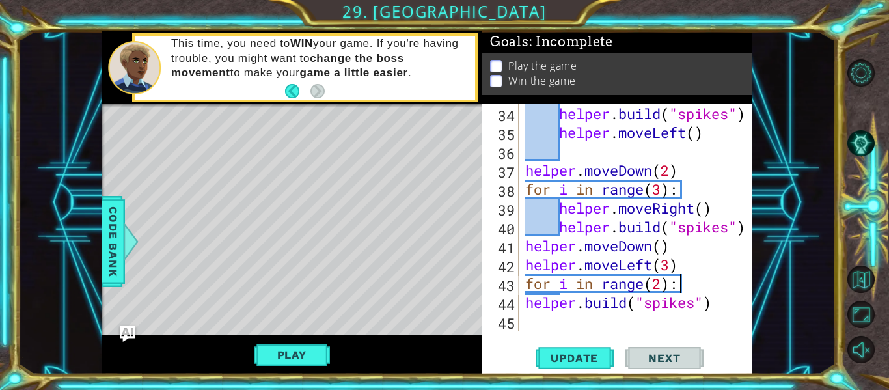
scroll to position [755, 0]
click at [527, 303] on div "helper . build ( "spikes" ) helper . moveLeft ( ) helper . moveDown ( 2 ) for i…" at bounding box center [639, 236] width 233 height 264
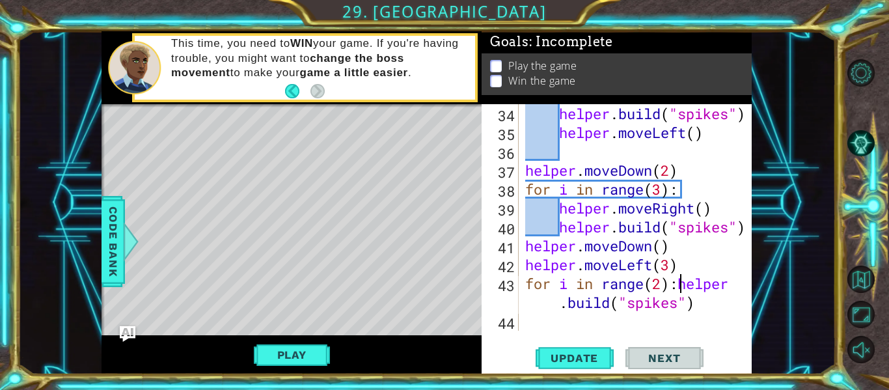
type textarea "[DOMAIN_NAME]("spikes")"
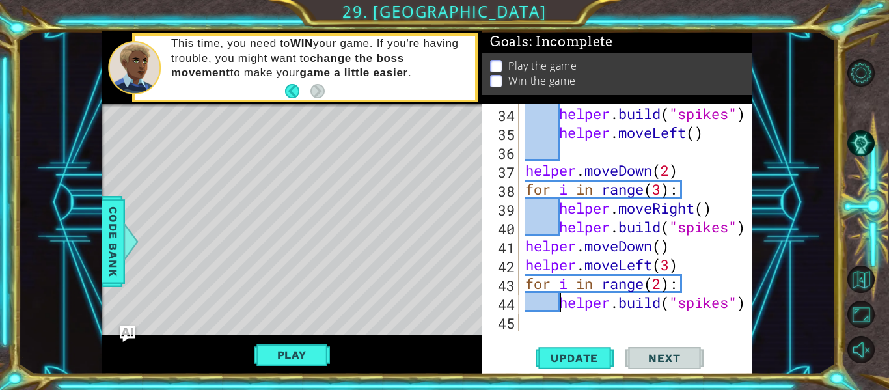
click at [561, 321] on div "helper . build ( "spikes" ) helper . moveLeft ( ) helper . moveDown ( 2 ) for i…" at bounding box center [639, 236] width 233 height 264
click at [560, 358] on span "Update" at bounding box center [575, 358] width 74 height 13
click at [595, 356] on span "Update" at bounding box center [575, 358] width 74 height 13
click at [609, 317] on div "helper . build ( "spikes" ) helper . moveLeft ( ) helper . moveDown ( 2 ) for i…" at bounding box center [639, 236] width 233 height 264
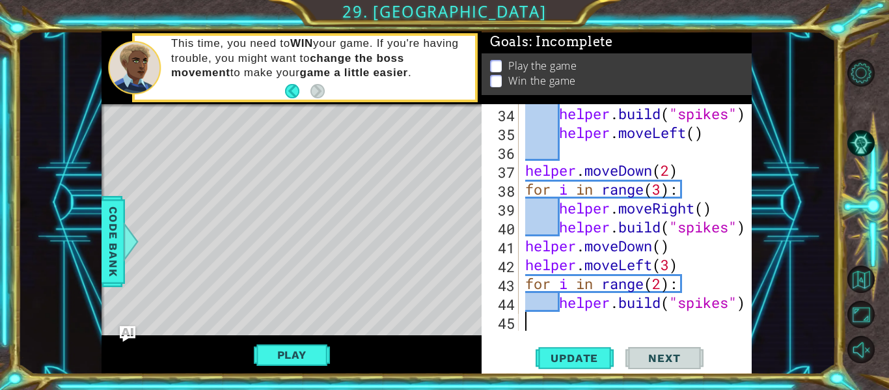
type textarea "[DOMAIN_NAME]("spikes")"
click at [749, 305] on div "[DOMAIN_NAME]("spikes") 34 35 36 37 38 39 40 41 42 43 44 45 helper . build ( "s…" at bounding box center [617, 239] width 270 height 270
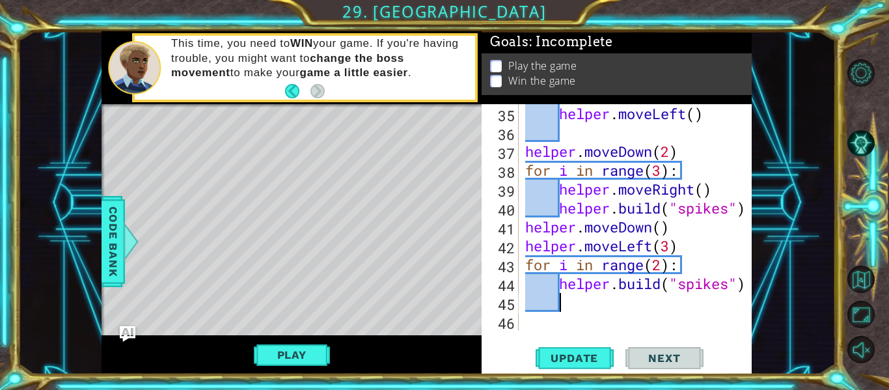
scroll to position [774, 0]
type textarea "h"
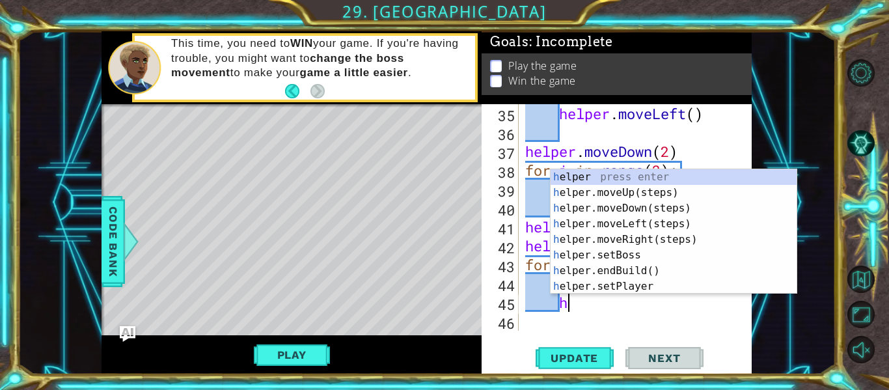
scroll to position [0, 1]
click at [733, 223] on div "h elper press enter h elper.moveUp(steps) press enter h elper.moveDown(steps) p…" at bounding box center [674, 247] width 246 height 156
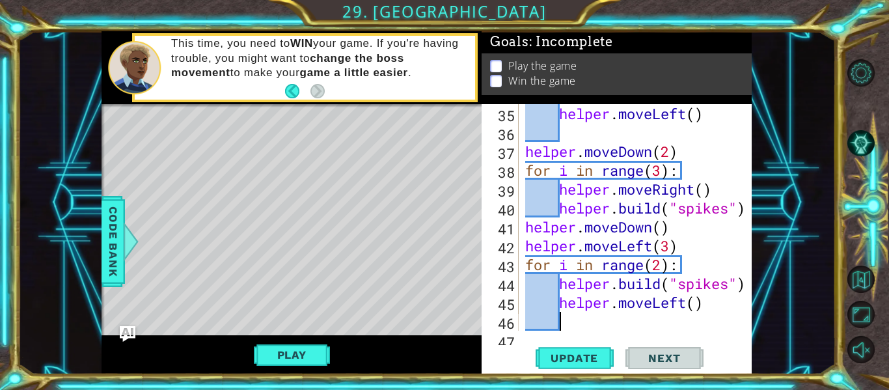
scroll to position [793, 0]
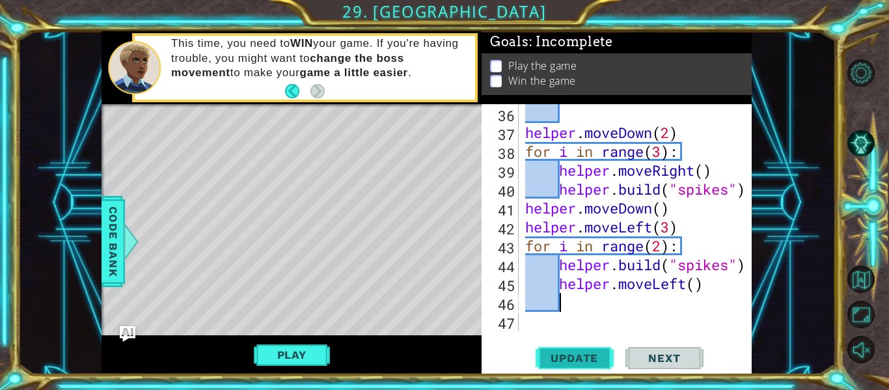
click at [570, 353] on span "Update" at bounding box center [575, 358] width 74 height 13
